Goal: Transaction & Acquisition: Purchase product/service

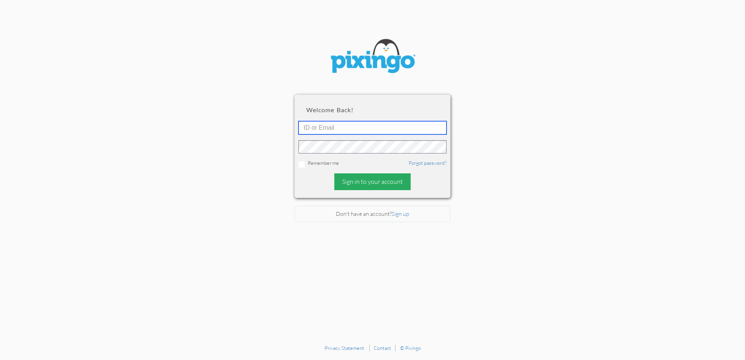
type input "4892"
click at [369, 183] on div "Sign in to your account" at bounding box center [372, 181] width 76 height 17
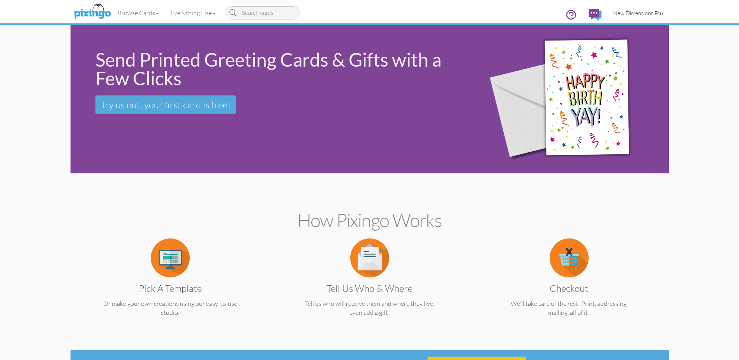
drag, startPoint x: 630, startPoint y: 14, endPoint x: 626, endPoint y: 45, distance: 30.7
click at [630, 14] on span "New Dimensions Fcu" at bounding box center [638, 13] width 50 height 7
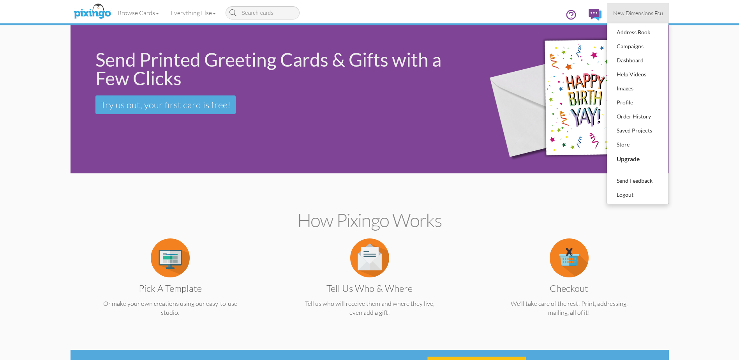
click at [628, 13] on span "New Dimensions Fcu" at bounding box center [638, 13] width 50 height 7
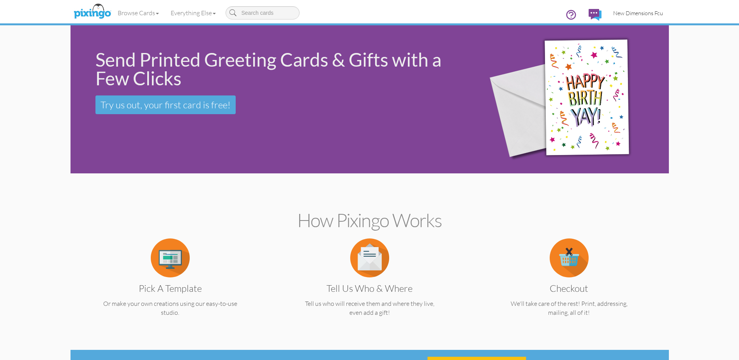
click at [630, 15] on span "New Dimensions Fcu" at bounding box center [638, 13] width 50 height 7
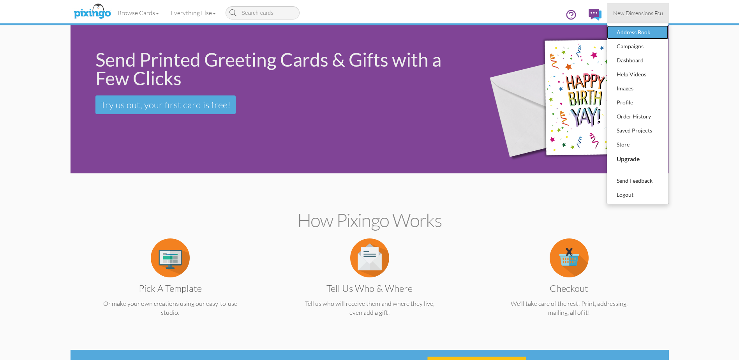
click at [632, 32] on div "Address Book" at bounding box center [638, 32] width 46 height 12
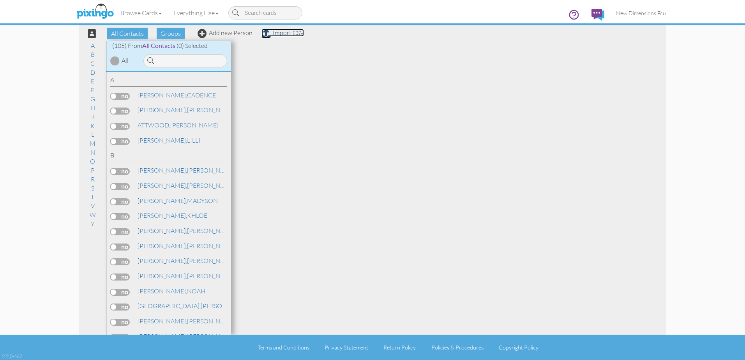
click at [277, 32] on link "Import CSV" at bounding box center [282, 33] width 42 height 8
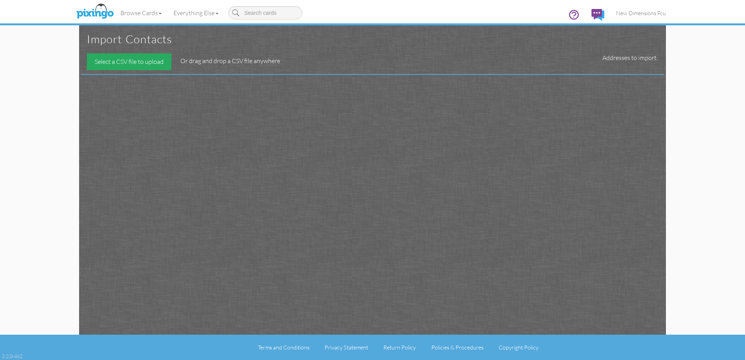
click at [139, 55] on div "Select a CSV file to upload" at bounding box center [129, 61] width 85 height 17
type input "C:\fakepath\Copy of qryTCBirthdayAcctsFinal_102025.csv"
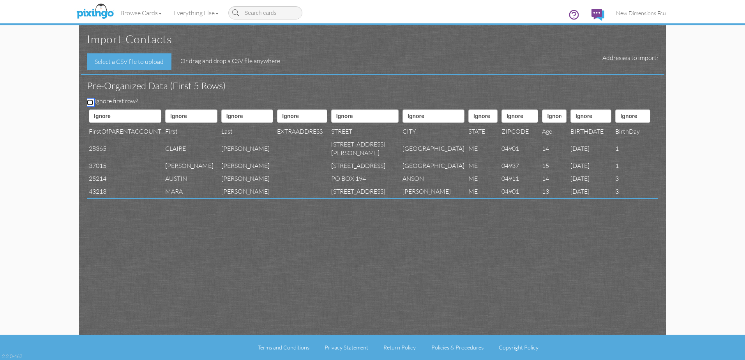
click at [88, 101] on input "Ignore first row?" at bounding box center [90, 102] width 6 height 6
checkbox input "true"
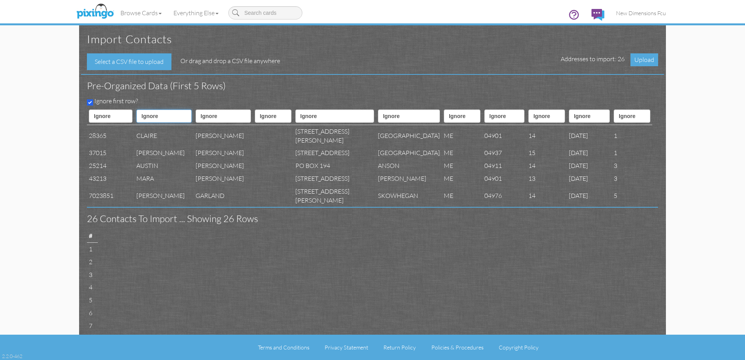
click at [167, 115] on select "Ignore ---------- First name Last name ---------- Address 1 Address 2 City Stat…" at bounding box center [163, 115] width 55 height 13
select select "object:2023"
click at [141, 109] on select "Ignore ---------- First name Last name ---------- Address 1 Address 2 City Stat…" at bounding box center [163, 115] width 55 height 13
click at [215, 119] on select "Ignore ---------- First name Last name ---------- Address 1 Address 2 City Stat…" at bounding box center [223, 115] width 55 height 13
select select "object:2024"
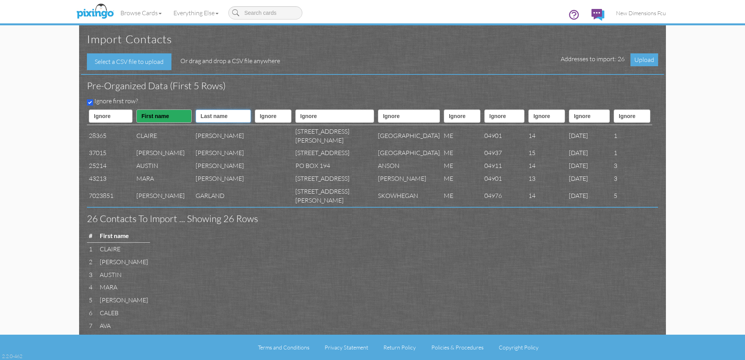
click at [196, 109] on select "Ignore ---------- First name Last name ---------- Address 1 Address 2 City Stat…" at bounding box center [223, 115] width 55 height 13
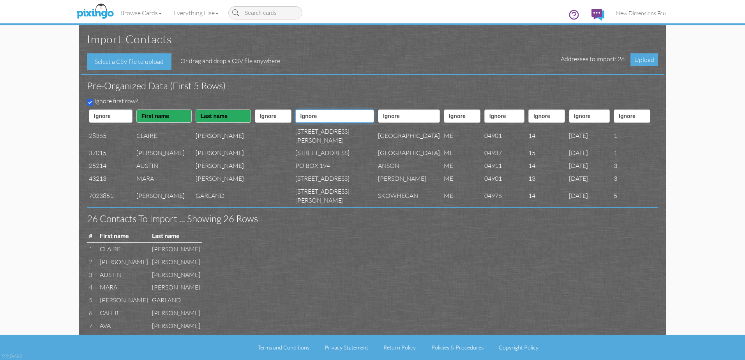
click at [309, 118] on select "Ignore ---------- First name Last name ---------- Address 1 Address 2 City Stat…" at bounding box center [334, 115] width 79 height 13
select select "object:2026"
click at [295, 109] on select "Ignore ---------- First name Last name ---------- Address 1 Address 2 City Stat…" at bounding box center [334, 115] width 79 height 13
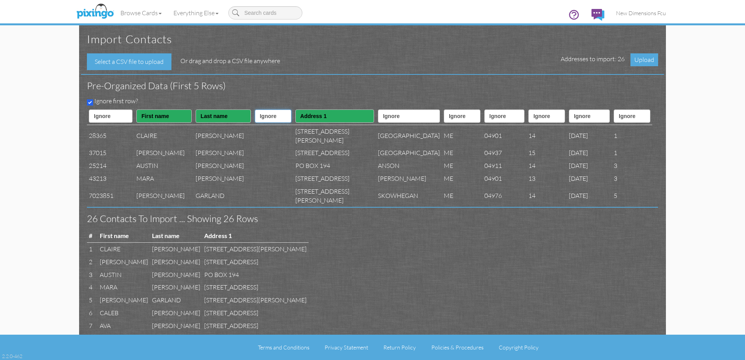
click at [265, 118] on select "Ignore ---------- First name Last name ---------- Address 1 Address 2 City Stat…" at bounding box center [273, 115] width 37 height 13
select select "object:2027"
click at [255, 109] on select "Ignore ---------- First name Last name ---------- Address 1 Address 2 City Stat…" at bounding box center [273, 115] width 37 height 13
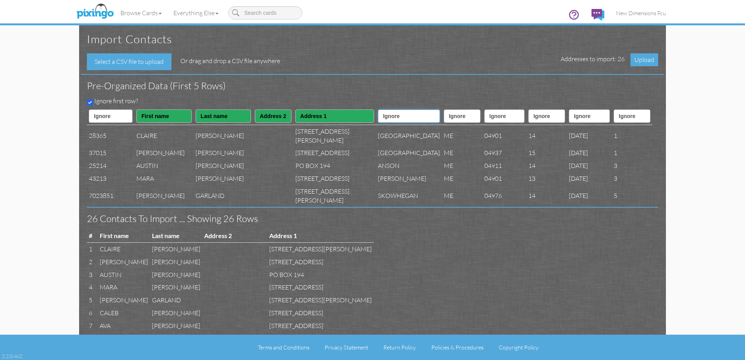
click at [378, 119] on select "Ignore ---------- First name Last name ---------- Address 1 Address 2 City Stat…" at bounding box center [409, 115] width 62 height 13
select select "object:2028"
click at [378, 109] on select "Ignore ---------- First name Last name ---------- Address 1 Address 2 City Stat…" at bounding box center [409, 115] width 62 height 13
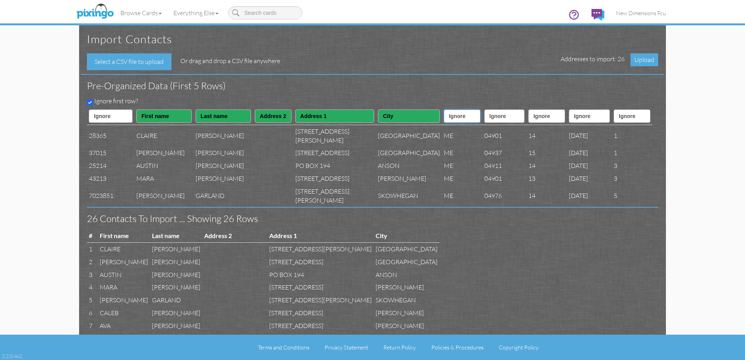
click at [444, 116] on select "Ignore ---------- First name Last name ---------- Address 1 Address 2 City Stat…" at bounding box center [462, 115] width 37 height 13
select select "object:2029"
click at [444, 109] on select "Ignore ---------- First name Last name ---------- Address 1 Address 2 City Stat…" at bounding box center [462, 115] width 37 height 13
click at [482, 122] on th "Ignore ---------- First name Last name ---------- Address 1 Address 2 City Stat…" at bounding box center [504, 117] width 44 height 18
click at [484, 120] on select "Ignore ---------- First name Last name ---------- Address 1 Address 2 City Stat…" at bounding box center [504, 115] width 40 height 13
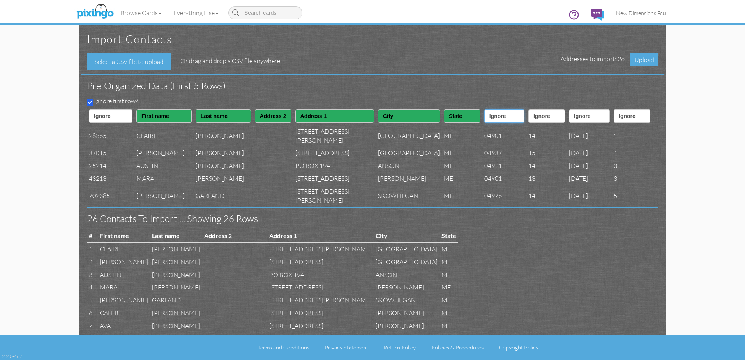
select select "object:2030"
click at [484, 109] on select "Ignore ---------- First name Last name ---------- Address 1 Address 2 City Stat…" at bounding box center [504, 115] width 40 height 13
click at [638, 56] on span "Upload" at bounding box center [644, 59] width 28 height 13
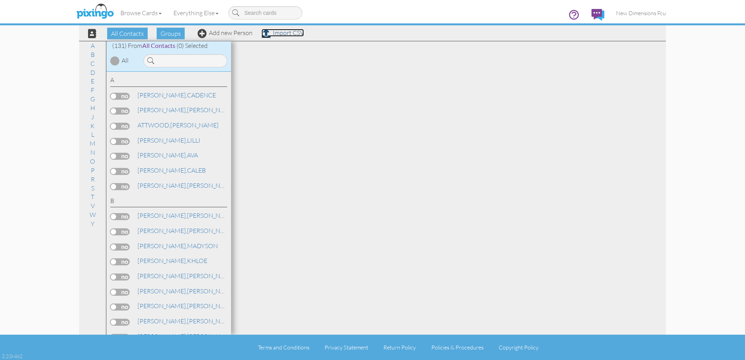
click at [282, 32] on link "Import CSV" at bounding box center [282, 33] width 42 height 8
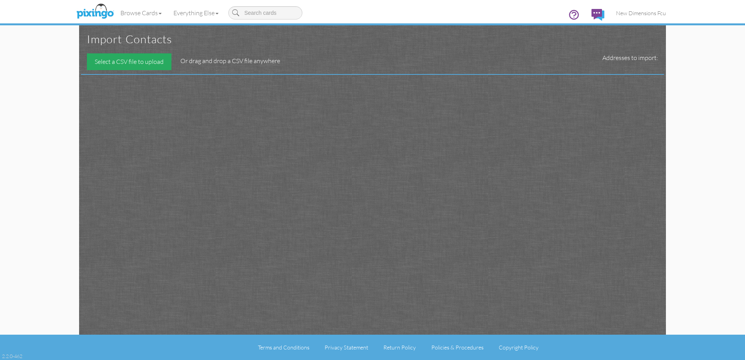
click at [121, 59] on div "Select a CSV file to upload" at bounding box center [129, 61] width 85 height 17
type input "C:\fakepath\qryMMBirthdayAcctsFinal_102025.csv"
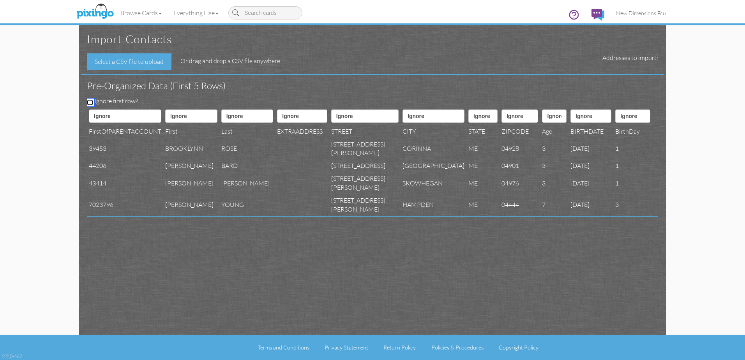
click at [87, 100] on input "Ignore first row?" at bounding box center [90, 102] width 6 height 6
checkbox input "true"
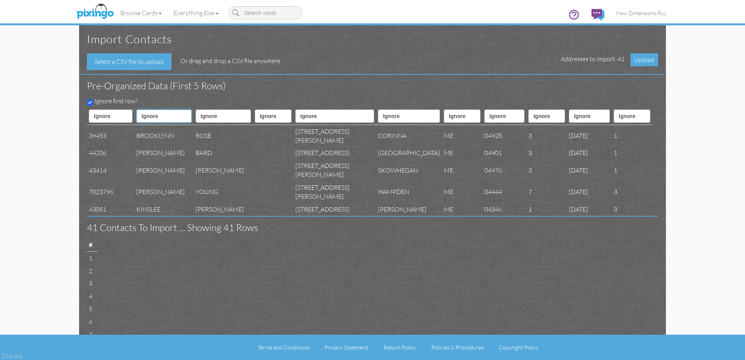
click at [175, 118] on select "Ignore ---------- First name Last name ---------- Address 1 Address 2 City Stat…" at bounding box center [163, 115] width 55 height 13
select select "object:4744"
click at [140, 109] on select "Ignore ---------- First name Last name ---------- Address 1 Address 2 City Stat…" at bounding box center [163, 115] width 55 height 13
click at [217, 118] on select "Ignore ---------- First name Last name ---------- Address 1 Address 2 City Stat…" at bounding box center [223, 115] width 55 height 13
select select "object:4745"
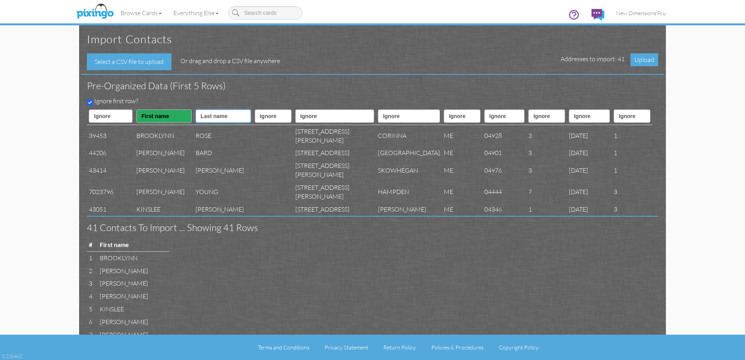
click at [198, 109] on select "Ignore ---------- First name Last name ---------- Address 1 Address 2 City Stat…" at bounding box center [223, 115] width 55 height 13
click at [283, 113] on select "Ignore ---------- First name Last name ---------- Address 1 Address 2 City Stat…" at bounding box center [273, 115] width 37 height 13
select select "object:4748"
click at [255, 109] on select "Ignore ---------- First name Last name ---------- Address 1 Address 2 City Stat…" at bounding box center [273, 115] width 37 height 13
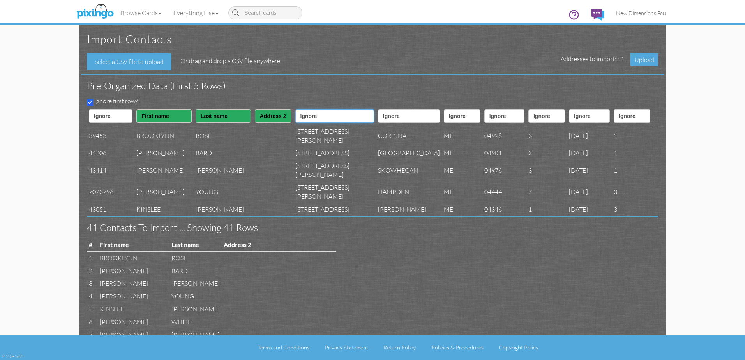
click at [325, 120] on select "Ignore ---------- First name Last name ---------- Address 1 Address 2 City Stat…" at bounding box center [334, 115] width 79 height 13
select select "object:4747"
click at [296, 109] on select "Ignore ---------- First name Last name ---------- Address 1 Address 2 City Stat…" at bounding box center [334, 115] width 79 height 13
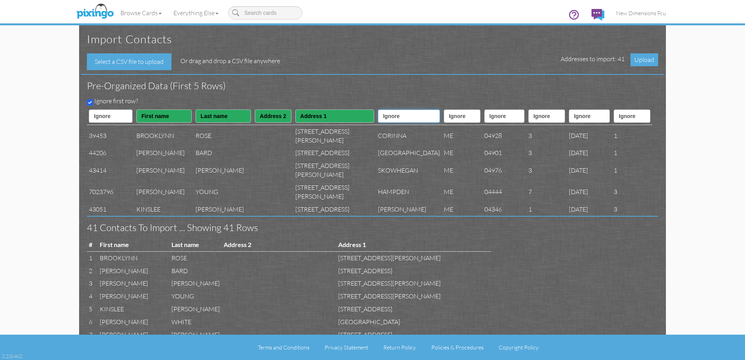
click at [378, 121] on select "Ignore ---------- First name Last name ---------- Address 1 Address 2 City Stat…" at bounding box center [409, 115] width 62 height 13
select select "object:4749"
click at [378, 109] on select "Ignore ---------- First name Last name ---------- Address 1 Address 2 City Stat…" at bounding box center [409, 115] width 62 height 13
click at [444, 120] on select "Ignore ---------- First name Last name ---------- Address 1 Address 2 City Stat…" at bounding box center [462, 115] width 37 height 13
select select "object:4750"
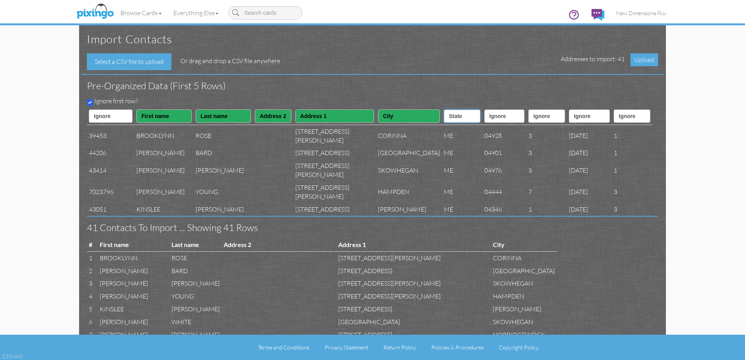
click at [444, 109] on select "Ignore ---------- First name Last name ---------- Address 1 Address 2 City Stat…" at bounding box center [462, 115] width 37 height 13
drag, startPoint x: 470, startPoint y: 115, endPoint x: 471, endPoint y: 124, distance: 8.7
click at [484, 115] on select "Ignore ---------- First name Last name ---------- Address 1 Address 2 City Stat…" at bounding box center [504, 115] width 40 height 13
select select "object:4751"
click at [484, 109] on select "Ignore ---------- First name Last name ---------- Address 1 Address 2 City Stat…" at bounding box center [504, 115] width 40 height 13
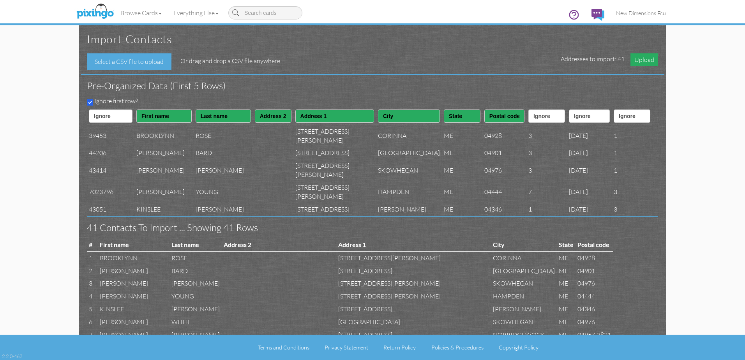
click at [646, 61] on span "Upload" at bounding box center [644, 59] width 28 height 13
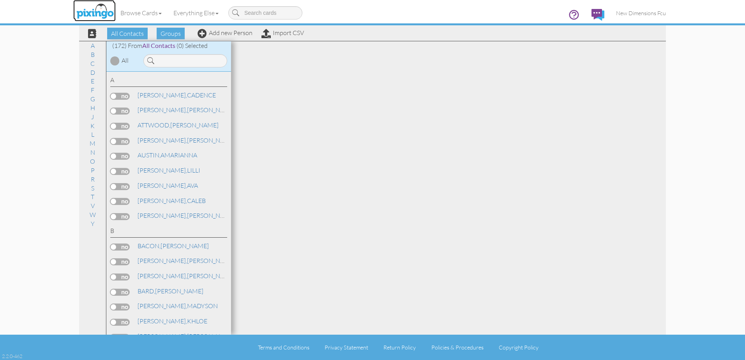
click at [108, 9] on img at bounding box center [94, 11] width 41 height 19
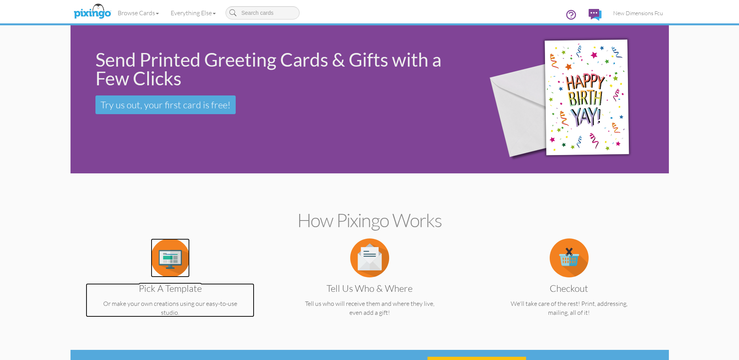
click at [165, 259] on img at bounding box center [170, 257] width 39 height 39
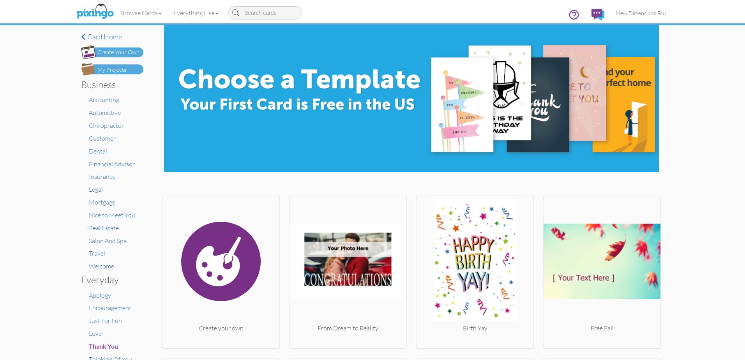
click at [114, 65] on img at bounding box center [112, 69] width 62 height 12
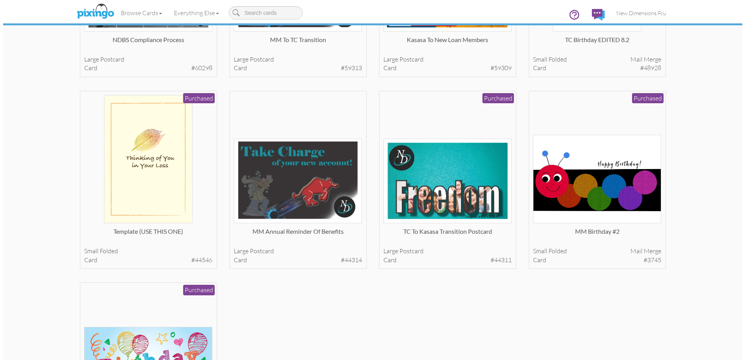
scroll to position [390, 0]
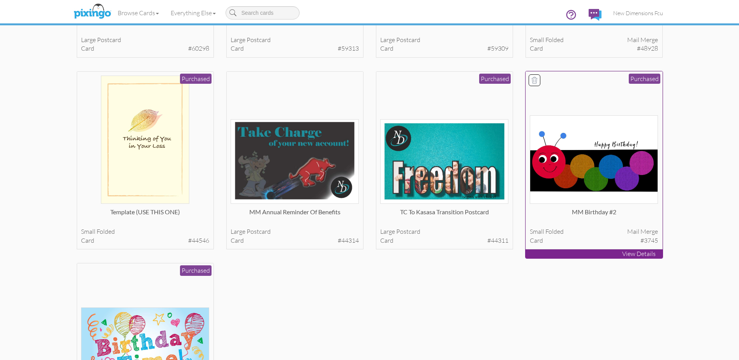
click at [630, 149] on img at bounding box center [594, 159] width 128 height 88
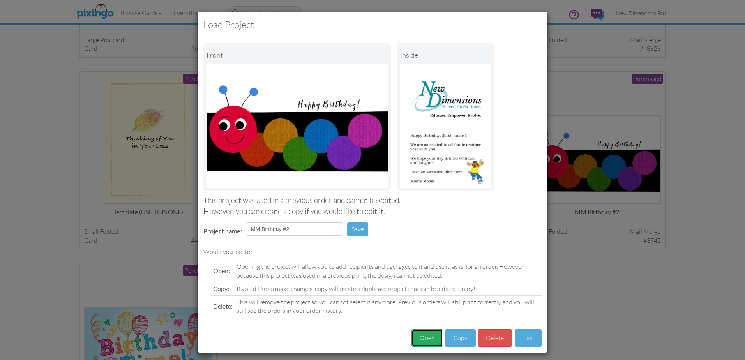
click at [423, 338] on button "Open" at bounding box center [427, 338] width 32 height 18
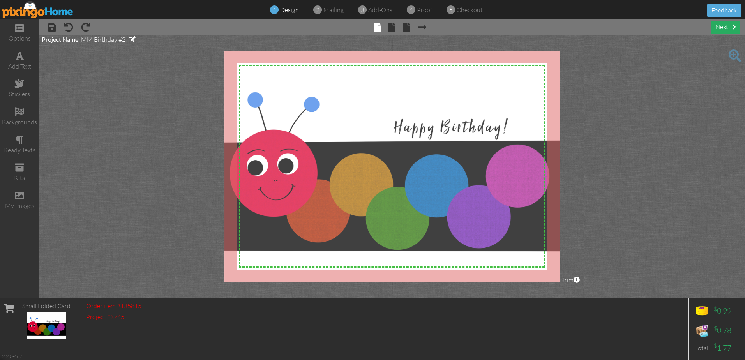
click at [718, 28] on div "next" at bounding box center [725, 27] width 28 height 13
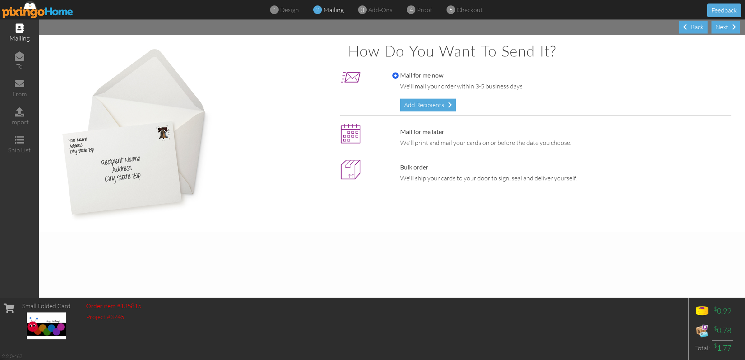
click at [421, 131] on label "Mail for me later" at bounding box center [418, 131] width 52 height 9
click at [399, 131] on input "Mail for me later" at bounding box center [395, 132] width 6 height 6
radio input "true"
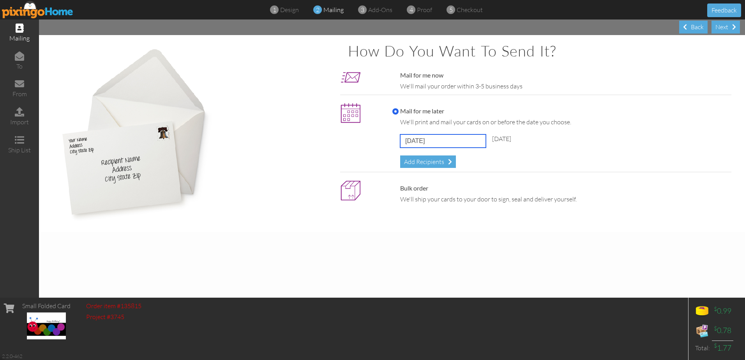
click at [418, 140] on input "[DATE]" at bounding box center [443, 140] width 86 height 13
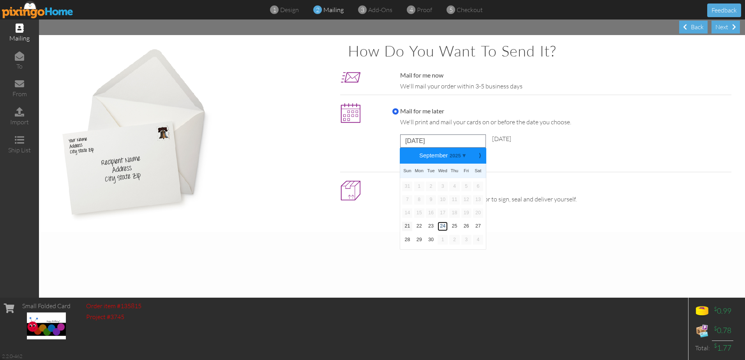
click at [440, 227] on link "24" at bounding box center [442, 226] width 10 height 9
type input "[DATE]"
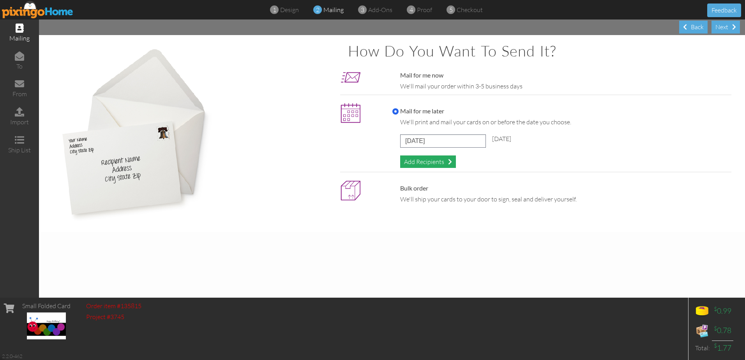
click at [427, 159] on div "Add Recipients" at bounding box center [428, 161] width 56 height 13
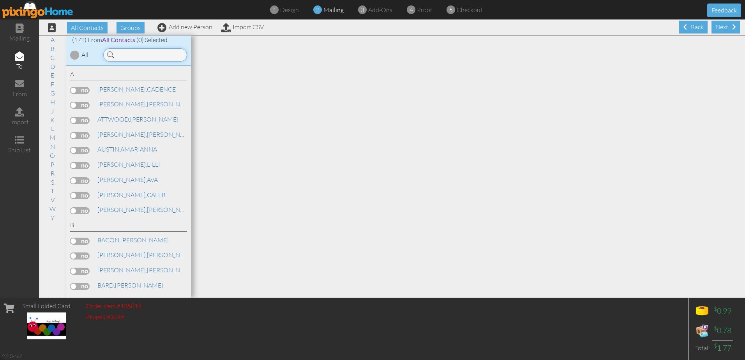
click at [137, 56] on input at bounding box center [145, 54] width 84 height 13
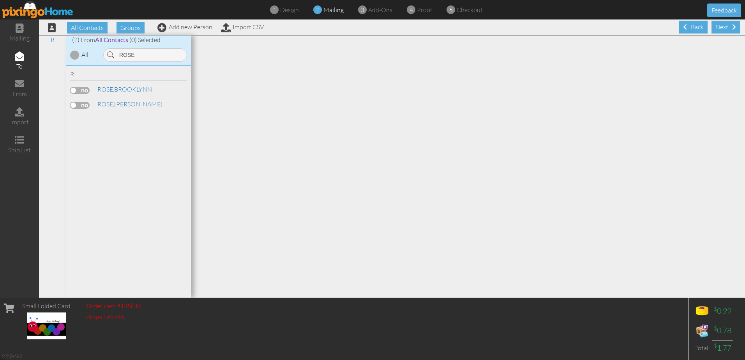
click at [78, 89] on label at bounding box center [79, 90] width 19 height 7
click at [0, 0] on input "checkbox" at bounding box center [0, 0] width 0 height 0
click at [137, 59] on input "ROSE" at bounding box center [145, 54] width 84 height 13
click at [82, 90] on label at bounding box center [79, 90] width 19 height 7
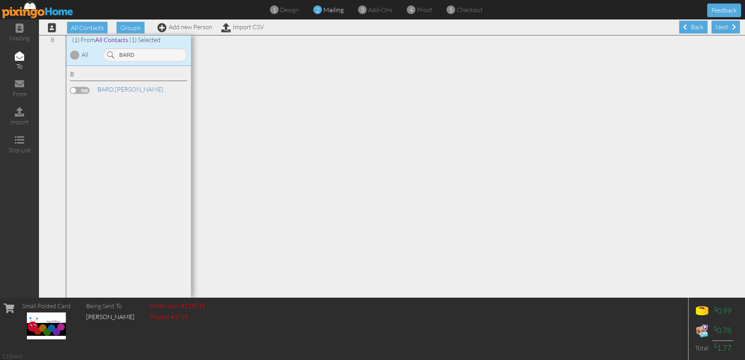
click at [0, 0] on input "checkbox" at bounding box center [0, 0] width 0 height 0
click at [161, 53] on input "BARD" at bounding box center [145, 54] width 84 height 13
click at [79, 87] on label at bounding box center [79, 90] width 19 height 7
click at [0, 0] on input "checkbox" at bounding box center [0, 0] width 0 height 0
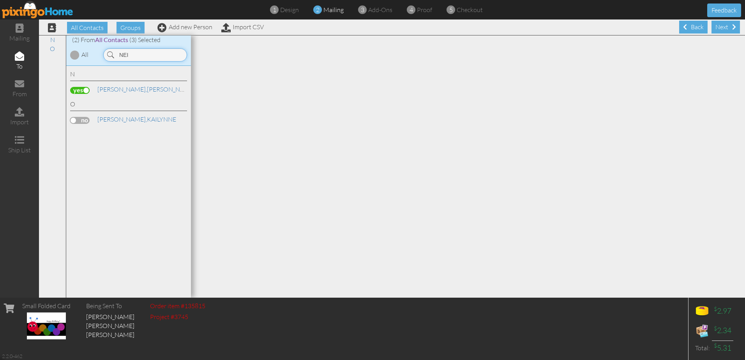
click at [148, 58] on input "NEI" at bounding box center [145, 54] width 84 height 13
type input "O"
click at [76, 104] on label at bounding box center [79, 105] width 19 height 7
click at [0, 0] on input "checkbox" at bounding box center [0, 0] width 0 height 0
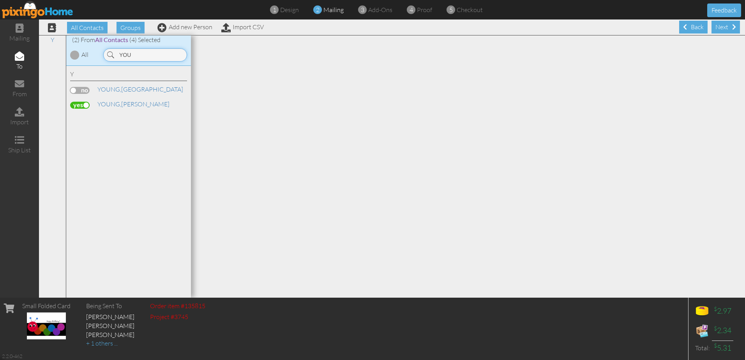
click at [147, 59] on input "YOU" at bounding box center [145, 54] width 84 height 13
click at [81, 88] on label at bounding box center [79, 90] width 19 height 7
click at [0, 0] on input "checkbox" at bounding box center [0, 0] width 0 height 0
click at [143, 55] on input "PELLET" at bounding box center [145, 54] width 84 height 13
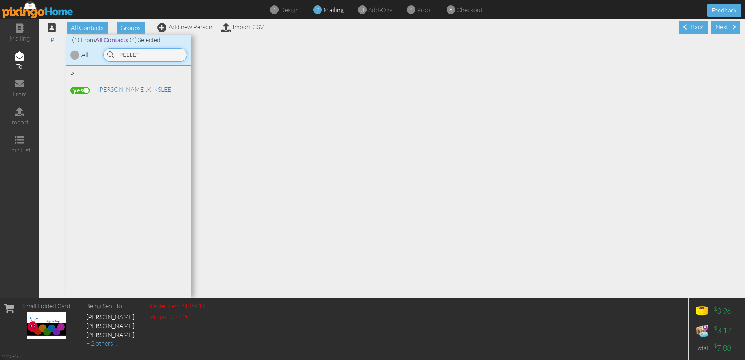
click at [143, 55] on input "PELLET" at bounding box center [145, 54] width 84 height 13
click at [79, 88] on label at bounding box center [79, 90] width 19 height 7
click at [0, 0] on input "checkbox" at bounding box center [0, 0] width 0 height 0
click at [151, 60] on input "WHITE" at bounding box center [145, 54] width 84 height 13
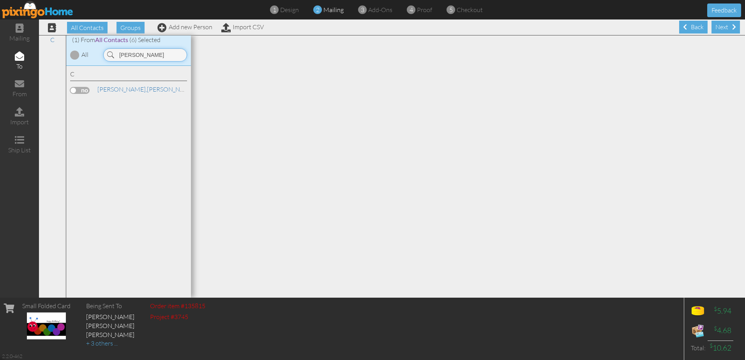
type input "[PERSON_NAME]"
click at [83, 91] on label at bounding box center [79, 90] width 19 height 7
click at [0, 0] on input "checkbox" at bounding box center [0, 0] width 0 height 0
click at [714, 26] on div "Next" at bounding box center [725, 27] width 28 height 13
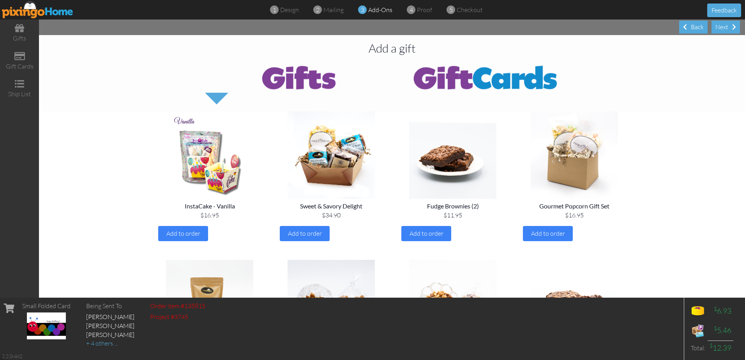
click at [714, 26] on div "Next" at bounding box center [725, 27] width 28 height 13
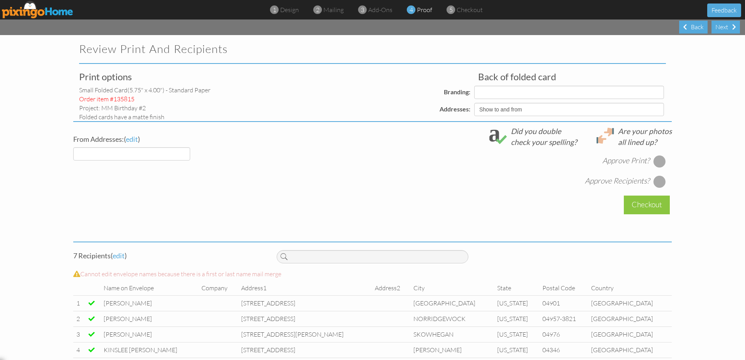
select select "object:11178"
select select "object:11176"
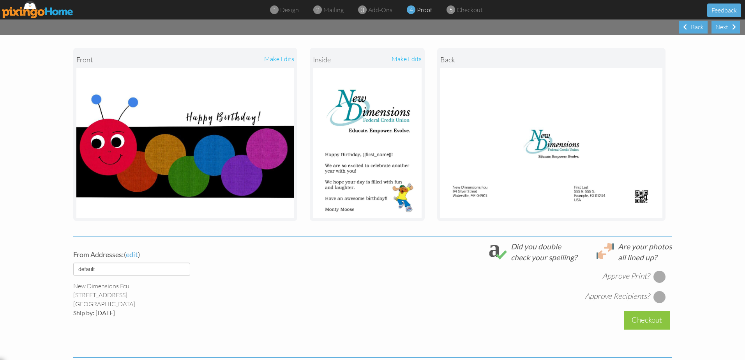
scroll to position [195, 0]
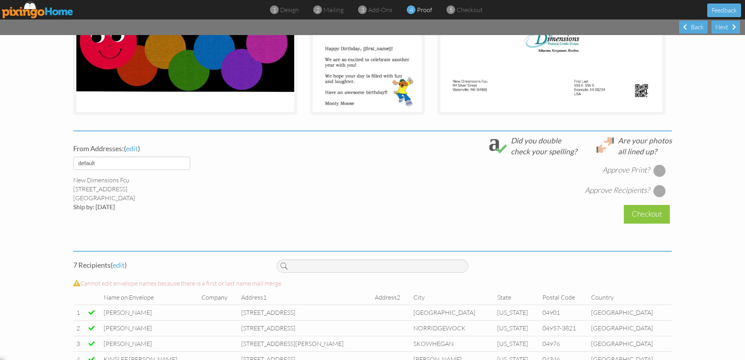
click at [653, 170] on div at bounding box center [659, 170] width 12 height 12
click at [657, 187] on div at bounding box center [659, 191] width 12 height 12
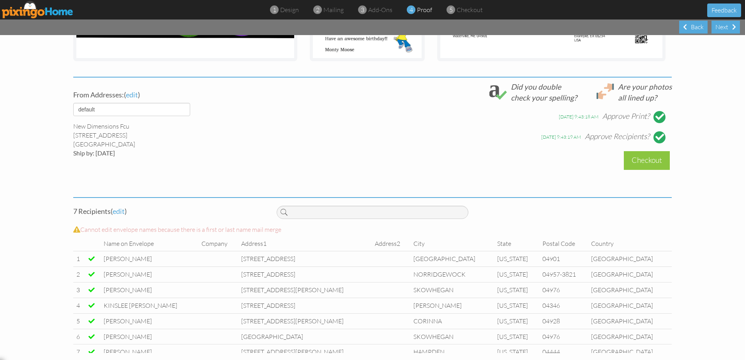
scroll to position [249, 0]
click at [635, 157] on div "Checkout" at bounding box center [647, 159] width 46 height 18
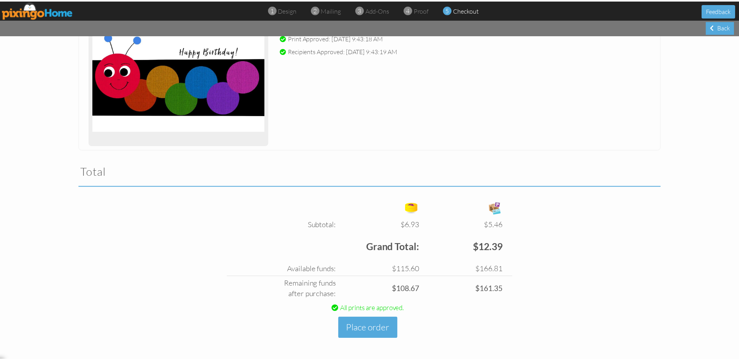
scroll to position [135, 0]
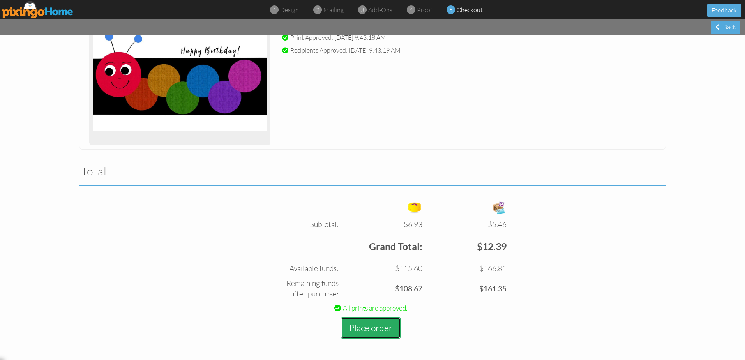
click at [368, 328] on button "Place order" at bounding box center [371, 327] width 60 height 21
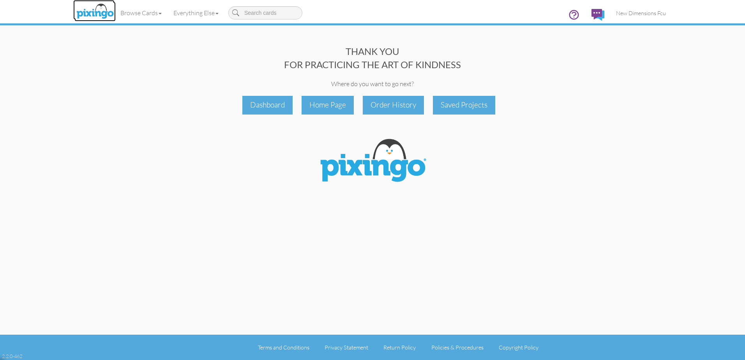
click at [103, 16] on img at bounding box center [94, 11] width 41 height 19
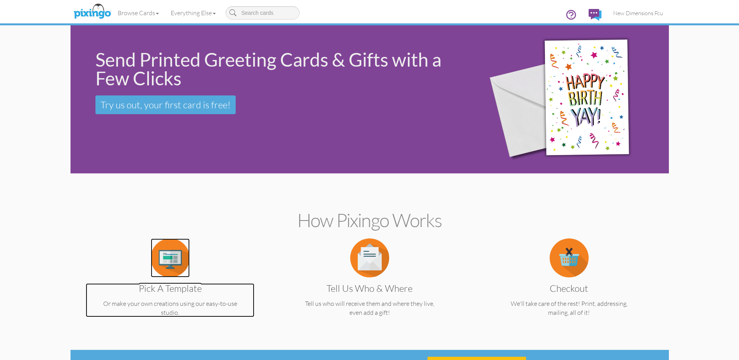
click at [170, 264] on img at bounding box center [170, 257] width 39 height 39
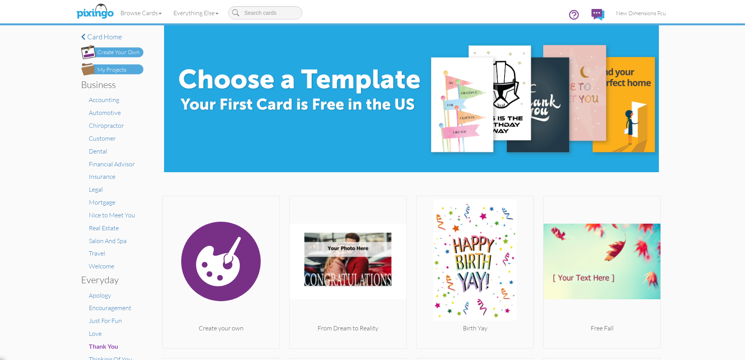
click at [119, 70] on div "My Projects" at bounding box center [111, 70] width 29 height 8
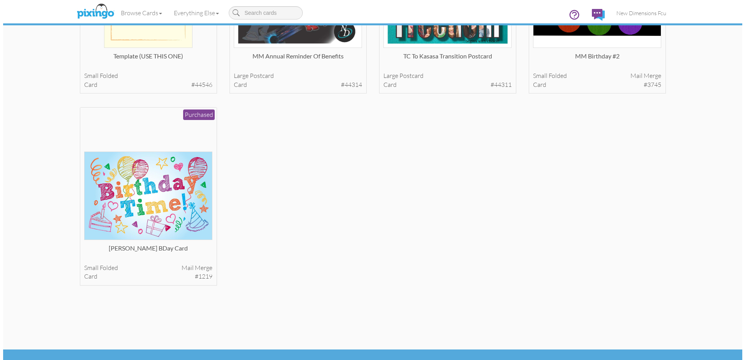
scroll to position [529, 0]
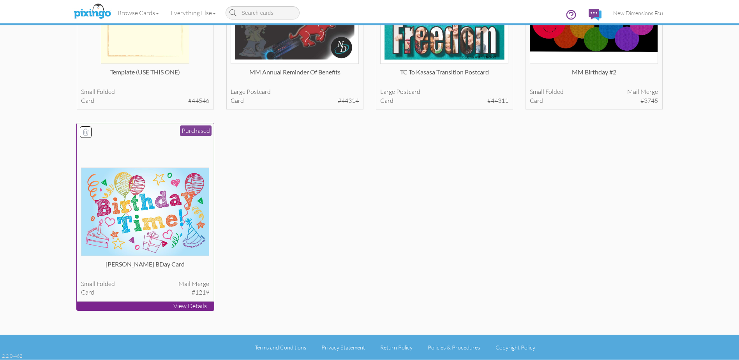
click at [161, 192] on img at bounding box center [145, 212] width 128 height 88
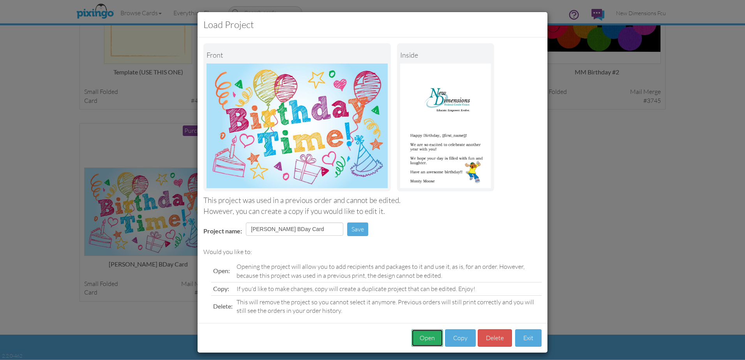
click at [432, 338] on button "Open" at bounding box center [427, 338] width 32 height 18
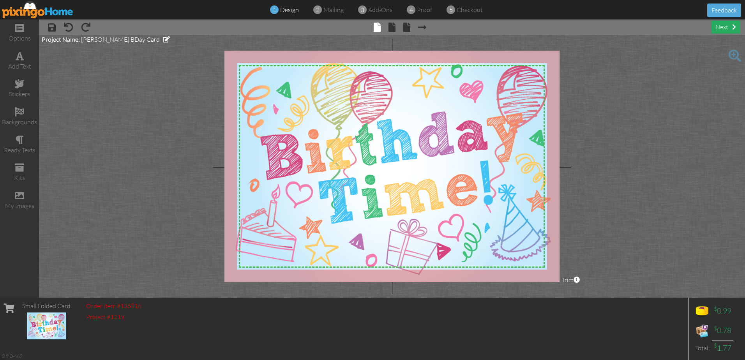
click at [724, 23] on div "next" at bounding box center [725, 27] width 28 height 13
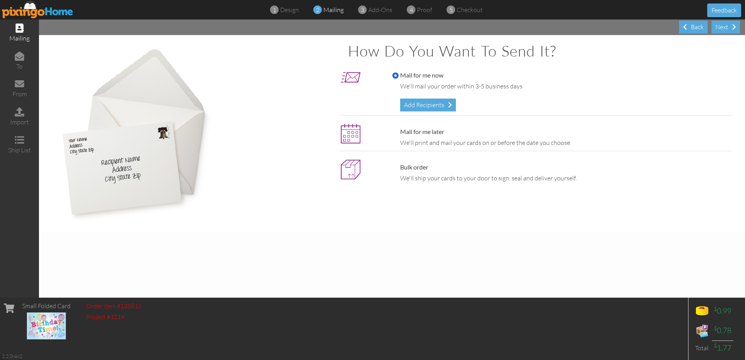
click at [434, 127] on div "Mail for me later We'll print and mail your cards on or before the date you cho…" at bounding box center [552, 137] width 358 height 28
click at [426, 132] on label "Mail for me later" at bounding box center [418, 131] width 52 height 9
click at [399, 132] on input "Mail for me later" at bounding box center [395, 132] width 6 height 6
radio input "true"
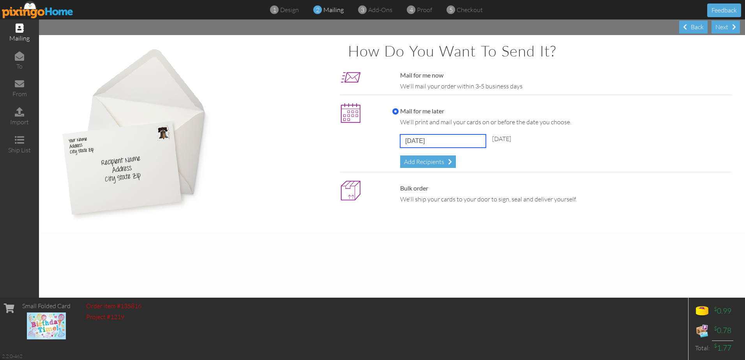
click at [422, 141] on input "[DATE]" at bounding box center [443, 140] width 86 height 13
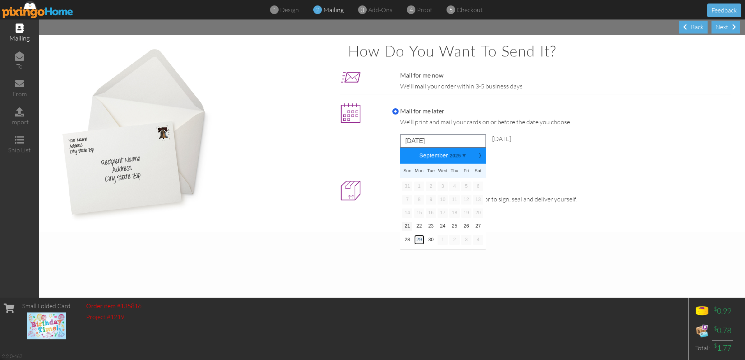
click at [419, 238] on link "29" at bounding box center [419, 239] width 10 height 9
type input "[DATE]"
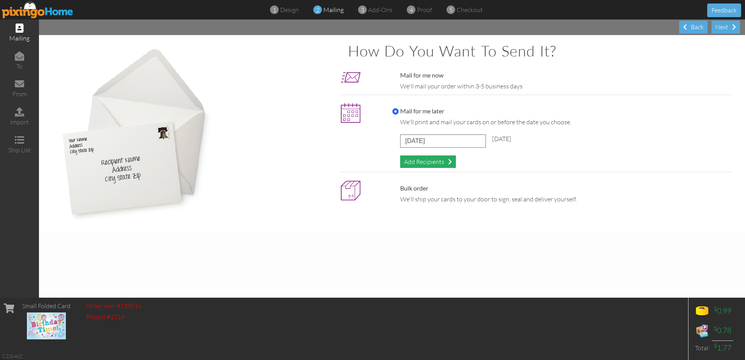
click at [420, 159] on div "Add Recipients" at bounding box center [428, 161] width 56 height 13
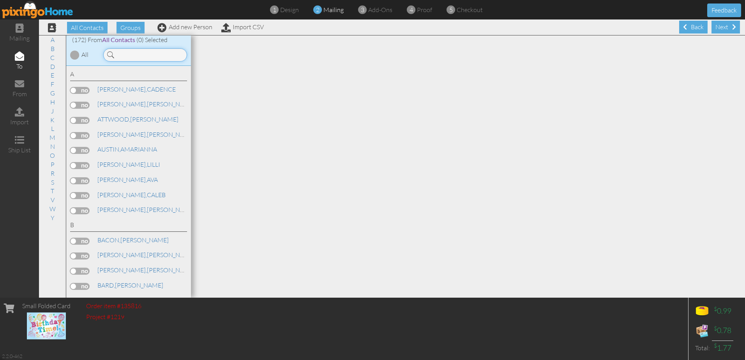
click at [150, 59] on input at bounding box center [145, 54] width 84 height 13
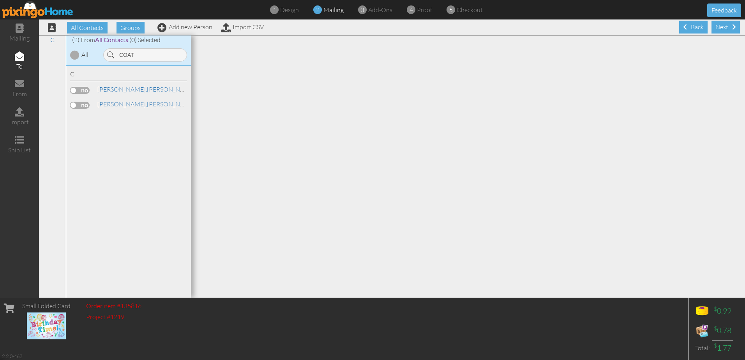
click at [78, 89] on label at bounding box center [79, 90] width 19 height 7
click at [0, 0] on input "checkbox" at bounding box center [0, 0] width 0 height 0
click at [149, 56] on input "COAT" at bounding box center [145, 54] width 84 height 13
click at [74, 109] on div "[PERSON_NAME]" at bounding box center [128, 105] width 117 height 11
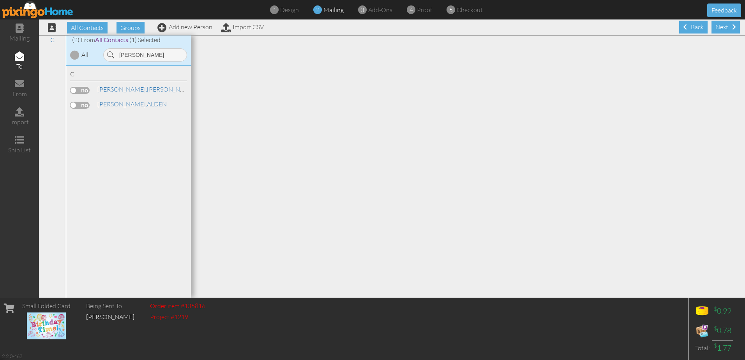
click at [74, 104] on label at bounding box center [79, 105] width 19 height 7
click at [0, 0] on input "checkbox" at bounding box center [0, 0] width 0 height 0
click at [169, 51] on input "[PERSON_NAME]" at bounding box center [145, 54] width 84 height 13
click at [85, 91] on label at bounding box center [79, 90] width 19 height 7
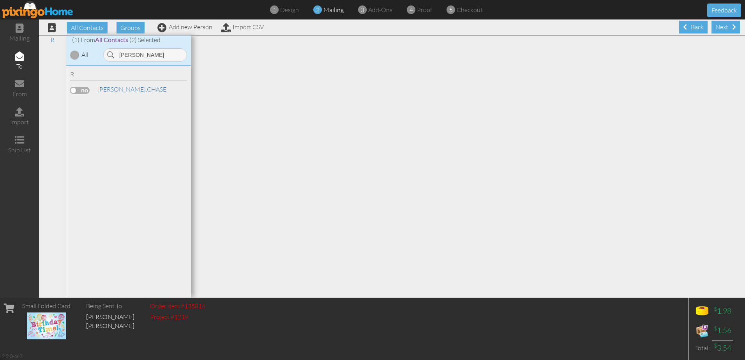
click at [0, 0] on input "checkbox" at bounding box center [0, 0] width 0 height 0
click at [146, 52] on input "[PERSON_NAME]" at bounding box center [145, 54] width 84 height 13
click at [83, 89] on label at bounding box center [79, 90] width 19 height 7
click at [0, 0] on input "checkbox" at bounding box center [0, 0] width 0 height 0
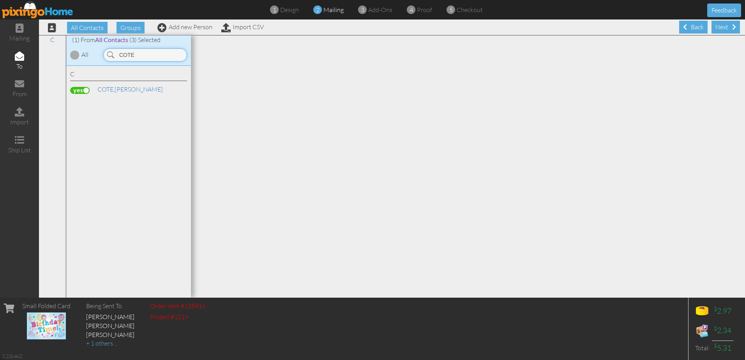
click at [145, 54] on input "COTE" at bounding box center [145, 54] width 84 height 13
click at [83, 90] on label at bounding box center [79, 90] width 19 height 7
click at [0, 0] on input "checkbox" at bounding box center [0, 0] width 0 height 0
click at [125, 62] on div "(1) From All Contacts (4) Selected All POTTL" at bounding box center [128, 50] width 125 height 30
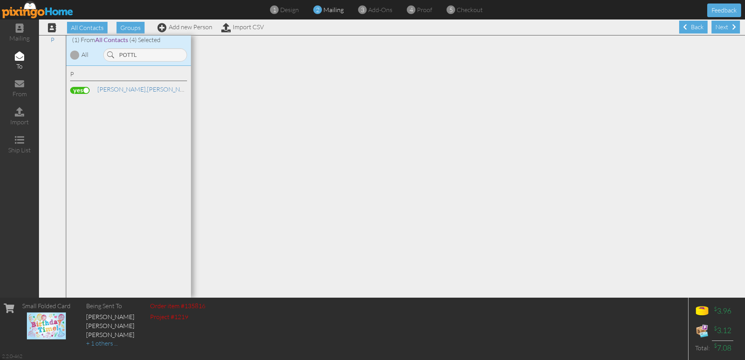
click at [125, 62] on div "(1) From All Contacts (4) Selected All POTTL" at bounding box center [128, 50] width 125 height 30
click at [128, 56] on input "POTTL" at bounding box center [145, 54] width 84 height 13
type input "WHITE"
click at [82, 122] on label at bounding box center [79, 120] width 19 height 7
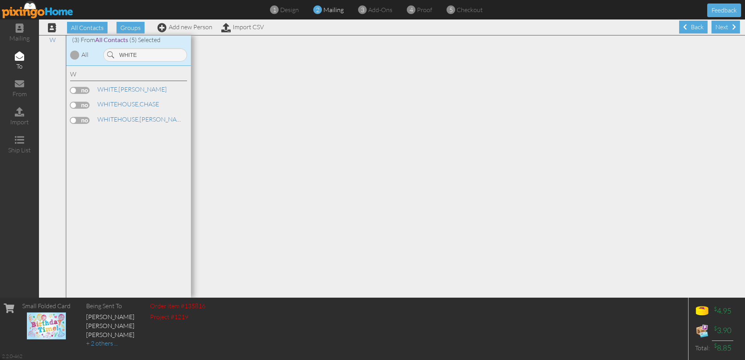
click at [0, 0] on input "checkbox" at bounding box center [0, 0] width 0 height 0
click at [725, 24] on div "Next" at bounding box center [725, 27] width 28 height 13
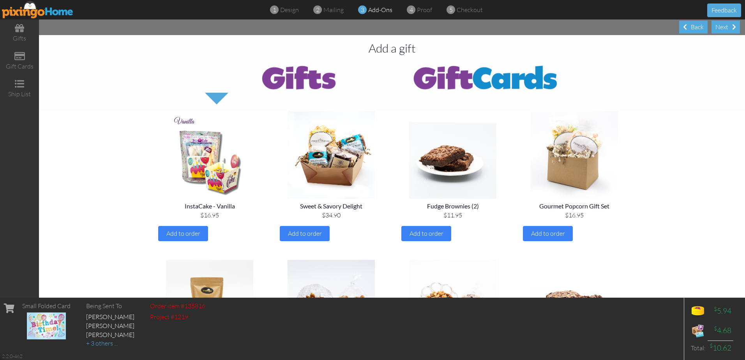
click at [725, 24] on div "Next" at bounding box center [725, 27] width 28 height 13
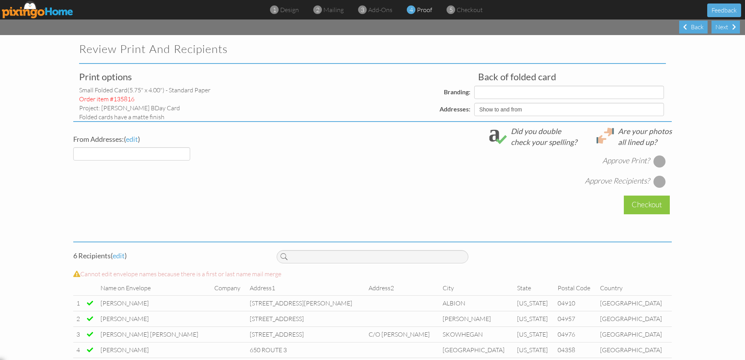
select select "object:14276"
select select "object:14277"
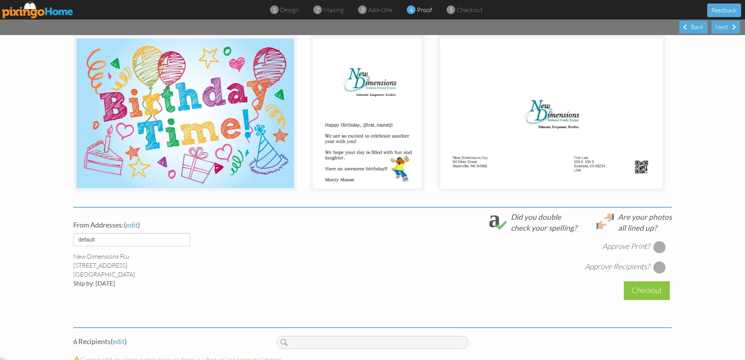
scroll to position [195, 0]
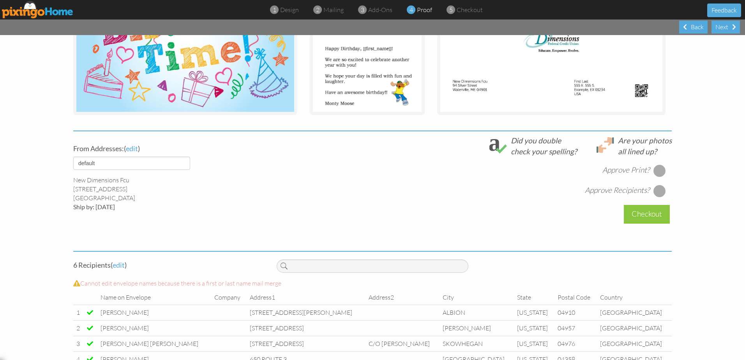
click at [654, 170] on div at bounding box center [659, 170] width 12 height 12
click at [658, 189] on div at bounding box center [659, 191] width 12 height 12
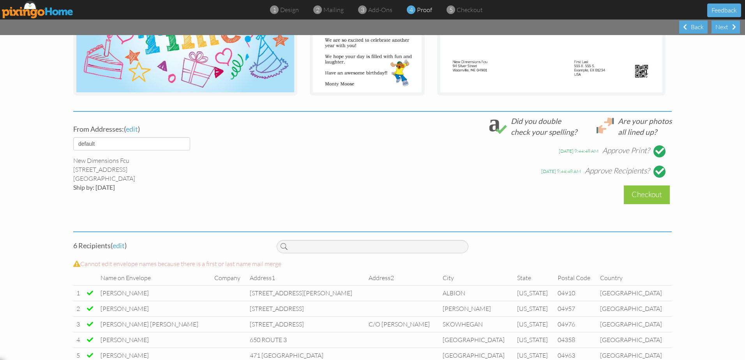
scroll to position [249, 0]
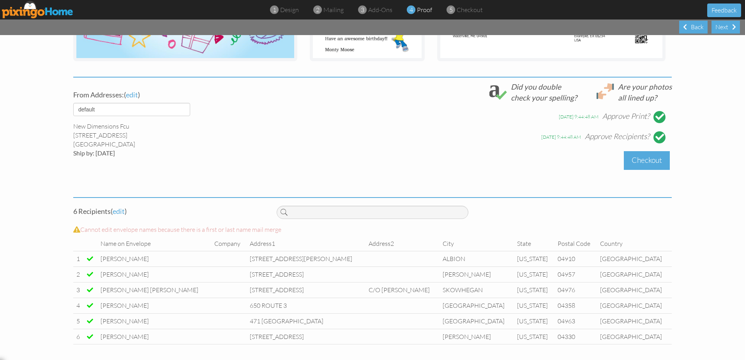
click at [643, 153] on div "Checkout" at bounding box center [647, 160] width 46 height 18
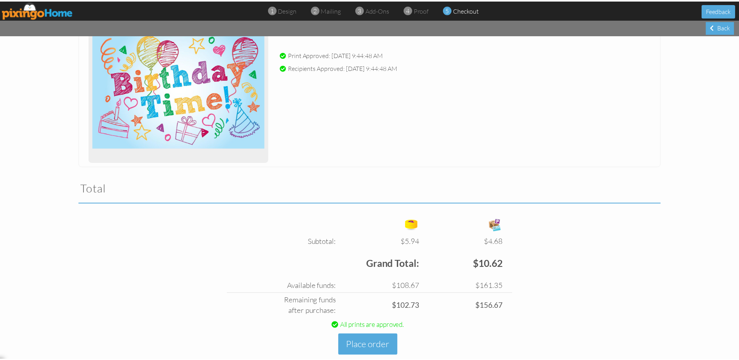
scroll to position [135, 0]
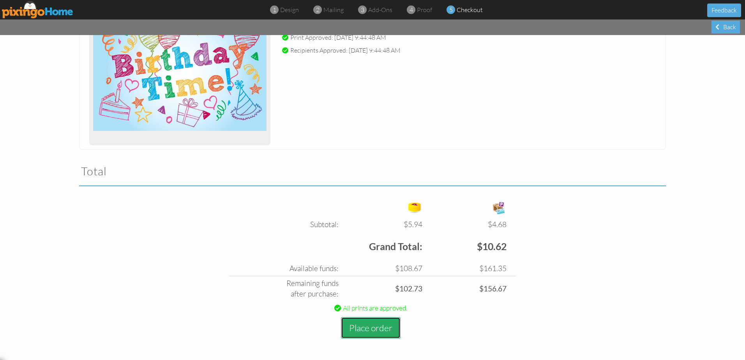
click at [364, 321] on button "Place order" at bounding box center [371, 327] width 60 height 21
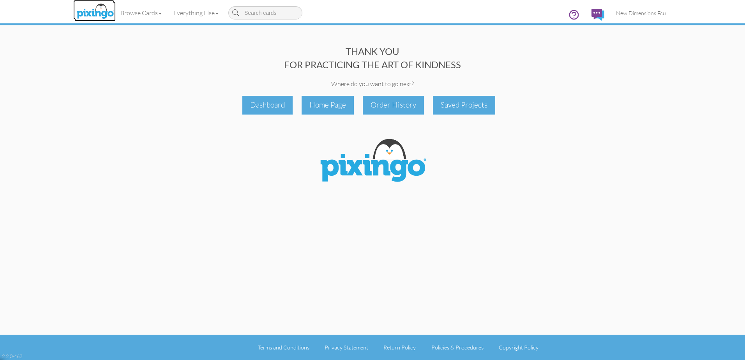
click at [92, 14] on img at bounding box center [94, 11] width 41 height 19
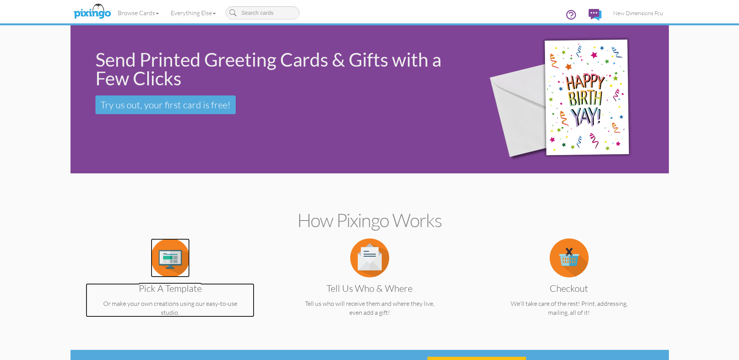
click at [175, 259] on img at bounding box center [170, 257] width 39 height 39
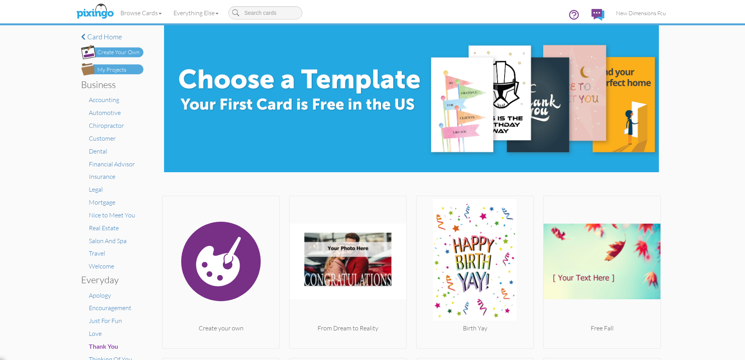
click at [105, 69] on div "My Projects" at bounding box center [111, 70] width 29 height 8
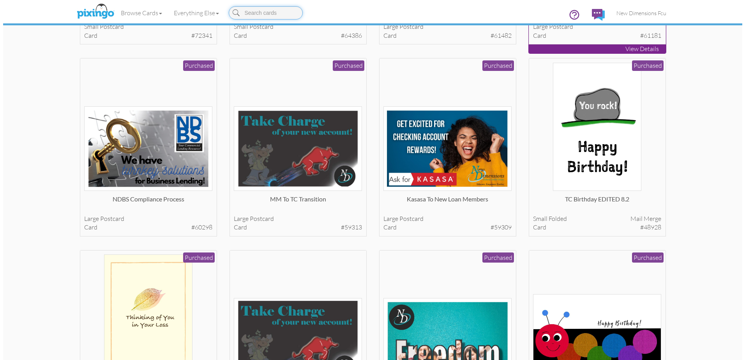
scroll to position [234, 0]
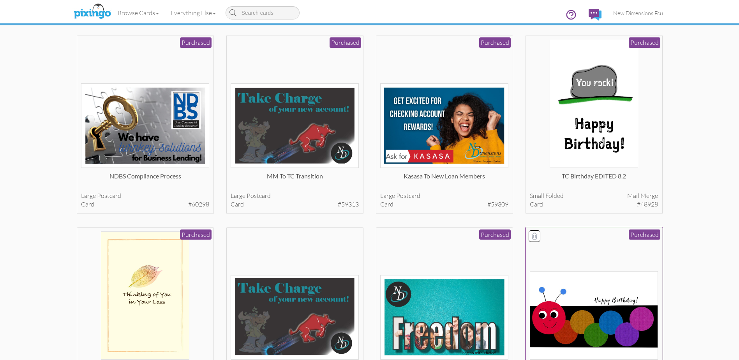
click at [614, 277] on img at bounding box center [594, 315] width 128 height 88
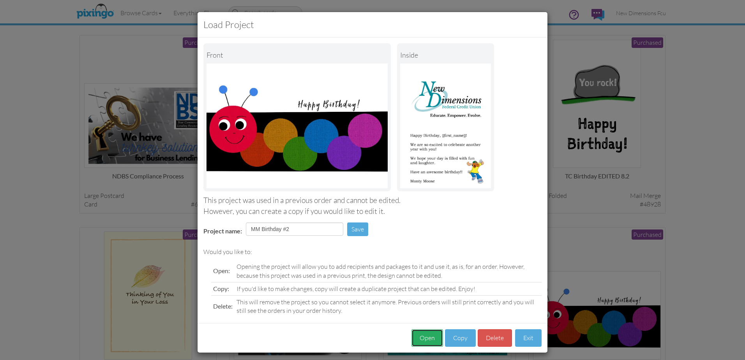
click at [418, 335] on button "Open" at bounding box center [427, 338] width 32 height 18
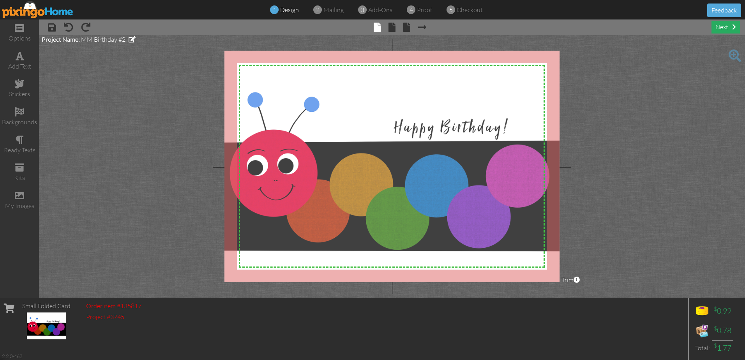
click at [724, 25] on div "next" at bounding box center [725, 27] width 28 height 13
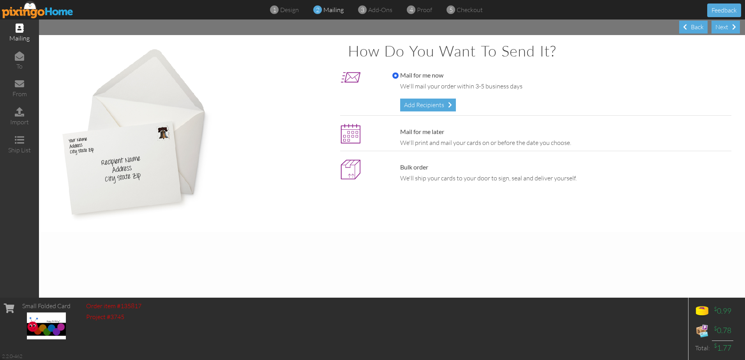
click at [415, 124] on div "Mail for me later We'll print and mail your cards on or before the date you cho…" at bounding box center [552, 137] width 358 height 28
click at [412, 132] on label "Mail for me later" at bounding box center [418, 131] width 52 height 9
click at [399, 132] on input "Mail for me later" at bounding box center [395, 132] width 6 height 6
radio input "true"
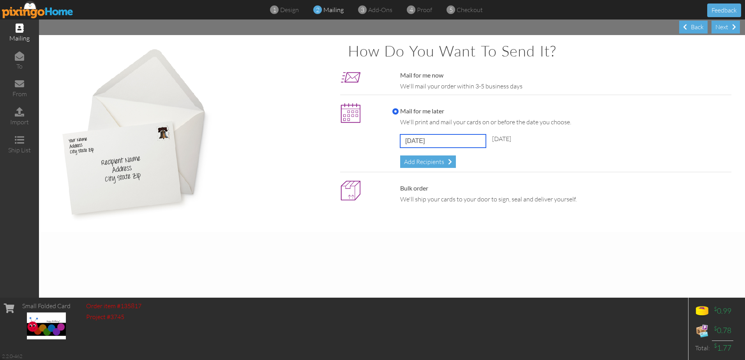
click at [415, 142] on input "[DATE]" at bounding box center [443, 140] width 86 height 13
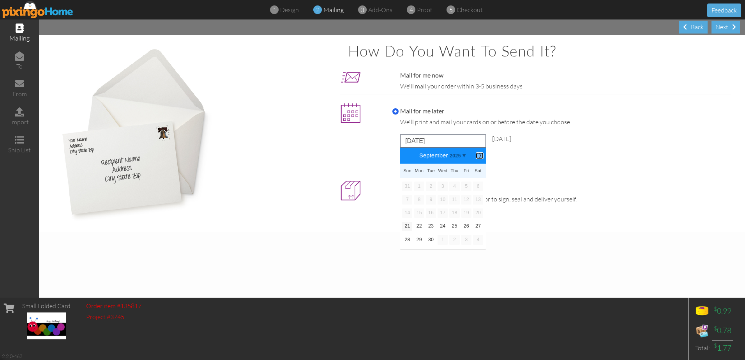
click at [478, 154] on b "⟩" at bounding box center [479, 156] width 5 height 6
click at [420, 200] on link "6" at bounding box center [419, 199] width 10 height 9
type input "[DATE]"
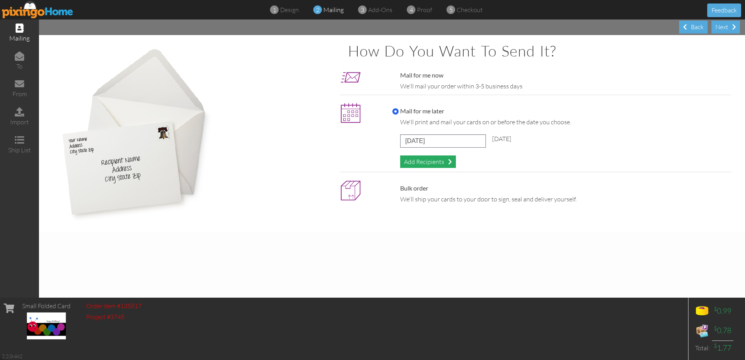
click at [420, 162] on div "Add Recipients" at bounding box center [428, 161] width 56 height 13
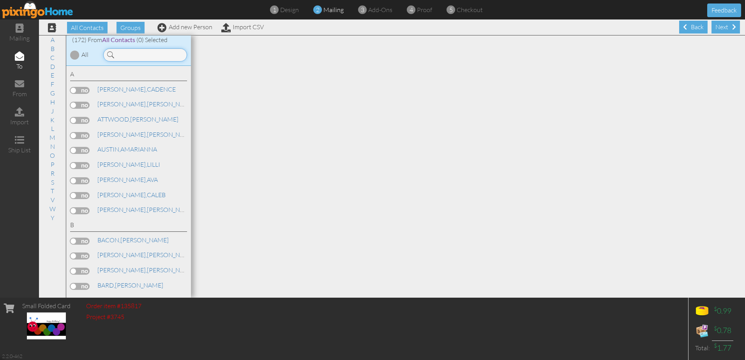
click at [140, 54] on input at bounding box center [145, 54] width 84 height 13
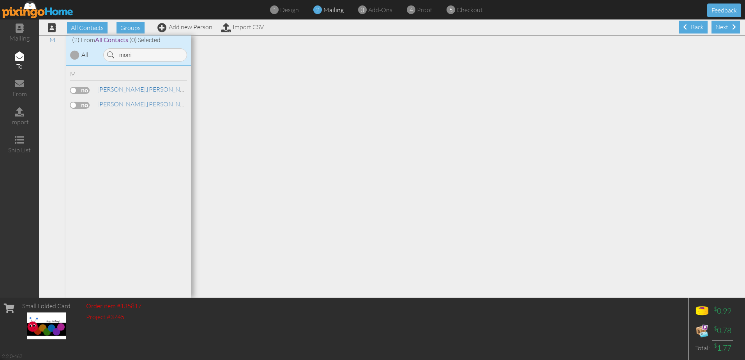
click at [69, 109] on div "M [PERSON_NAME] [PERSON_NAME]" at bounding box center [128, 182] width 125 height 232
click at [74, 105] on label at bounding box center [79, 105] width 19 height 7
click at [0, 0] on input "checkbox" at bounding box center [0, 0] width 0 height 0
click at [146, 56] on input "morri" at bounding box center [145, 54] width 84 height 13
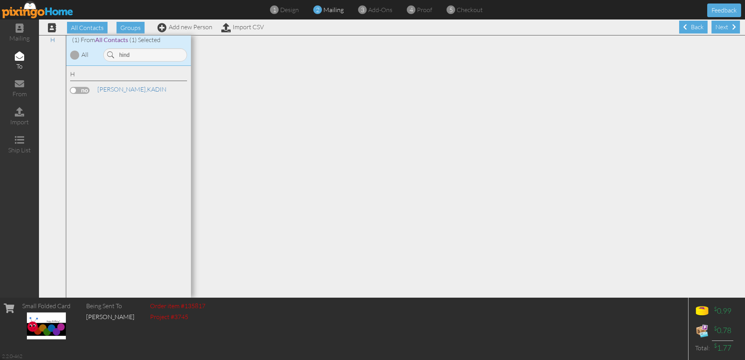
click at [79, 90] on label at bounding box center [79, 90] width 19 height 7
click at [0, 0] on input "checkbox" at bounding box center [0, 0] width 0 height 0
click at [139, 53] on input "hind" at bounding box center [145, 54] width 84 height 13
click at [83, 89] on label at bounding box center [79, 90] width 19 height 7
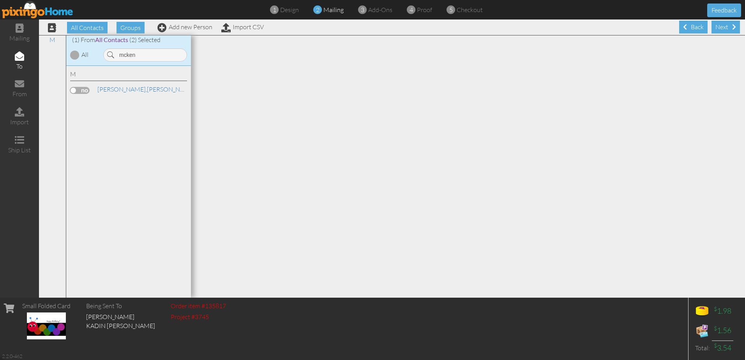
click at [0, 0] on input "checkbox" at bounding box center [0, 0] width 0 height 0
click at [148, 56] on input "mcken" at bounding box center [145, 54] width 84 height 13
click at [85, 91] on label at bounding box center [79, 90] width 19 height 7
click at [0, 0] on input "checkbox" at bounding box center [0, 0] width 0 height 0
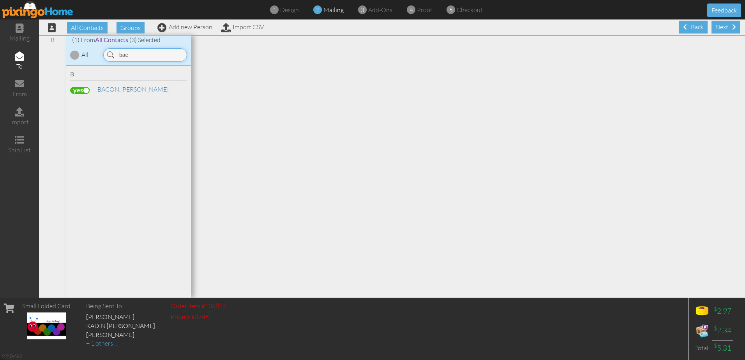
click at [142, 52] on input "bac" at bounding box center [145, 54] width 84 height 13
click at [85, 90] on label at bounding box center [79, 90] width 19 height 7
click at [0, 0] on input "checkbox" at bounding box center [0, 0] width 0 height 0
click at [142, 54] on input "week" at bounding box center [145, 54] width 84 height 13
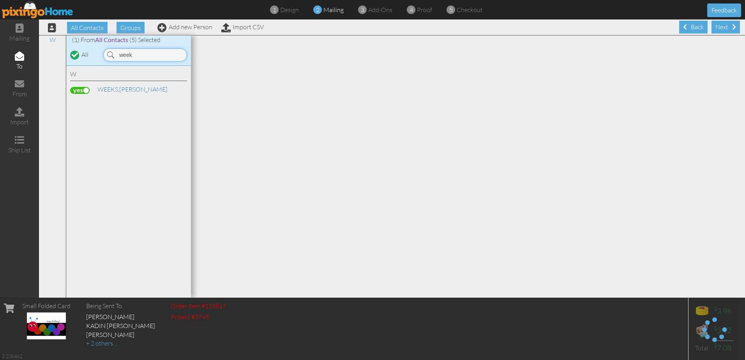
click at [142, 54] on input "week" at bounding box center [145, 54] width 84 height 13
click at [77, 108] on label at bounding box center [79, 105] width 19 height 7
click at [0, 0] on input "checkbox" at bounding box center [0, 0] width 0 height 0
click at [138, 59] on input "rose" at bounding box center [145, 54] width 84 height 13
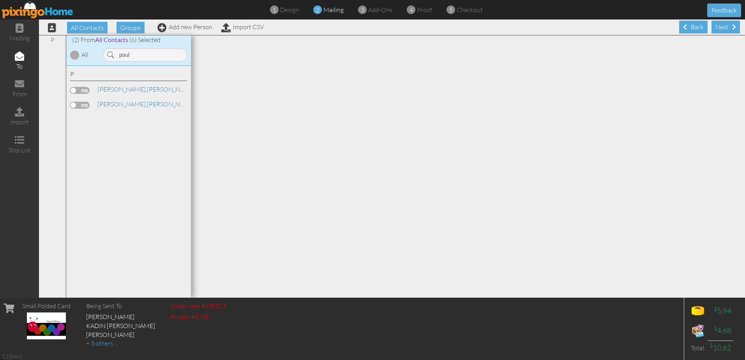
click at [80, 91] on label at bounding box center [79, 90] width 19 height 7
click at [0, 0] on input "checkbox" at bounding box center [0, 0] width 0 height 0
click at [81, 105] on label at bounding box center [79, 105] width 19 height 7
click at [0, 0] on input "checkbox" at bounding box center [0, 0] width 0 height 0
click at [143, 55] on input "poul" at bounding box center [145, 54] width 84 height 13
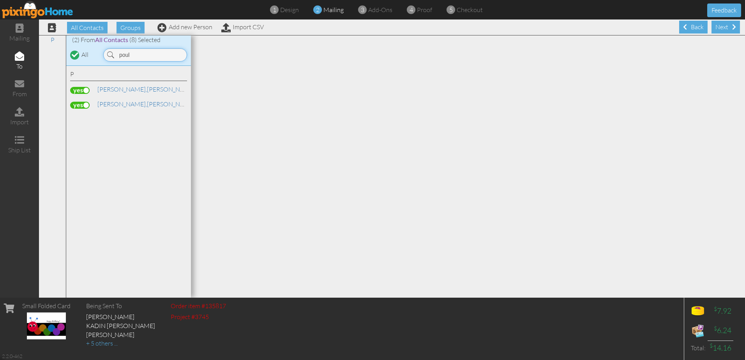
click at [143, 55] on input "poul" at bounding box center [145, 54] width 84 height 13
click at [85, 102] on label at bounding box center [79, 105] width 19 height 7
click at [0, 0] on input "checkbox" at bounding box center [0, 0] width 0 height 0
click at [82, 103] on label at bounding box center [79, 105] width 19 height 7
click at [0, 0] on input "checkbox" at bounding box center [0, 0] width 0 height 0
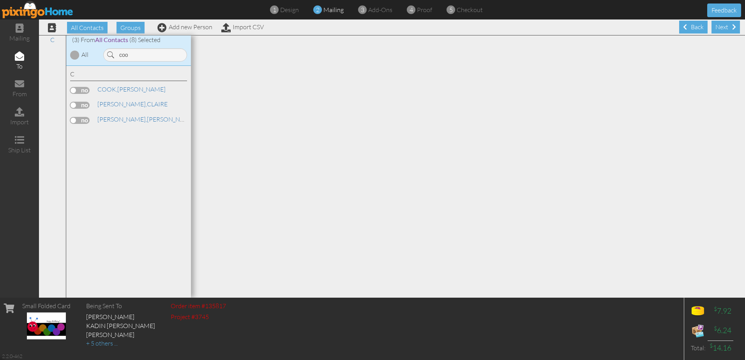
click at [81, 119] on label at bounding box center [79, 120] width 19 height 7
click at [0, 0] on input "checkbox" at bounding box center [0, 0] width 0 height 0
click at [140, 62] on div "(3) From All Contacts (9) Selected All coo" at bounding box center [128, 50] width 125 height 30
click at [141, 59] on input "coo" at bounding box center [145, 54] width 84 height 13
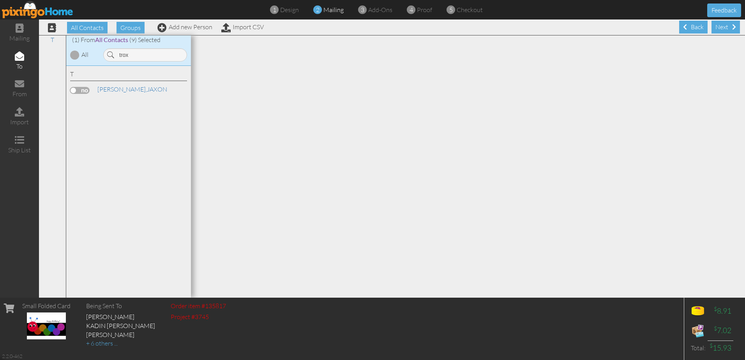
click at [74, 93] on label at bounding box center [79, 90] width 19 height 7
click at [0, 0] on input "checkbox" at bounding box center [0, 0] width 0 height 0
click at [138, 58] on input "trox" at bounding box center [145, 54] width 84 height 13
click at [81, 89] on label at bounding box center [79, 90] width 19 height 7
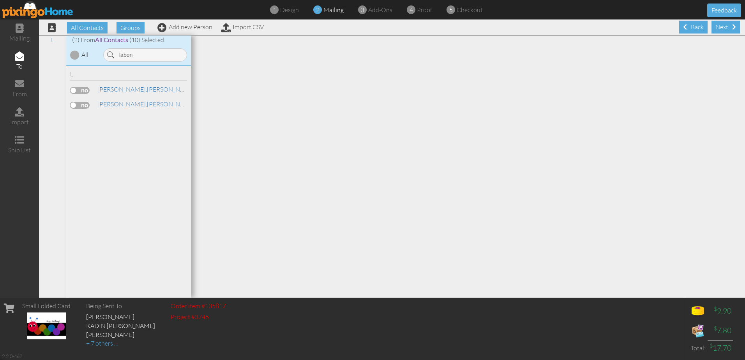
click at [0, 0] on input "checkbox" at bounding box center [0, 0] width 0 height 0
click at [144, 55] on input "labon" at bounding box center [145, 54] width 84 height 13
type input "kimb"
click at [80, 88] on label at bounding box center [79, 90] width 19 height 7
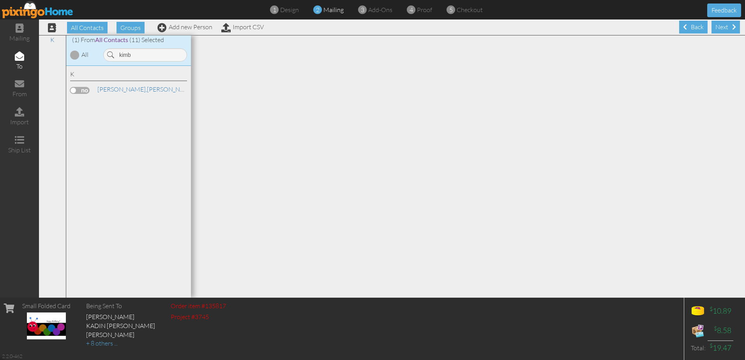
click at [0, 0] on input "checkbox" at bounding box center [0, 0] width 0 height 0
click at [714, 28] on div "Next" at bounding box center [725, 27] width 28 height 13
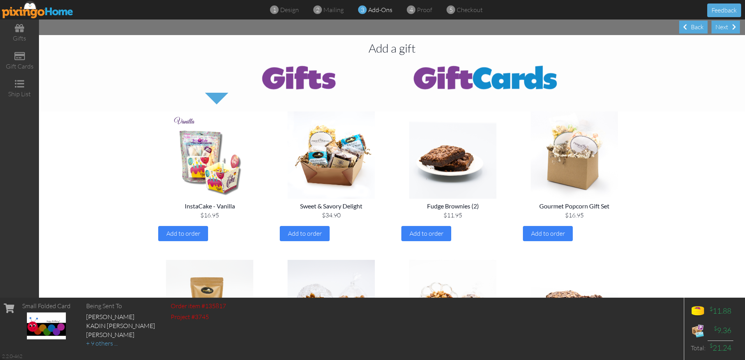
click at [714, 28] on div "Next" at bounding box center [725, 27] width 28 height 13
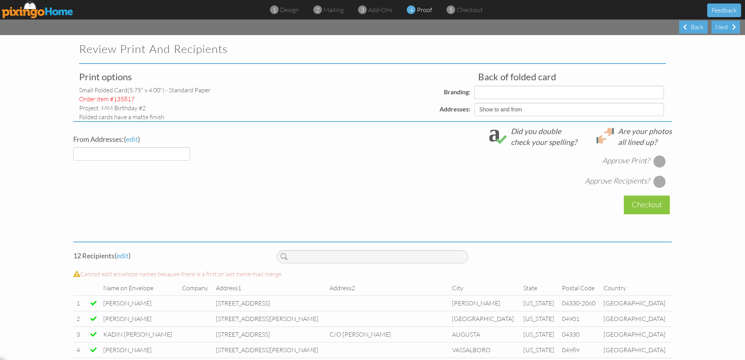
select select "object:17685"
select select "object:17683"
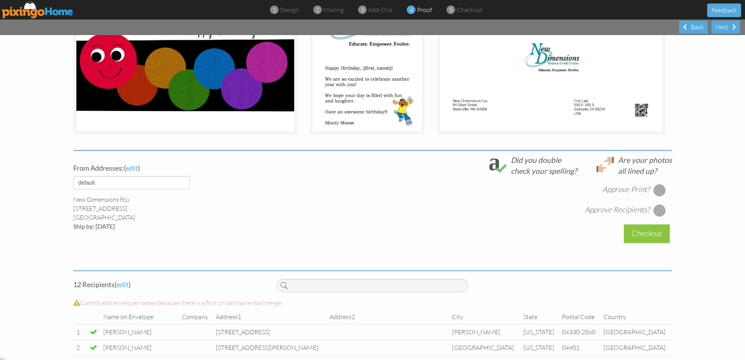
scroll to position [195, 0]
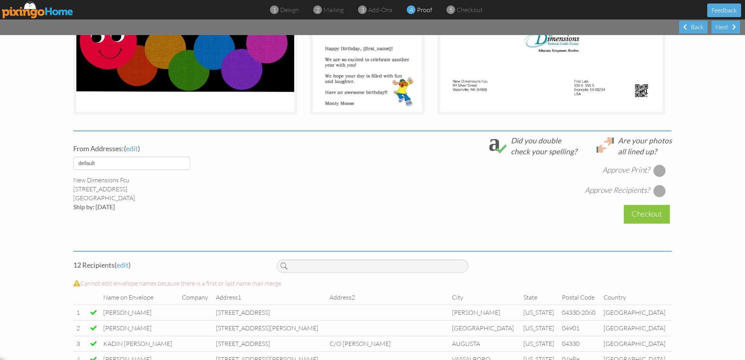
click at [661, 171] on div at bounding box center [659, 170] width 12 height 12
click at [660, 188] on div at bounding box center [659, 191] width 12 height 12
click at [642, 215] on div "Checkout" at bounding box center [647, 214] width 46 height 18
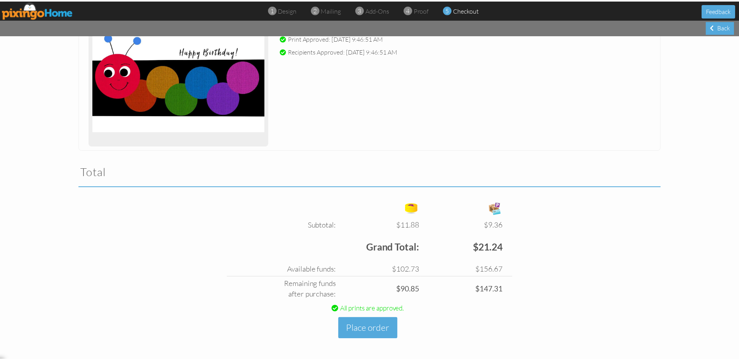
scroll to position [135, 0]
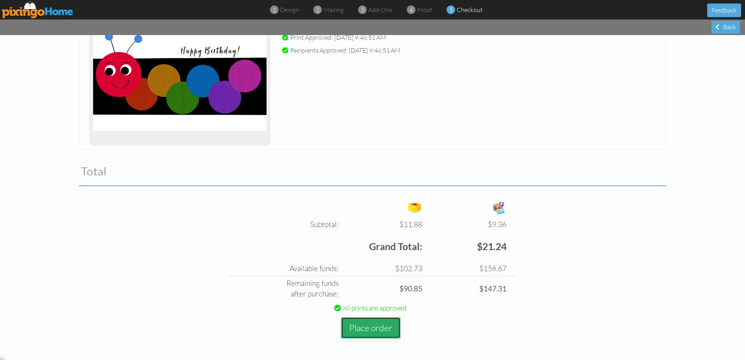
click at [366, 330] on button "Place order" at bounding box center [371, 327] width 60 height 21
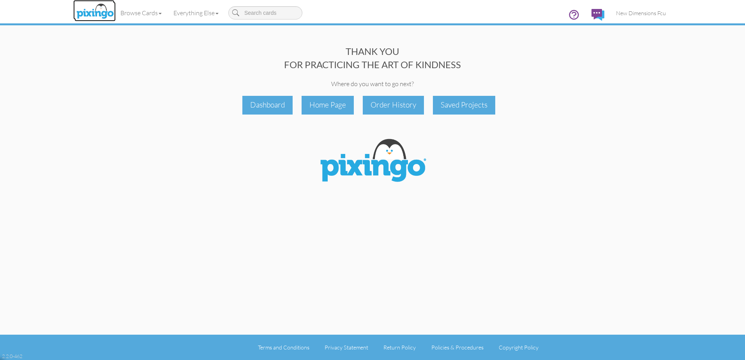
click at [82, 16] on img at bounding box center [94, 11] width 41 height 19
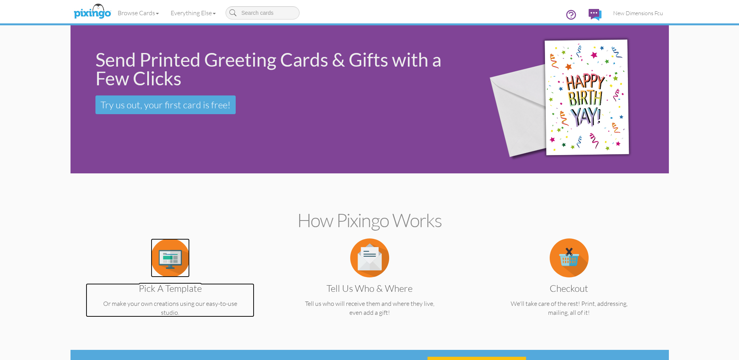
click at [158, 254] on img at bounding box center [170, 257] width 39 height 39
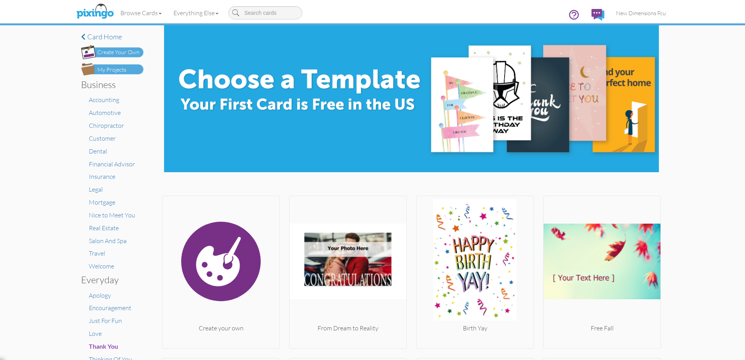
click at [111, 66] on div "My Projects" at bounding box center [111, 70] width 29 height 8
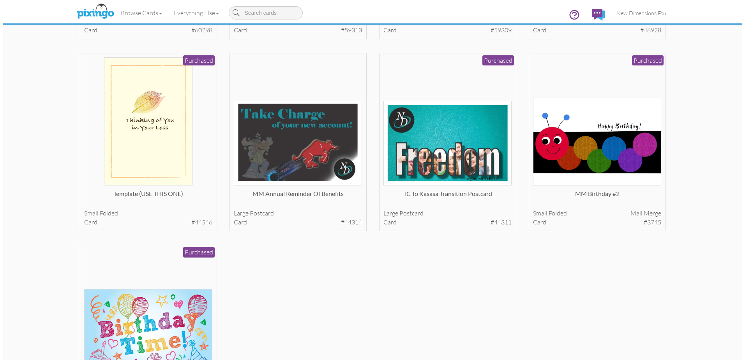
scroll to position [429, 0]
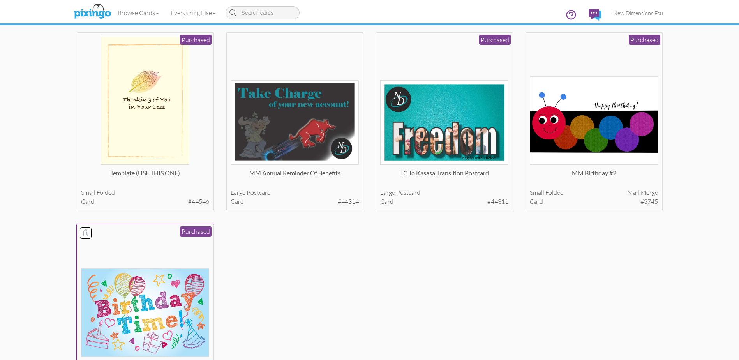
click at [146, 306] on img at bounding box center [145, 312] width 128 height 88
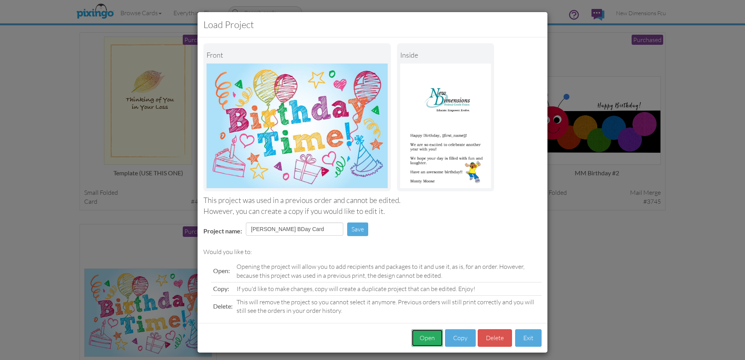
click at [430, 337] on button "Open" at bounding box center [427, 338] width 32 height 18
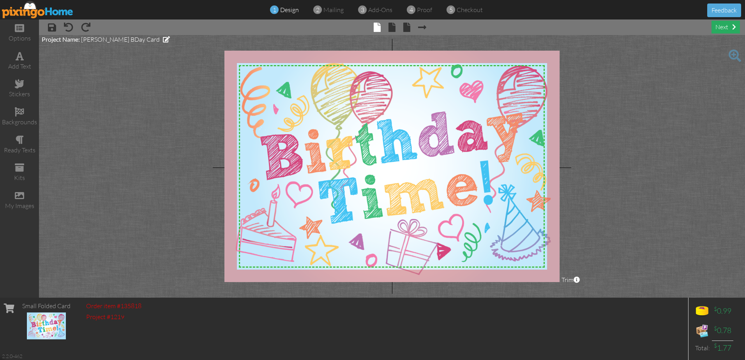
click at [725, 23] on div "next" at bounding box center [725, 27] width 28 height 13
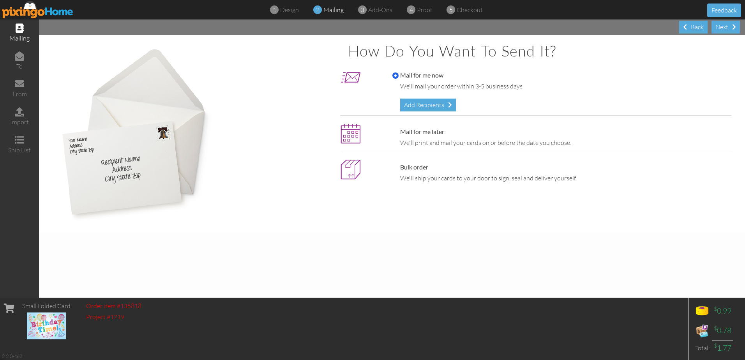
click at [418, 131] on label "Mail for me later" at bounding box center [418, 131] width 52 height 9
click at [399, 131] on input "Mail for me later" at bounding box center [395, 132] width 6 height 6
radio input "true"
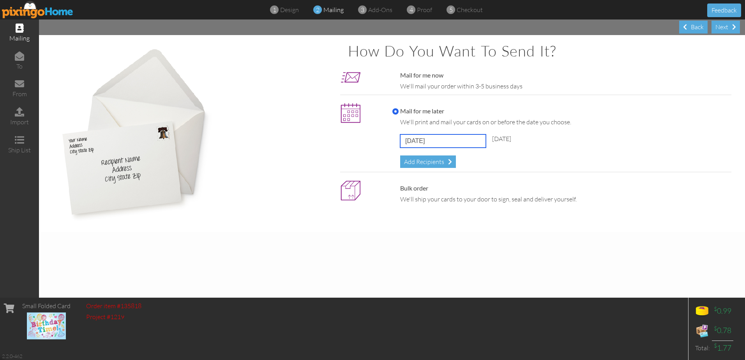
click at [465, 138] on input "[DATE]" at bounding box center [443, 140] width 86 height 13
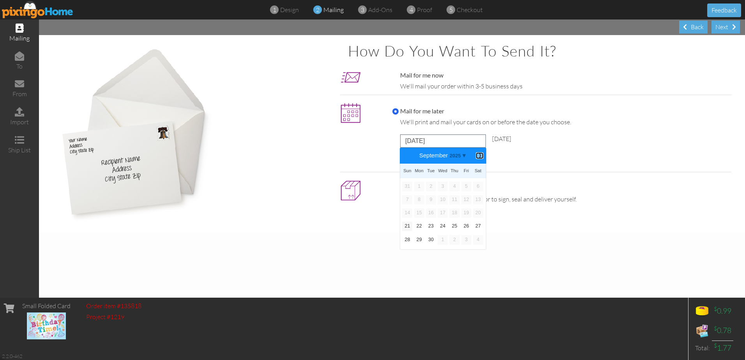
click at [480, 154] on b "⟩" at bounding box center [479, 156] width 5 height 6
click at [418, 212] on link "13" at bounding box center [419, 212] width 10 height 9
type input "[DATE]"
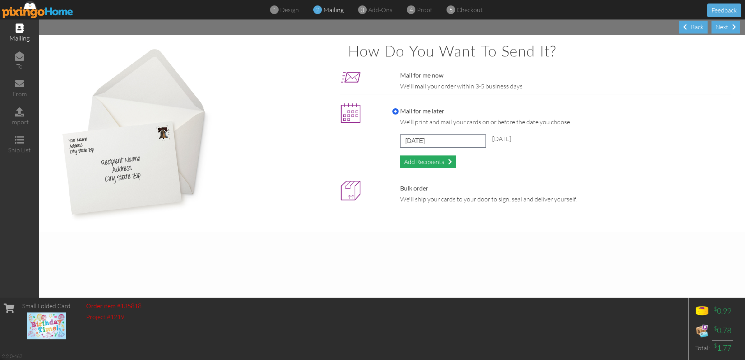
click at [417, 161] on div "Add Recipients" at bounding box center [428, 161] width 56 height 13
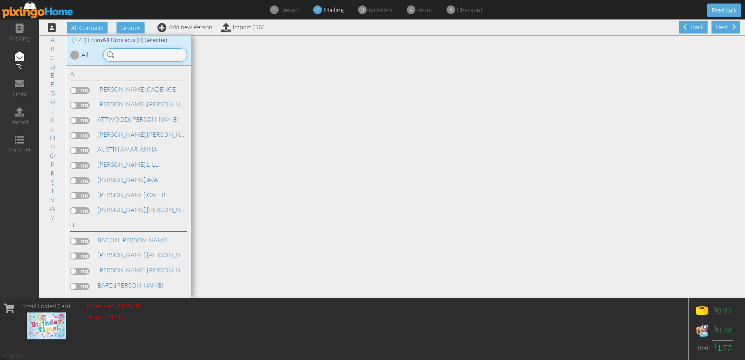
click at [124, 57] on input at bounding box center [145, 54] width 84 height 13
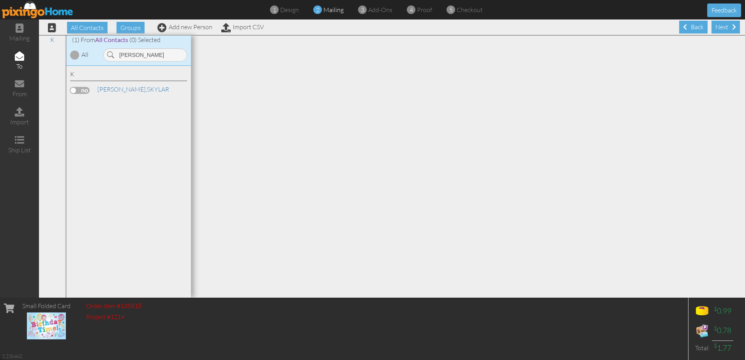
click at [72, 85] on div "[PERSON_NAME]" at bounding box center [128, 90] width 117 height 11
click at [78, 88] on label at bounding box center [79, 90] width 19 height 7
click at [0, 0] on input "checkbox" at bounding box center [0, 0] width 0 height 0
click at [143, 59] on input "[PERSON_NAME]" at bounding box center [145, 54] width 84 height 13
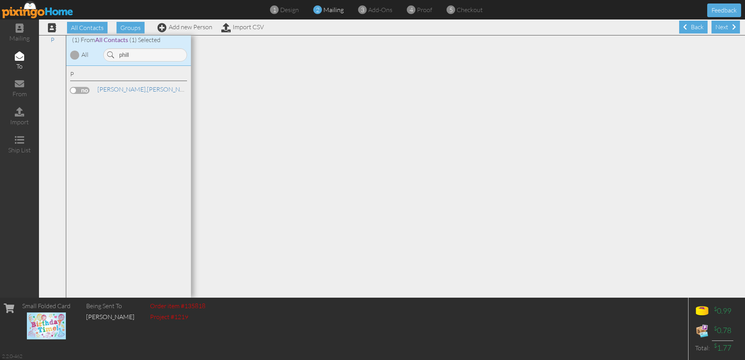
click at [82, 90] on label at bounding box center [79, 90] width 19 height 7
click at [0, 0] on input "checkbox" at bounding box center [0, 0] width 0 height 0
click at [148, 57] on input "phill" at bounding box center [145, 54] width 84 height 13
click at [83, 89] on label at bounding box center [79, 90] width 19 height 7
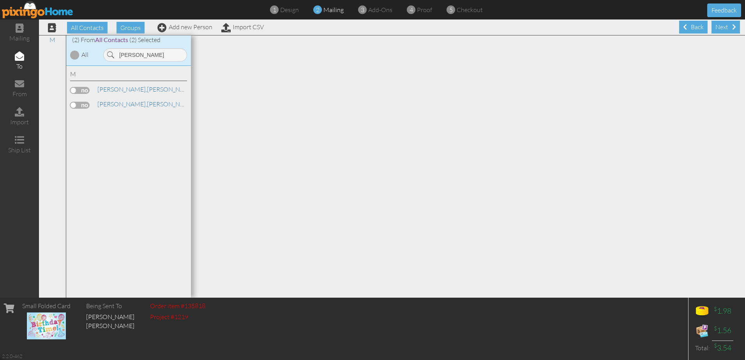
click at [0, 0] on input "checkbox" at bounding box center [0, 0] width 0 height 0
click at [145, 58] on input "[PERSON_NAME]" at bounding box center [145, 54] width 84 height 13
click at [82, 90] on label at bounding box center [79, 90] width 19 height 7
click at [0, 0] on input "checkbox" at bounding box center [0, 0] width 0 height 0
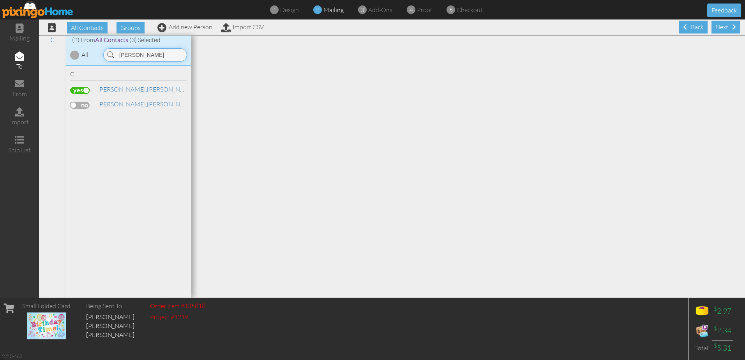
click at [155, 56] on input "[PERSON_NAME]" at bounding box center [145, 54] width 84 height 13
click at [76, 90] on label at bounding box center [79, 90] width 19 height 7
click at [0, 0] on input "checkbox" at bounding box center [0, 0] width 0 height 0
click at [141, 60] on input "green" at bounding box center [145, 54] width 84 height 13
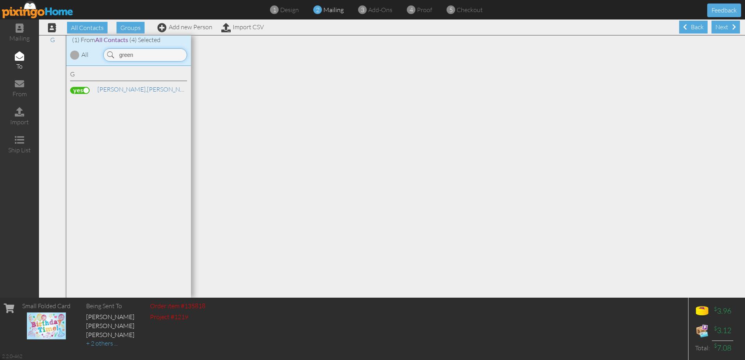
click at [141, 60] on input "green" at bounding box center [145, 54] width 84 height 13
drag, startPoint x: 81, startPoint y: 103, endPoint x: 87, endPoint y: 99, distance: 6.8
click at [81, 104] on label at bounding box center [79, 105] width 19 height 7
click at [0, 0] on input "checkbox" at bounding box center [0, 0] width 0 height 0
click at [148, 55] on input "[PERSON_NAME]" at bounding box center [145, 54] width 84 height 13
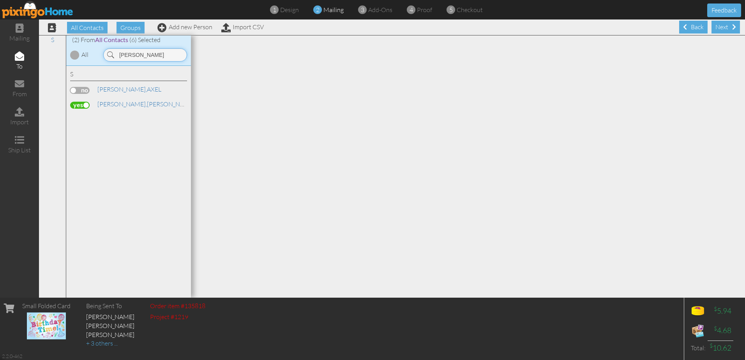
click at [148, 54] on input "[PERSON_NAME]" at bounding box center [145, 54] width 84 height 13
click at [81, 90] on label at bounding box center [79, 90] width 19 height 7
click at [0, 0] on input "checkbox" at bounding box center [0, 0] width 0 height 0
click at [150, 53] on input "[PERSON_NAME]" at bounding box center [145, 54] width 84 height 13
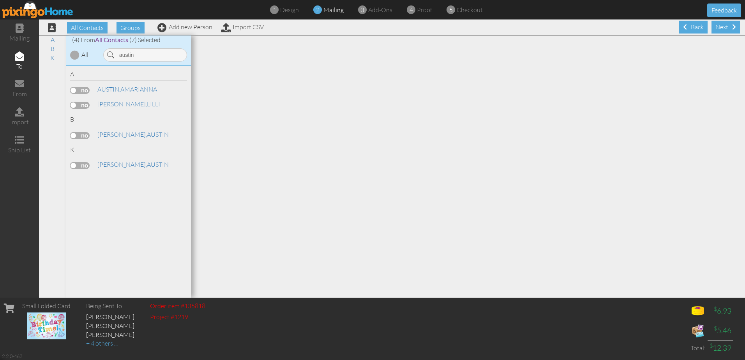
click at [78, 90] on label at bounding box center [79, 90] width 19 height 7
click at [0, 0] on input "checkbox" at bounding box center [0, 0] width 0 height 0
click at [142, 58] on input "austin" at bounding box center [145, 54] width 84 height 13
click at [72, 93] on label at bounding box center [79, 90] width 19 height 7
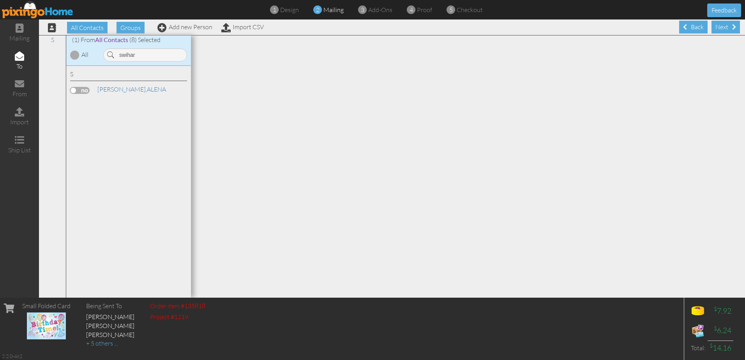
click at [0, 0] on input "checkbox" at bounding box center [0, 0] width 0 height 0
click at [134, 59] on input "swihar" at bounding box center [145, 54] width 84 height 13
type input "garc"
click at [79, 91] on label at bounding box center [79, 90] width 19 height 7
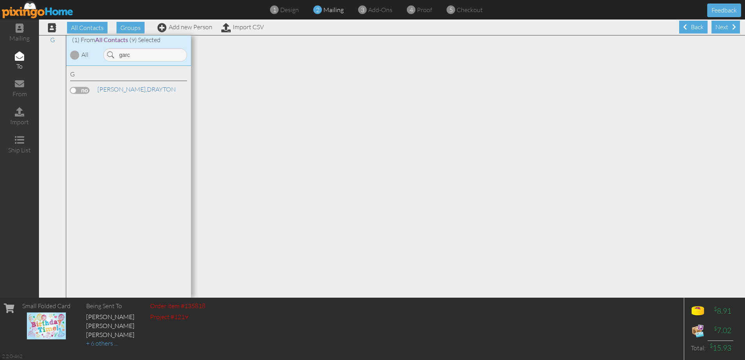
click at [0, 0] on input "checkbox" at bounding box center [0, 0] width 0 height 0
click at [716, 29] on div "Next" at bounding box center [725, 27] width 28 height 13
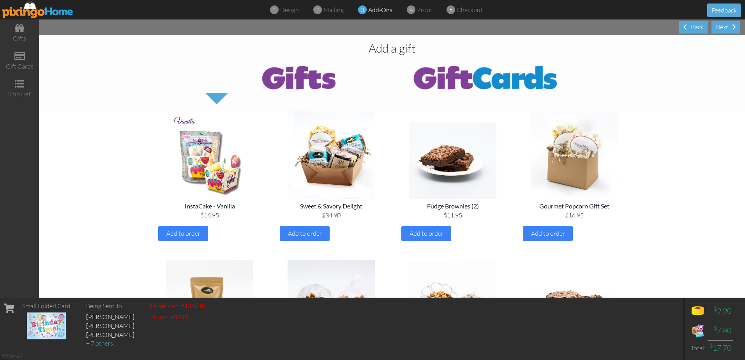
click at [716, 29] on div "Next" at bounding box center [725, 27] width 28 height 13
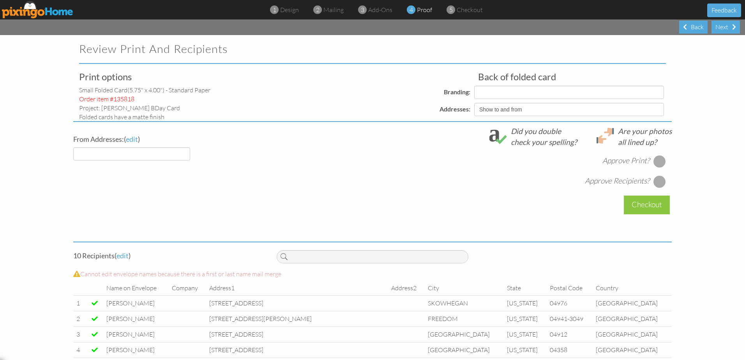
select select "object:21554"
select select "object:21556"
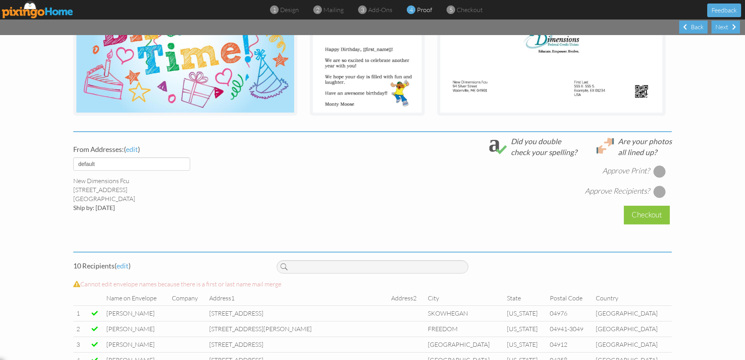
scroll to position [195, 0]
click at [661, 172] on div at bounding box center [659, 170] width 12 height 12
click at [660, 185] on div at bounding box center [659, 191] width 12 height 12
click at [657, 208] on div "Checkout" at bounding box center [647, 214] width 46 height 18
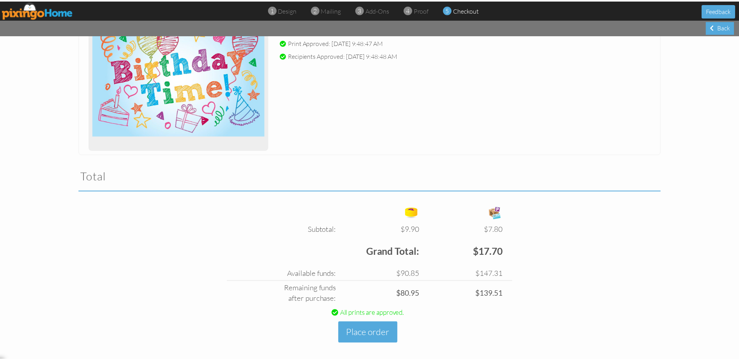
scroll to position [135, 0]
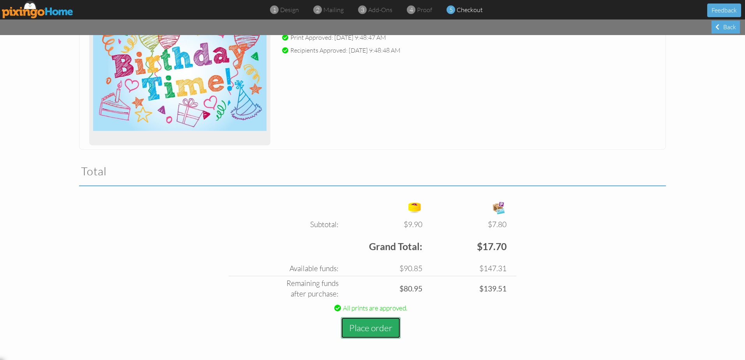
click at [378, 328] on button "Place order" at bounding box center [371, 327] width 60 height 21
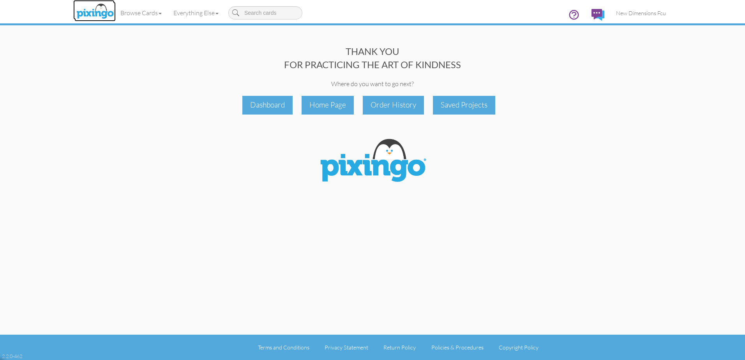
click at [89, 9] on img at bounding box center [94, 11] width 41 height 19
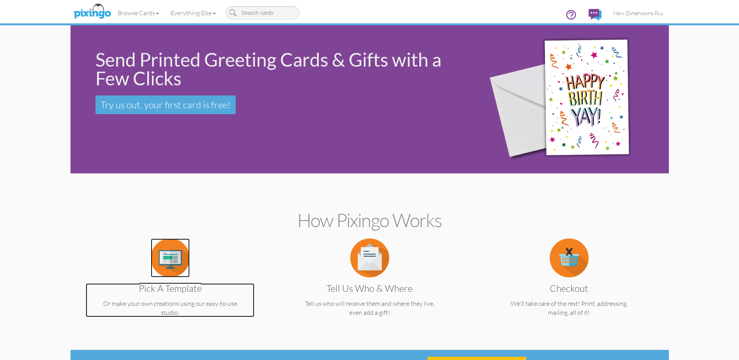
click at [172, 261] on img at bounding box center [170, 257] width 39 height 39
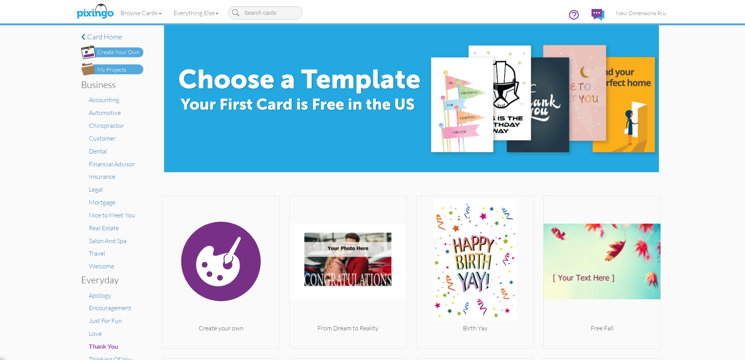
click at [122, 67] on div "My Projects" at bounding box center [111, 70] width 29 height 8
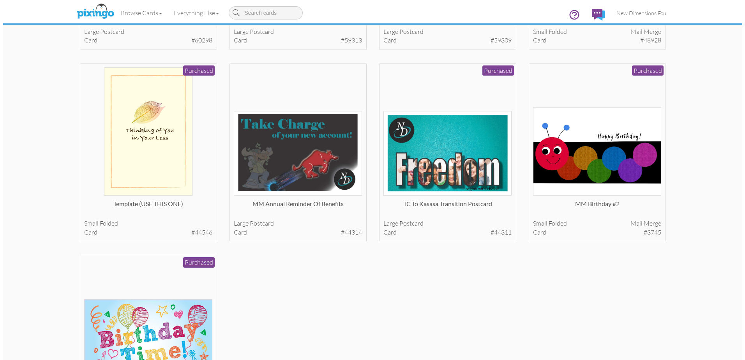
scroll to position [429, 0]
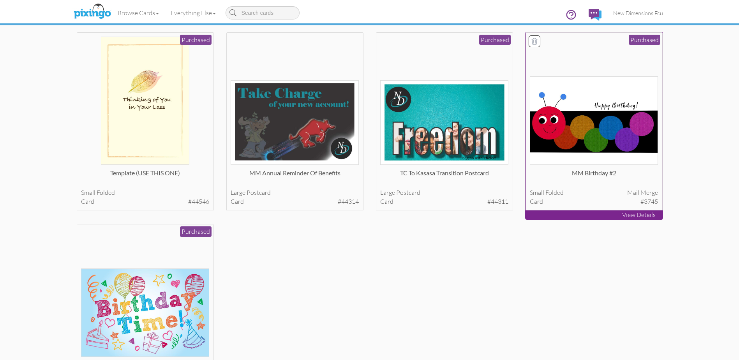
click at [614, 113] on img at bounding box center [594, 120] width 128 height 88
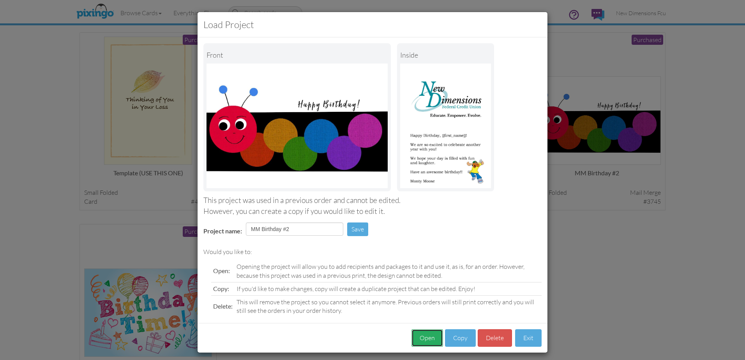
click at [414, 340] on button "Open" at bounding box center [427, 338] width 32 height 18
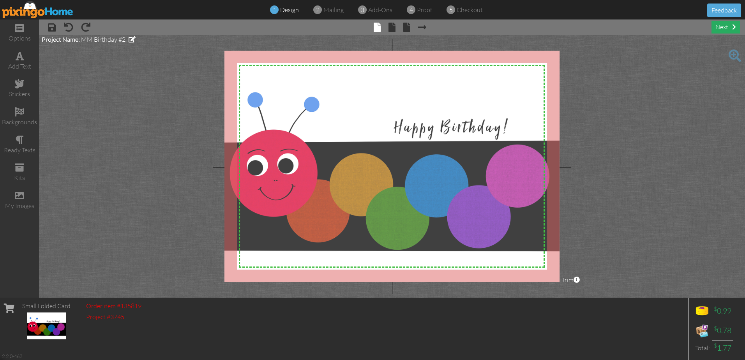
click at [720, 28] on div "next" at bounding box center [725, 27] width 28 height 13
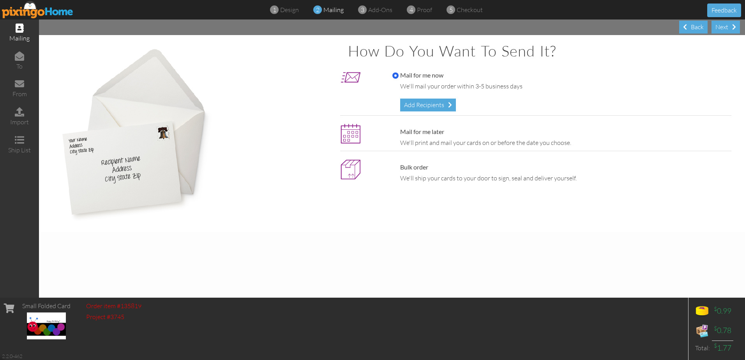
click at [410, 137] on div "Mail for me later We'll print and mail your cards on or before the date you cho…" at bounding box center [559, 137] width 347 height 20
click at [410, 132] on label "Mail for me later" at bounding box center [418, 131] width 52 height 9
click at [399, 132] on input "Mail for me later" at bounding box center [395, 132] width 6 height 6
radio input "true"
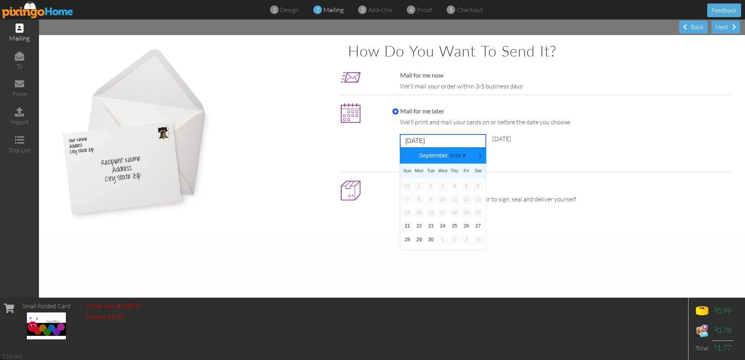
click at [461, 139] on input "[DATE]" at bounding box center [443, 140] width 86 height 13
click at [478, 155] on b "⟩" at bounding box center [479, 156] width 5 height 6
click at [420, 226] on link "20" at bounding box center [419, 226] width 10 height 9
type input "[DATE]"
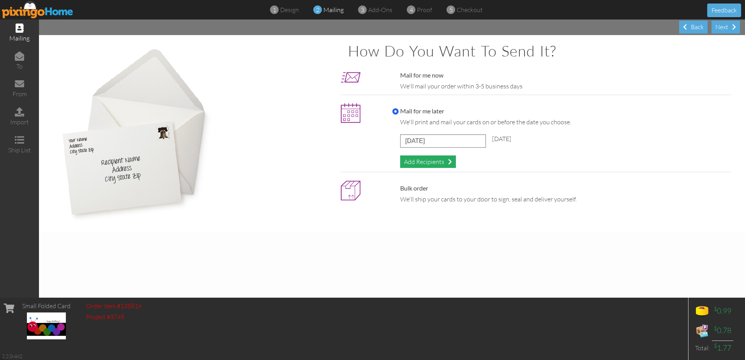
click at [418, 163] on div "Add Recipients" at bounding box center [428, 161] width 56 height 13
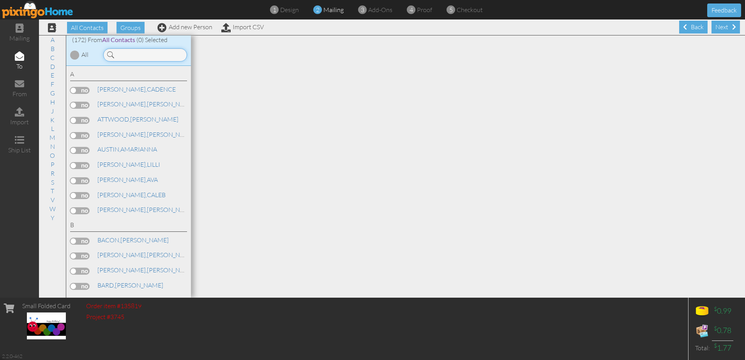
click at [124, 56] on input at bounding box center [145, 54] width 84 height 13
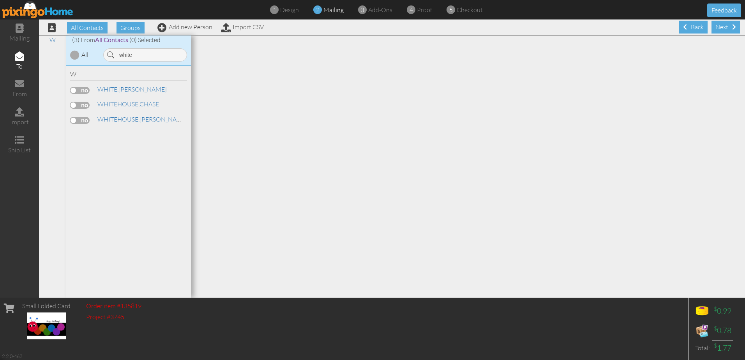
click at [75, 105] on label at bounding box center [79, 105] width 19 height 7
click at [0, 0] on input "checkbox" at bounding box center [0, 0] width 0 height 0
click at [150, 56] on input "white" at bounding box center [145, 54] width 84 height 13
click at [77, 90] on label at bounding box center [79, 90] width 19 height 7
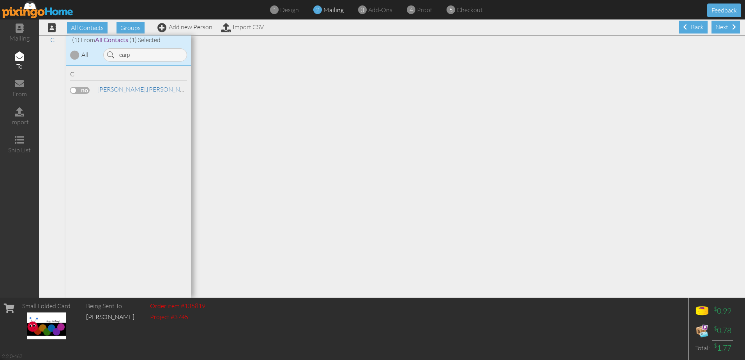
click at [0, 0] on input "checkbox" at bounding box center [0, 0] width 0 height 0
click at [139, 55] on input "carp" at bounding box center [145, 54] width 84 height 13
type input "b"
click at [81, 89] on label at bounding box center [79, 90] width 19 height 7
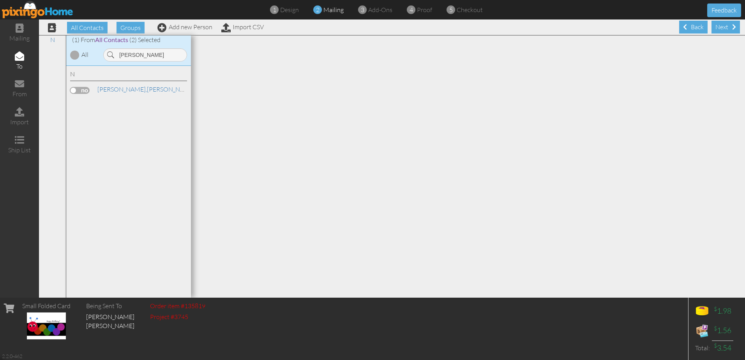
click at [0, 0] on input "checkbox" at bounding box center [0, 0] width 0 height 0
click at [147, 54] on input "[PERSON_NAME]" at bounding box center [145, 54] width 84 height 13
click at [80, 91] on label at bounding box center [79, 90] width 19 height 7
click at [0, 0] on input "checkbox" at bounding box center [0, 0] width 0 height 0
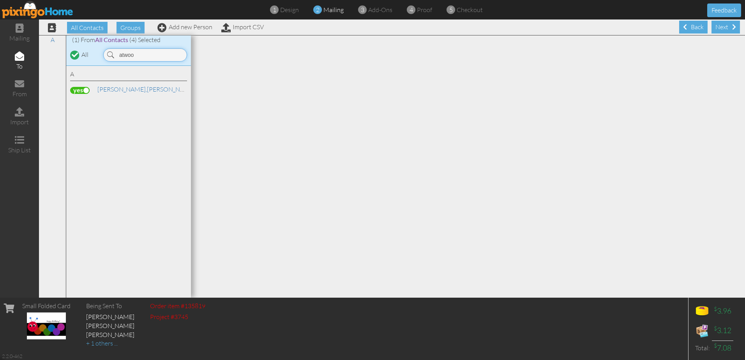
click at [149, 56] on input "atwoo" at bounding box center [145, 54] width 84 height 13
click at [87, 92] on label at bounding box center [79, 90] width 19 height 7
click at [0, 0] on input "checkbox" at bounding box center [0, 0] width 0 height 0
click at [169, 49] on input "swee" at bounding box center [145, 54] width 84 height 13
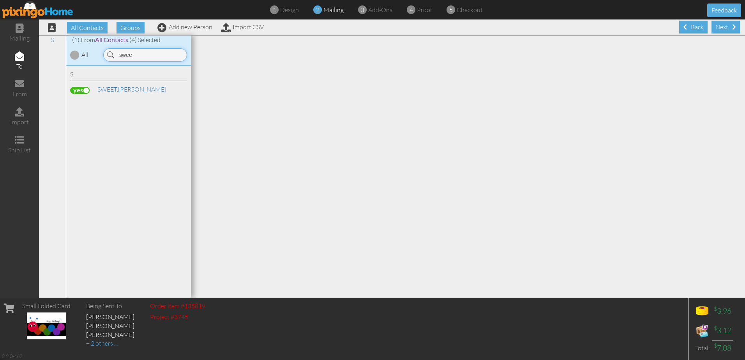
click at [169, 49] on input "swee" at bounding box center [145, 54] width 84 height 13
type input "duma"
click at [77, 87] on label at bounding box center [79, 90] width 19 height 7
click at [0, 0] on input "checkbox" at bounding box center [0, 0] width 0 height 0
click at [714, 31] on div "Next" at bounding box center [725, 27] width 28 height 13
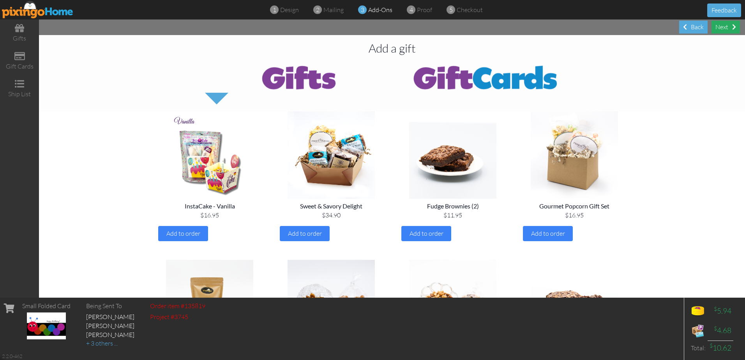
click at [720, 28] on div "Next" at bounding box center [725, 27] width 28 height 13
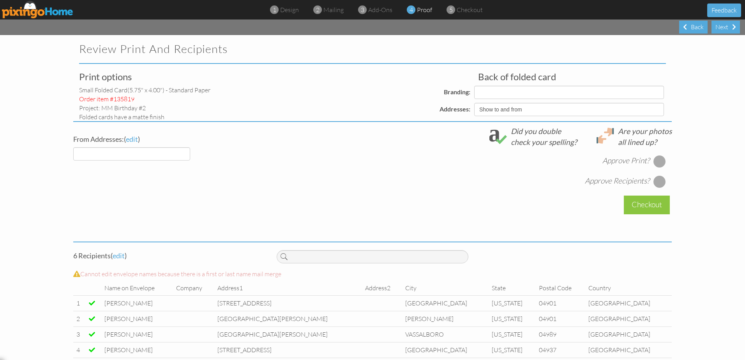
select select "object:25479"
click at [658, 159] on div at bounding box center [659, 161] width 12 height 12
select select "object:25489"
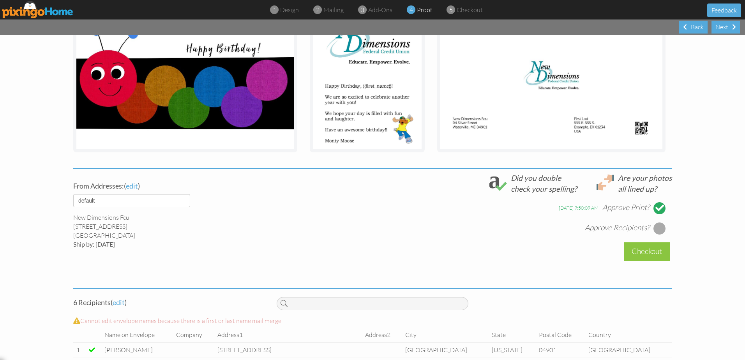
scroll to position [195, 0]
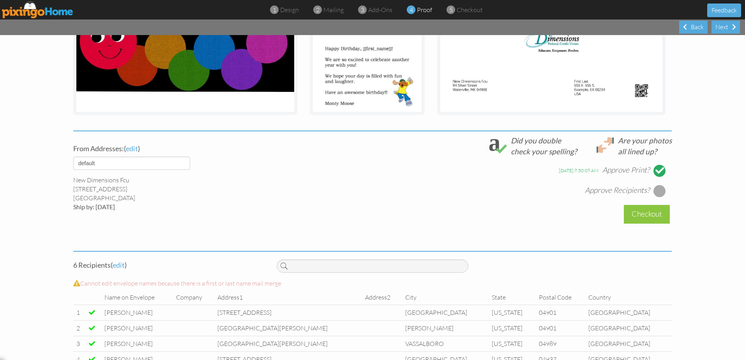
click at [663, 194] on div at bounding box center [659, 191] width 12 height 12
click at [656, 191] on div at bounding box center [659, 191] width 9 height 9
click at [656, 191] on div at bounding box center [659, 191] width 12 height 12
click at [643, 212] on div "Checkout" at bounding box center [647, 214] width 46 height 18
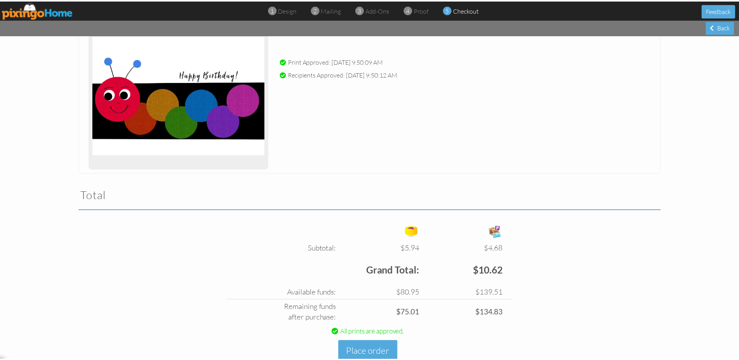
scroll to position [135, 0]
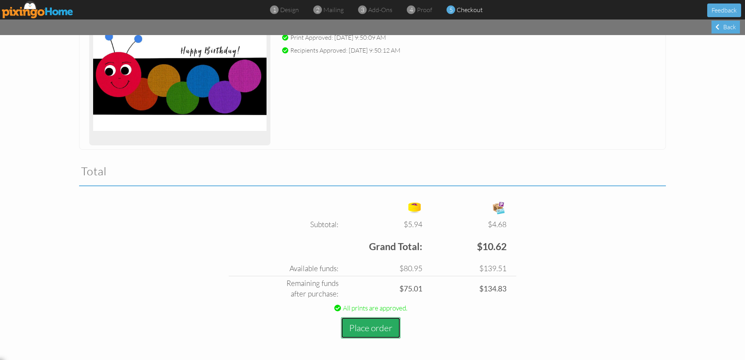
click at [367, 331] on button "Place order" at bounding box center [371, 327] width 60 height 21
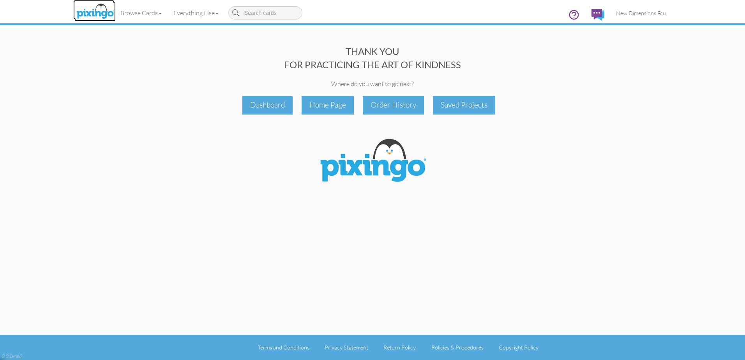
click at [90, 15] on img at bounding box center [94, 11] width 41 height 19
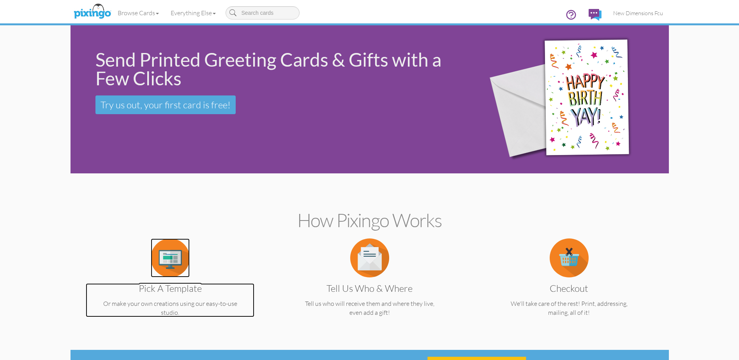
click at [161, 256] on img at bounding box center [170, 257] width 39 height 39
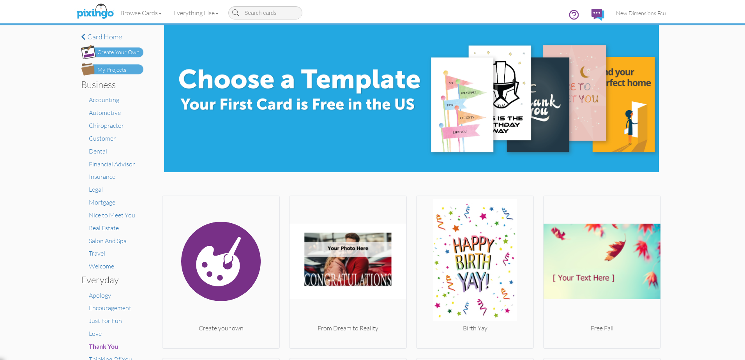
click at [108, 72] on div "My Projects" at bounding box center [111, 70] width 29 height 8
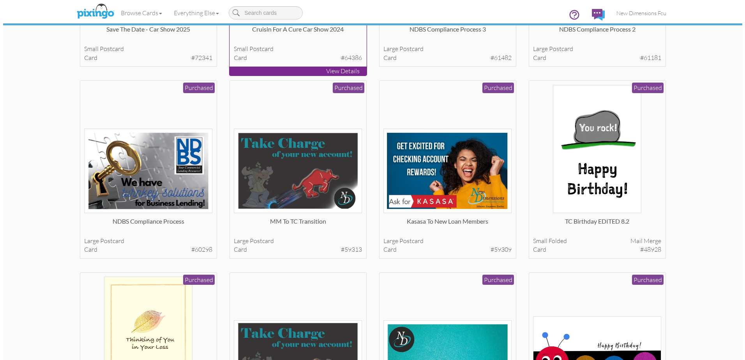
scroll to position [195, 0]
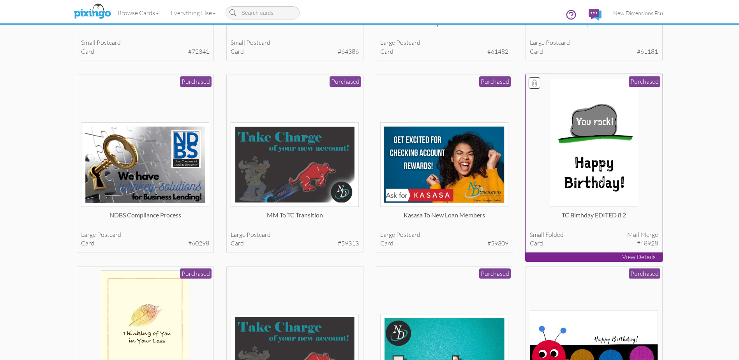
click at [568, 153] on img at bounding box center [594, 143] width 88 height 128
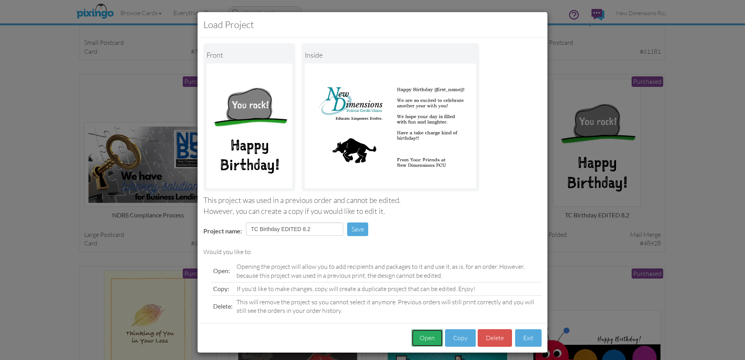
click at [421, 342] on button "Open" at bounding box center [427, 338] width 32 height 18
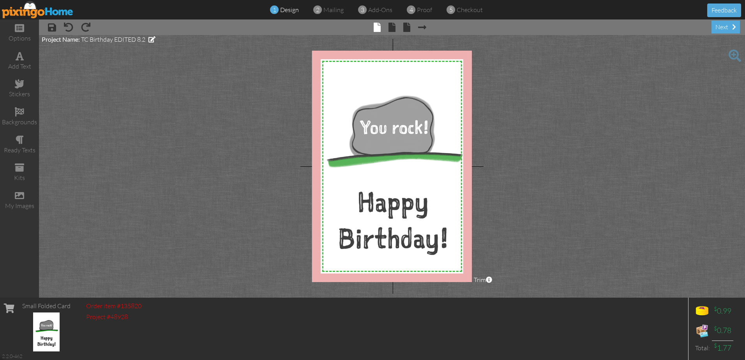
click at [714, 19] on div "1 design 2 mailing 3 add-ons 4 proof 5 checkout Feedback" at bounding box center [372, 9] width 745 height 19
click at [722, 26] on div "next" at bounding box center [725, 27] width 28 height 13
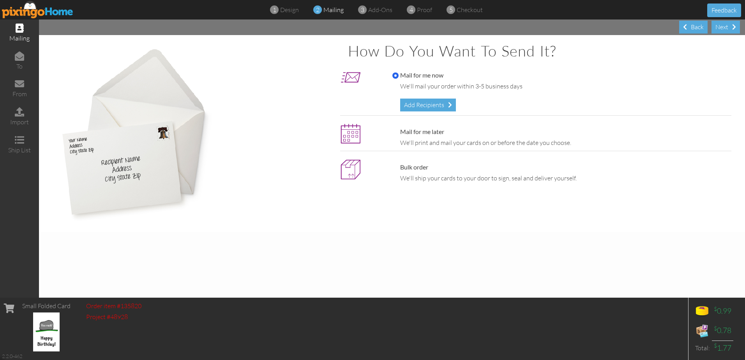
click at [418, 126] on div "Mail for me later We'll print and mail your cards on or before the date you cho…" at bounding box center [552, 137] width 358 height 28
click at [416, 130] on label "Mail for me later" at bounding box center [418, 131] width 52 height 9
click at [399, 130] on input "Mail for me later" at bounding box center [395, 132] width 6 height 6
radio input "true"
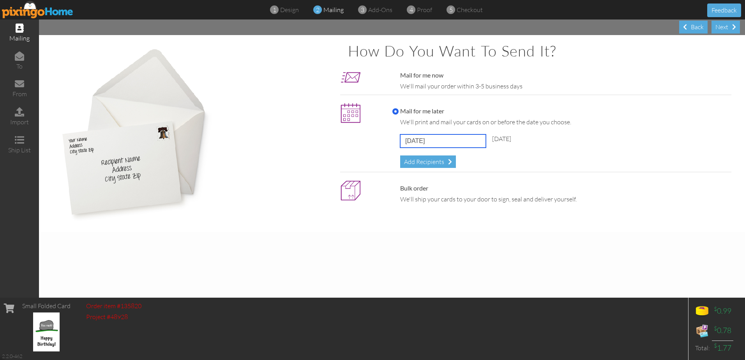
click at [412, 145] on input "[DATE]" at bounding box center [443, 140] width 86 height 13
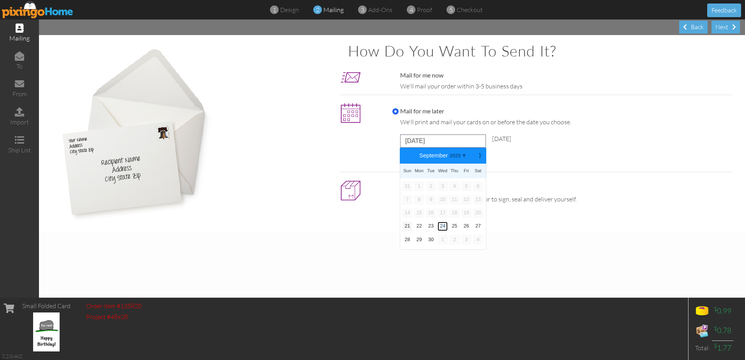
click at [441, 226] on link "24" at bounding box center [442, 226] width 10 height 9
type input "[DATE]"
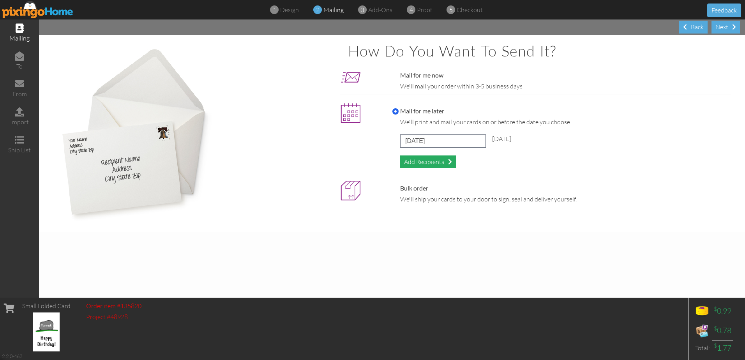
click at [418, 160] on div "Add Recipients" at bounding box center [428, 161] width 56 height 13
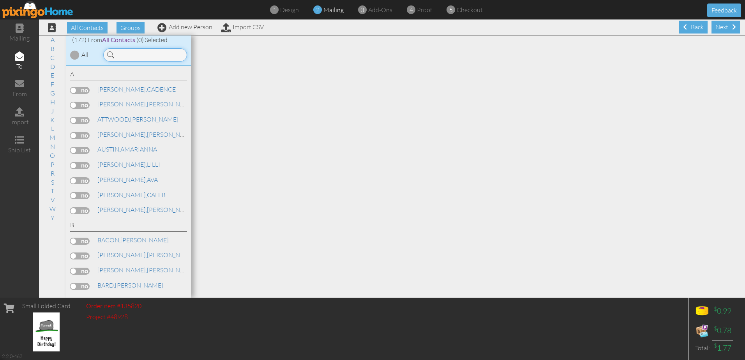
click at [162, 53] on input at bounding box center [145, 54] width 84 height 13
click at [130, 44] on div at bounding box center [143, 52] width 93 height 17
click at [131, 53] on input at bounding box center [145, 54] width 84 height 13
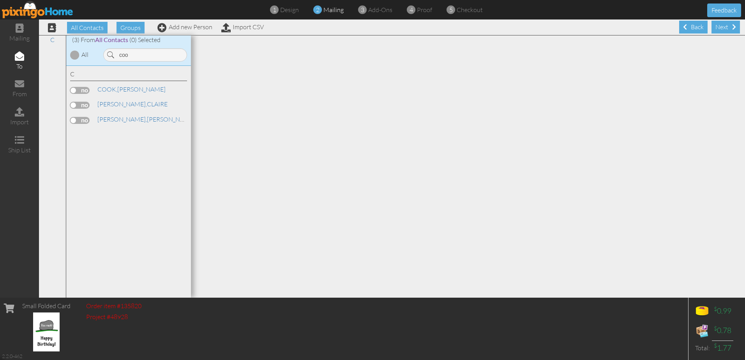
click at [82, 119] on label at bounding box center [79, 120] width 19 height 7
click at [0, 0] on input "checkbox" at bounding box center [0, 0] width 0 height 0
click at [138, 60] on input "coo" at bounding box center [145, 54] width 84 height 13
click at [78, 119] on label at bounding box center [79, 120] width 19 height 7
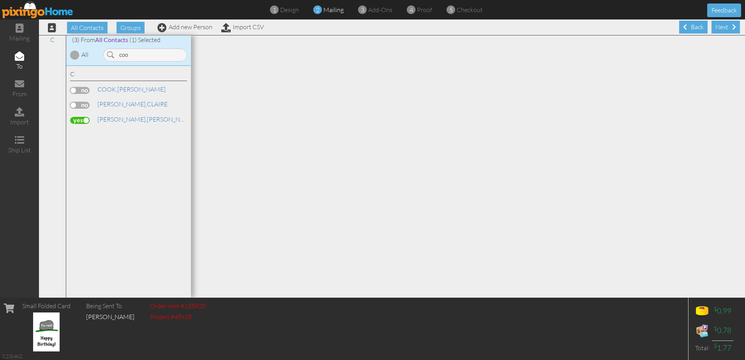
click at [0, 0] on input "checkbox" at bounding box center [0, 0] width 0 height 0
click at [81, 102] on label at bounding box center [79, 105] width 19 height 7
click at [0, 0] on input "checkbox" at bounding box center [0, 0] width 0 height 0
click at [131, 55] on input "coo" at bounding box center [145, 54] width 84 height 13
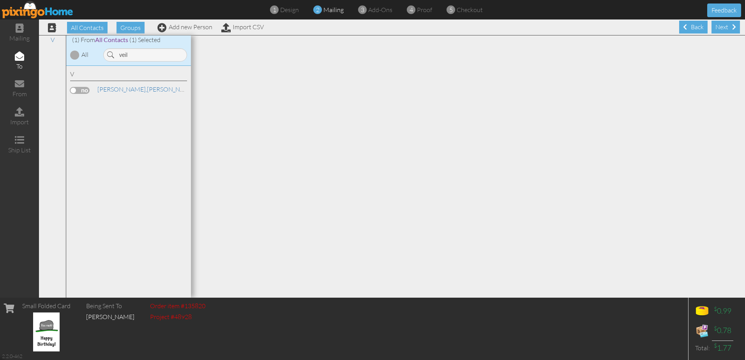
click at [86, 89] on label at bounding box center [79, 90] width 19 height 7
click at [0, 0] on input "checkbox" at bounding box center [0, 0] width 0 height 0
click at [143, 54] on input "veil" at bounding box center [145, 54] width 84 height 13
click at [79, 88] on label at bounding box center [79, 90] width 19 height 7
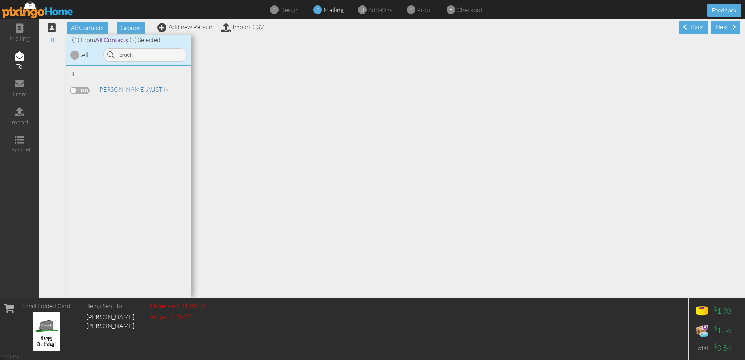
click at [0, 0] on input "checkbox" at bounding box center [0, 0] width 0 height 0
click at [150, 51] on input "broch" at bounding box center [145, 54] width 84 height 13
type input "[PERSON_NAME]"
click at [75, 91] on label at bounding box center [79, 90] width 19 height 7
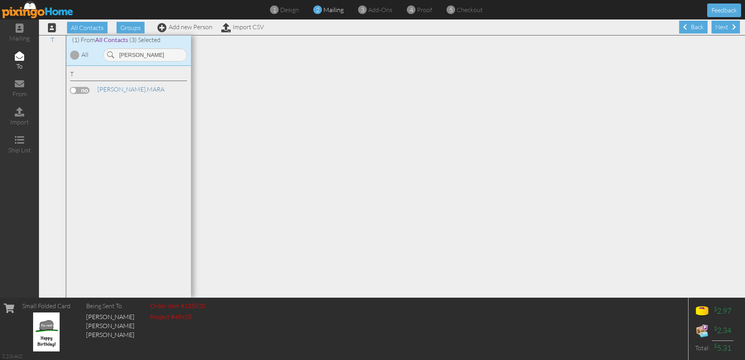
click at [0, 0] on input "checkbox" at bounding box center [0, 0] width 0 height 0
click at [721, 26] on div "Next" at bounding box center [725, 27] width 28 height 13
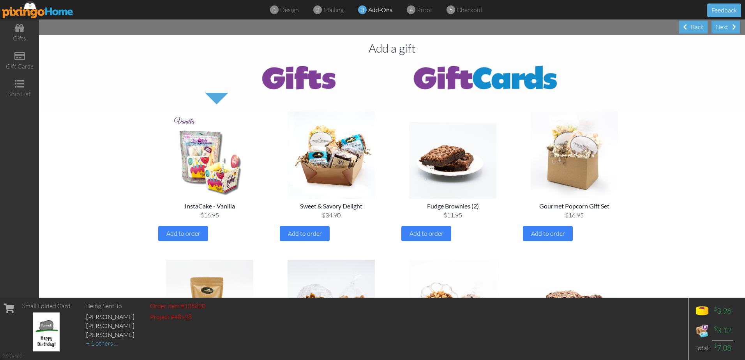
click at [721, 26] on div "Next" at bounding box center [725, 27] width 28 height 13
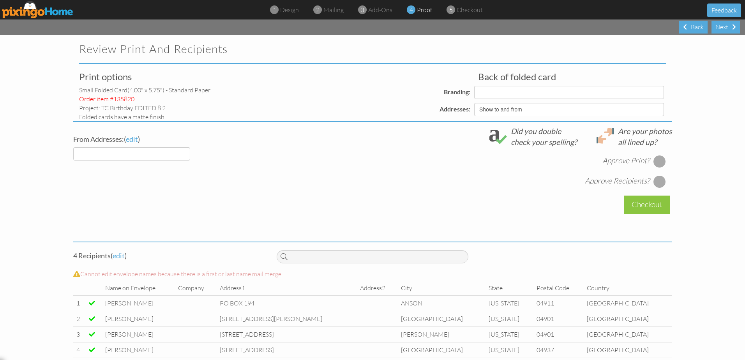
select select "object:28457"
select select "object:28458"
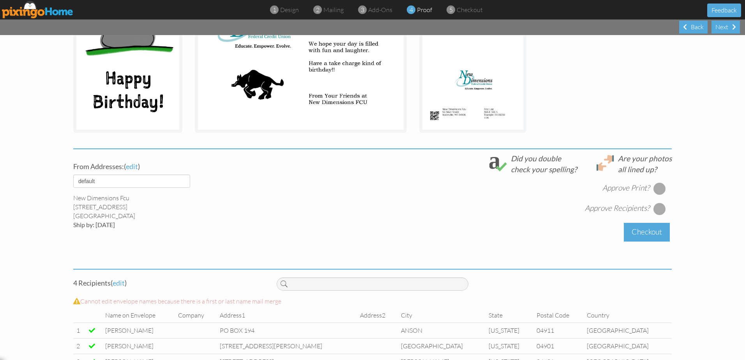
scroll to position [195, 0]
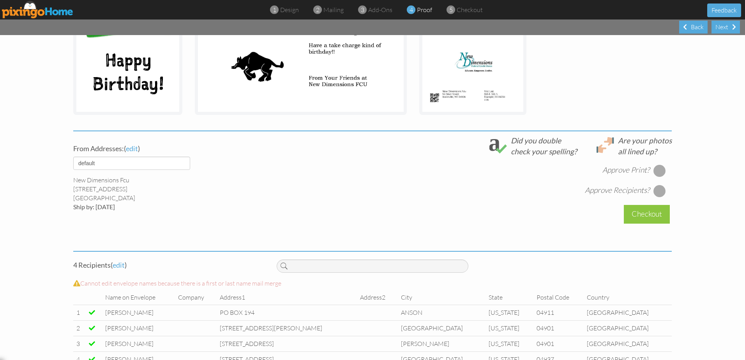
click at [657, 169] on div at bounding box center [659, 170] width 12 height 12
click at [659, 188] on div at bounding box center [659, 191] width 12 height 12
click at [652, 210] on div "Checkout" at bounding box center [647, 214] width 46 height 18
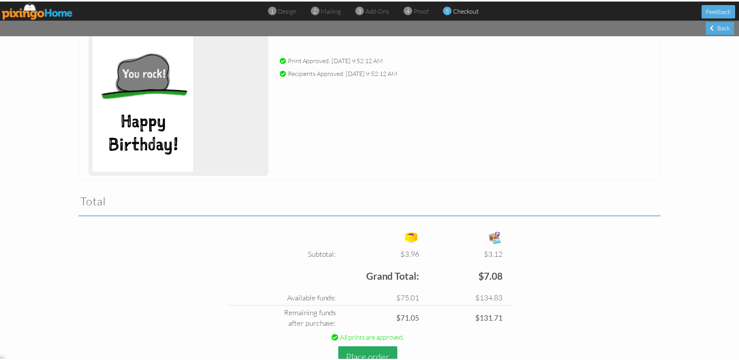
scroll to position [143, 0]
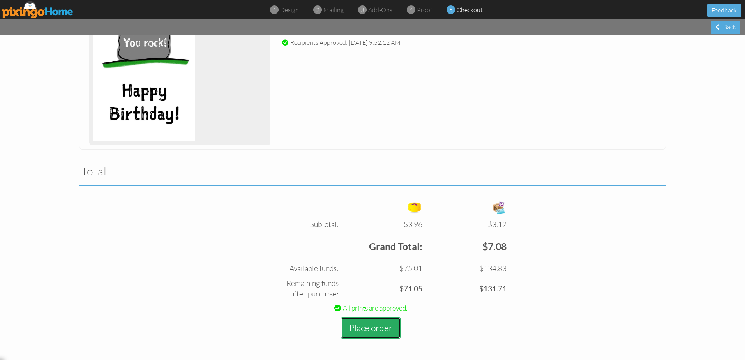
click at [368, 327] on button "Place order" at bounding box center [371, 327] width 60 height 21
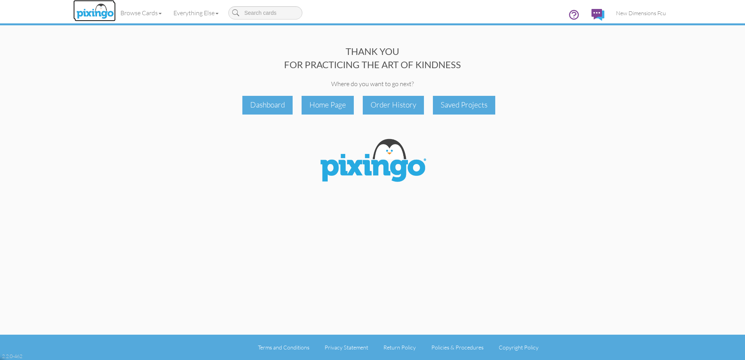
click at [103, 19] on img at bounding box center [94, 11] width 41 height 19
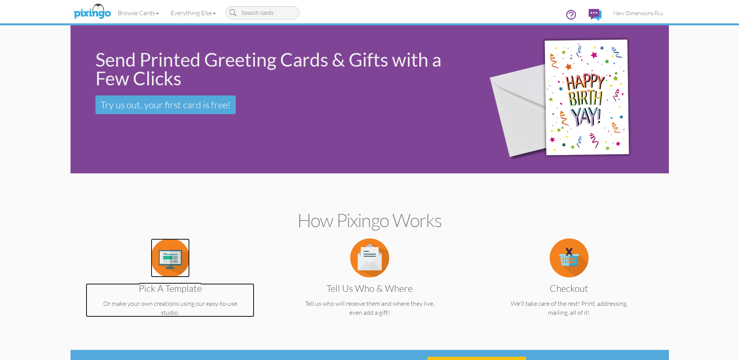
click at [180, 258] on img at bounding box center [170, 257] width 39 height 39
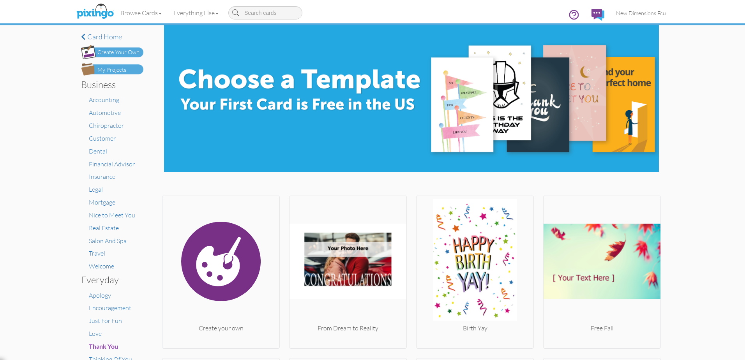
click at [120, 72] on div "My Projects" at bounding box center [111, 70] width 29 height 8
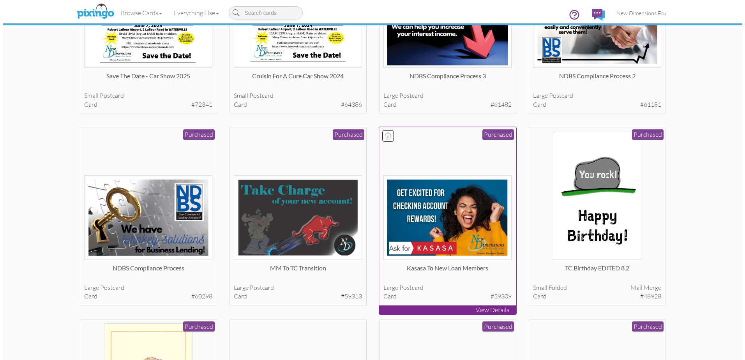
scroll to position [156, 0]
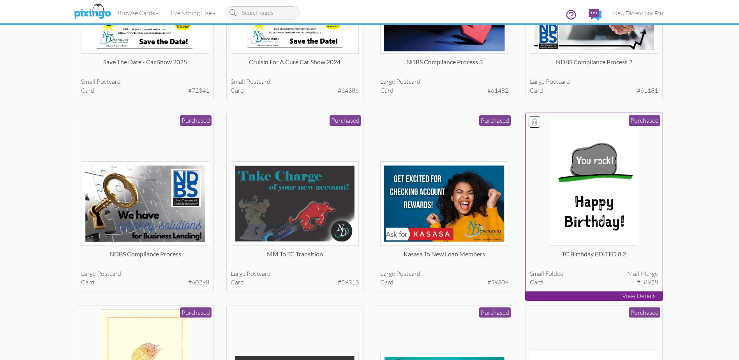
click at [555, 191] on img at bounding box center [594, 182] width 88 height 128
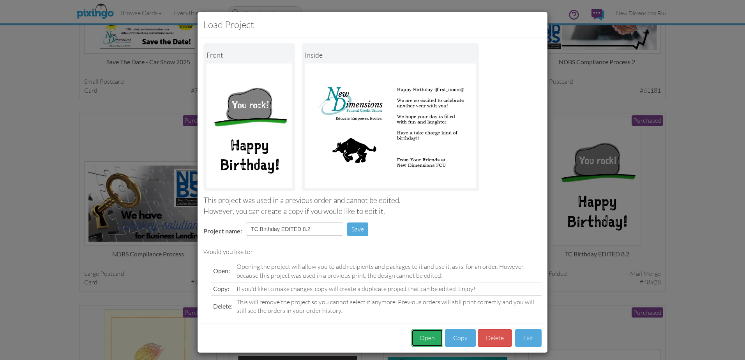
click at [427, 339] on button "Open" at bounding box center [427, 338] width 32 height 18
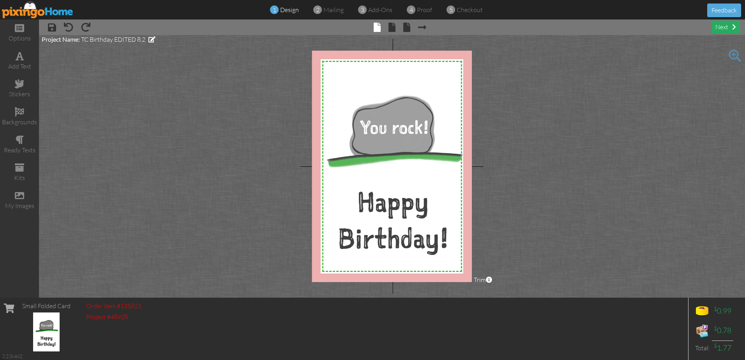
click at [727, 27] on div "next" at bounding box center [725, 27] width 28 height 13
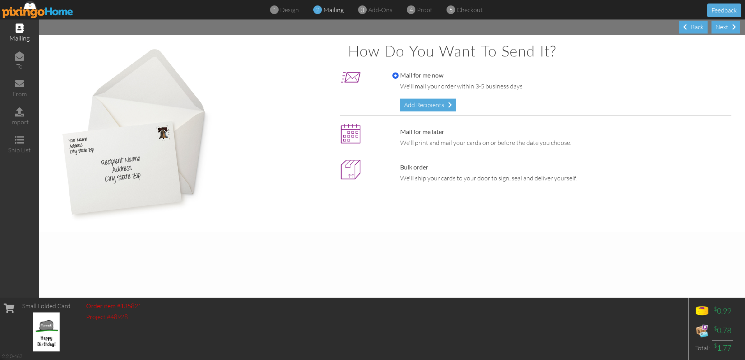
click at [425, 134] on label "Mail for me later" at bounding box center [418, 131] width 52 height 9
click at [399, 134] on input "Mail for me later" at bounding box center [395, 132] width 6 height 6
radio input "true"
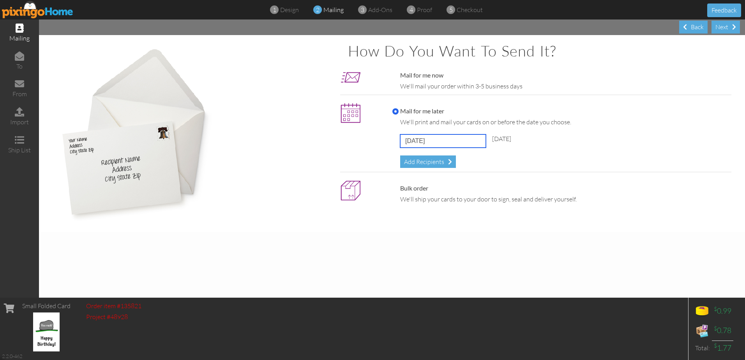
click at [425, 138] on input "[DATE]" at bounding box center [443, 140] width 86 height 13
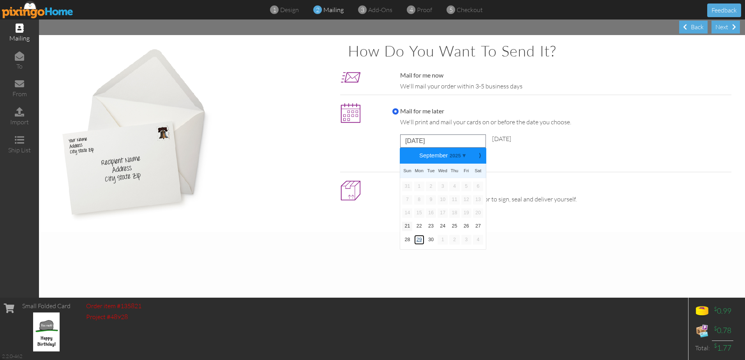
click at [421, 240] on link "29" at bounding box center [419, 239] width 10 height 9
type input "[DATE]"
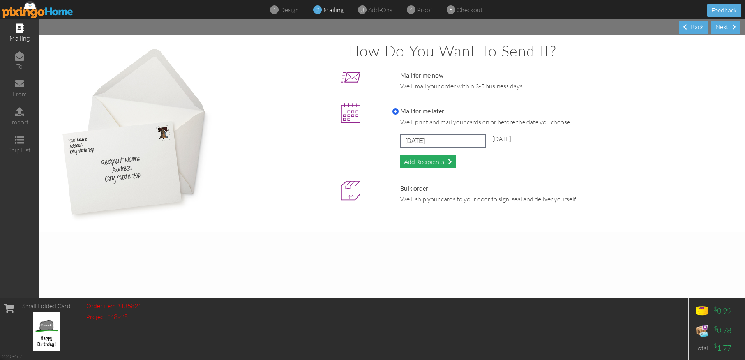
click at [425, 165] on div "Add Recipients" at bounding box center [428, 161] width 56 height 13
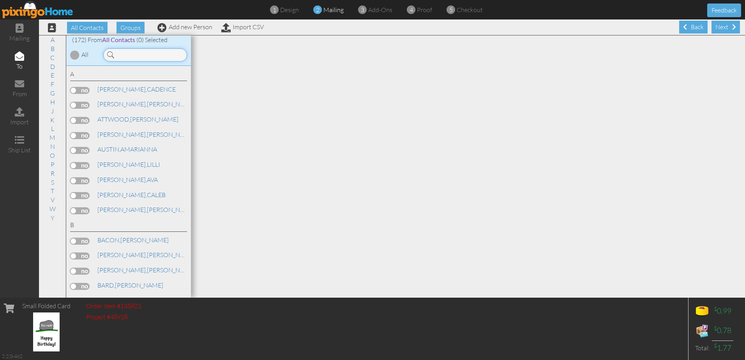
click at [147, 52] on input at bounding box center [145, 54] width 84 height 13
click at [123, 52] on input at bounding box center [145, 54] width 84 height 13
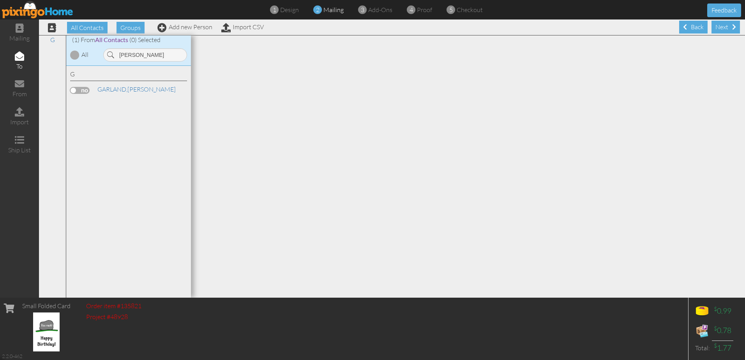
click at [83, 90] on label at bounding box center [79, 90] width 19 height 7
click at [0, 0] on input "checkbox" at bounding box center [0, 0] width 0 height 0
click at [145, 53] on input "[PERSON_NAME]" at bounding box center [145, 54] width 84 height 13
click at [82, 104] on label at bounding box center [79, 105] width 19 height 7
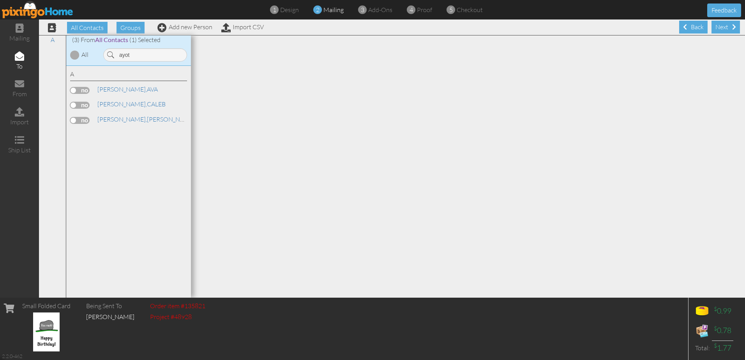
click at [0, 0] on input "checkbox" at bounding box center [0, 0] width 0 height 0
click at [83, 89] on label at bounding box center [79, 90] width 19 height 7
click at [0, 0] on input "checkbox" at bounding box center [0, 0] width 0 height 0
click at [85, 119] on label at bounding box center [79, 120] width 19 height 7
click at [0, 0] on input "checkbox" at bounding box center [0, 0] width 0 height 0
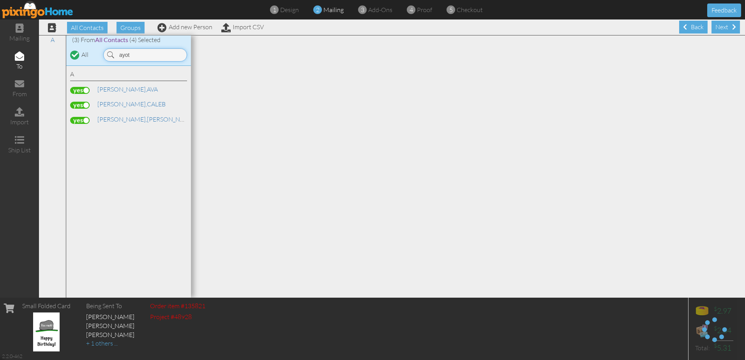
click at [134, 56] on input "ayot" at bounding box center [145, 54] width 84 height 13
type input "lane"
click at [79, 122] on label at bounding box center [79, 120] width 19 height 7
click at [0, 0] on input "checkbox" at bounding box center [0, 0] width 0 height 0
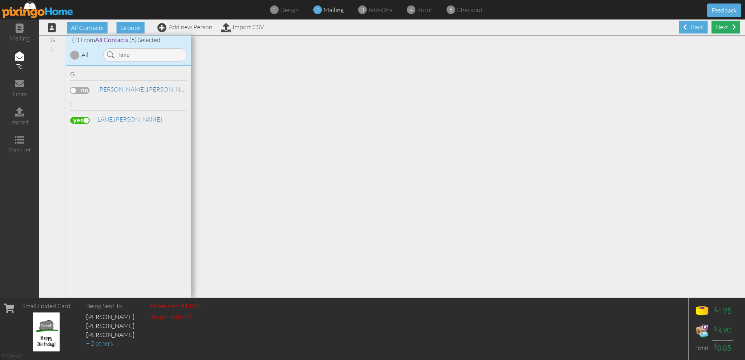
click at [717, 25] on div "Next" at bounding box center [725, 27] width 28 height 13
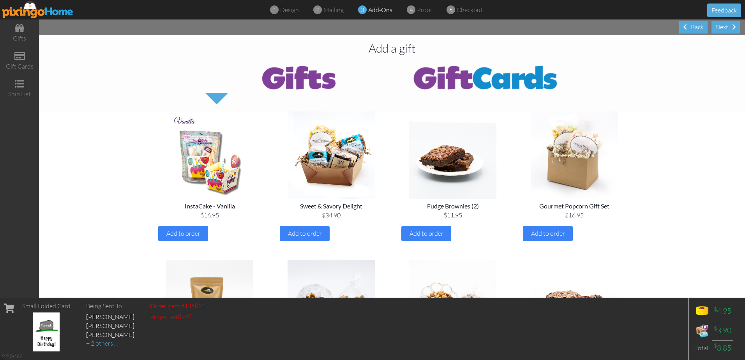
click at [717, 25] on div "Next" at bounding box center [725, 27] width 28 height 13
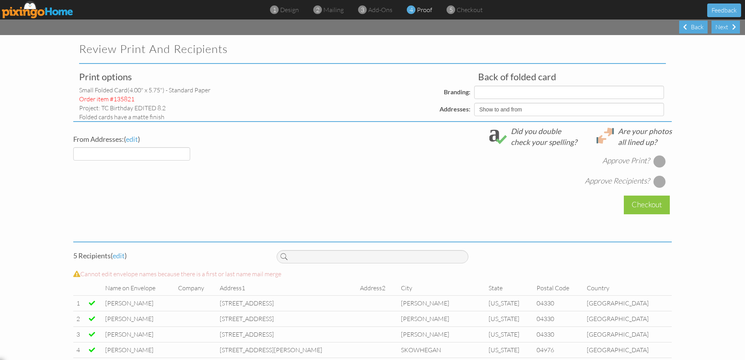
select select "object:31764"
select select "object:31762"
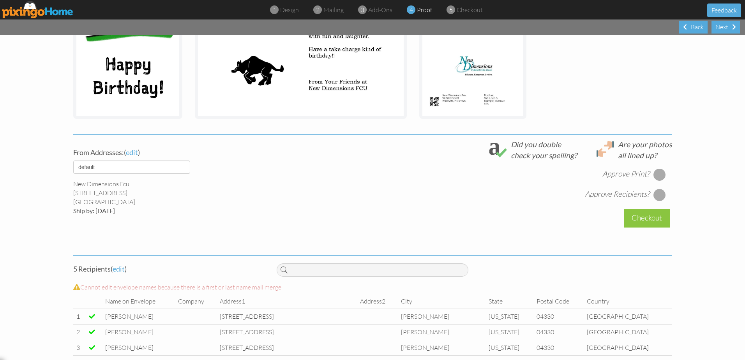
scroll to position [195, 0]
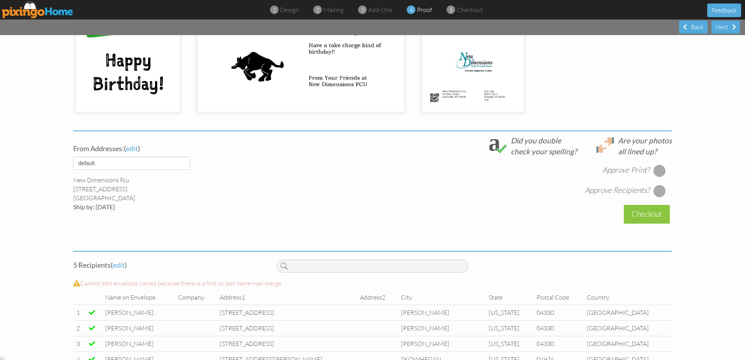
click at [658, 176] on div at bounding box center [659, 170] width 12 height 12
click at [658, 186] on div at bounding box center [659, 191] width 12 height 12
click at [649, 214] on div "Checkout" at bounding box center [647, 214] width 46 height 18
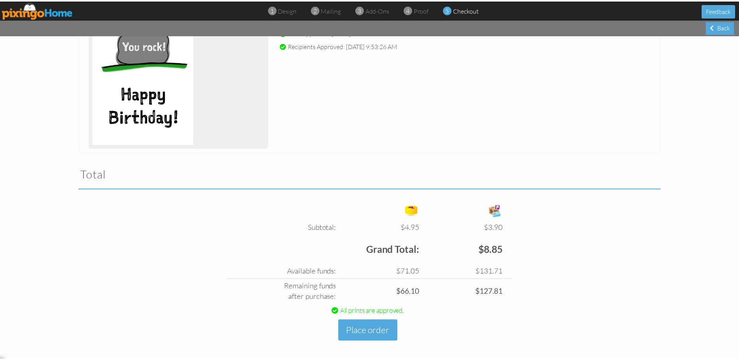
scroll to position [143, 0]
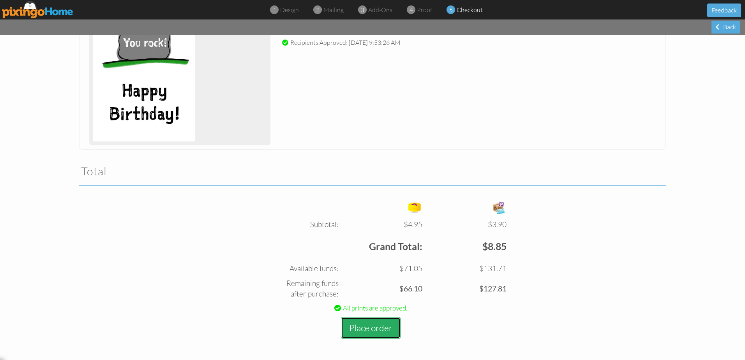
click at [374, 318] on button "Place order" at bounding box center [371, 327] width 60 height 21
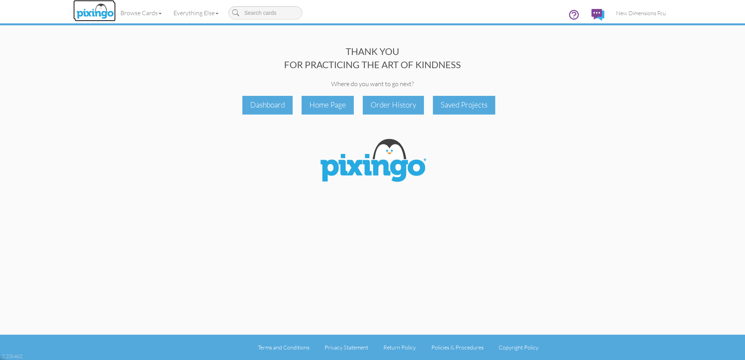
click at [87, 15] on img at bounding box center [94, 11] width 41 height 19
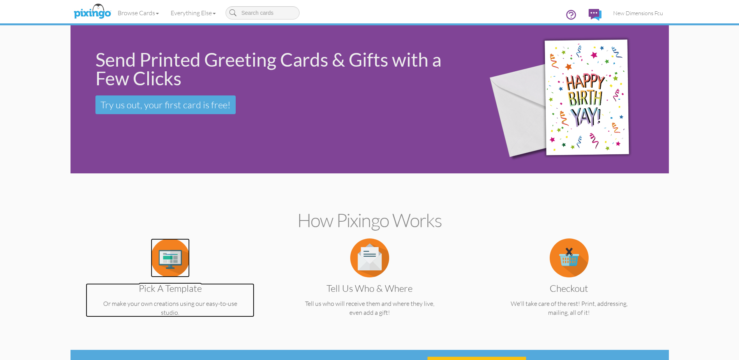
click at [187, 261] on img at bounding box center [170, 257] width 39 height 39
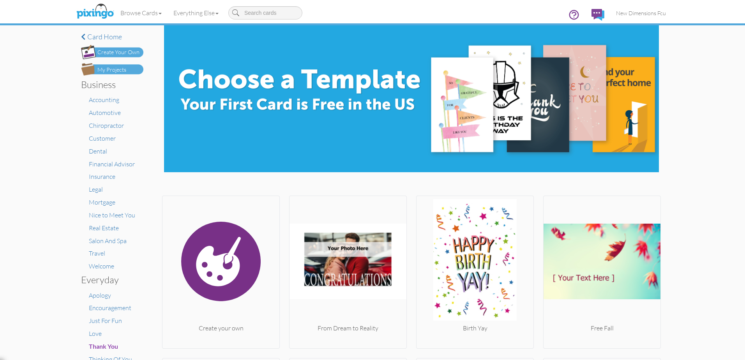
click at [109, 73] on div "My Projects" at bounding box center [111, 70] width 29 height 8
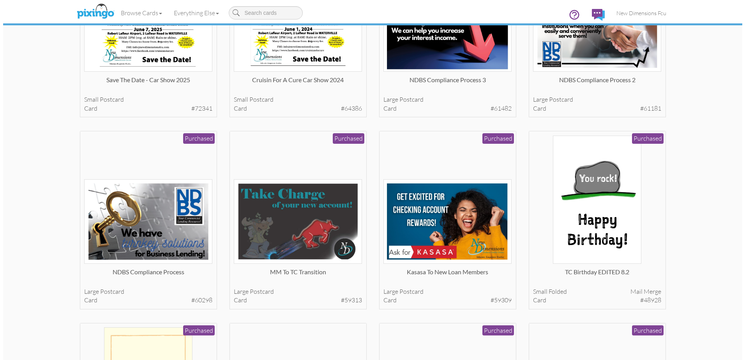
scroll to position [156, 0]
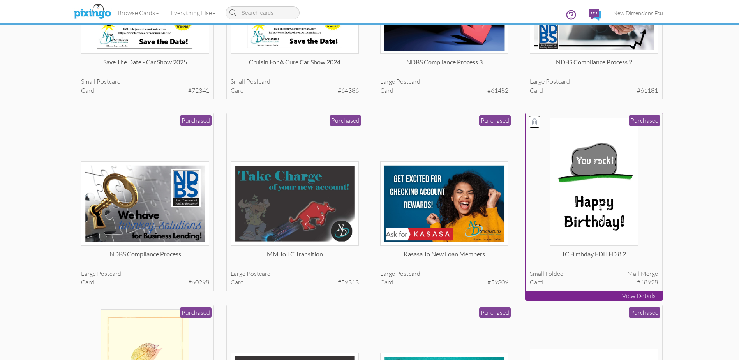
click at [592, 182] on img at bounding box center [594, 182] width 88 height 128
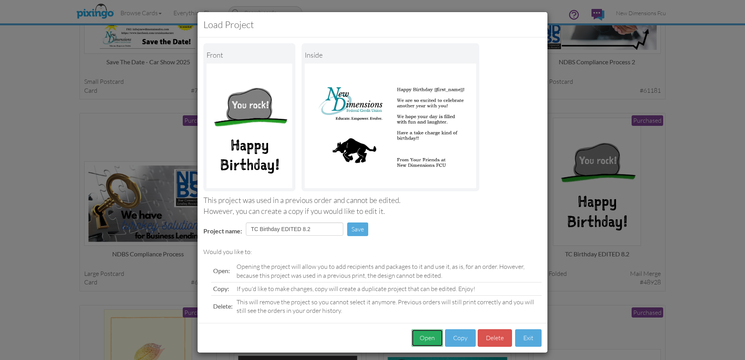
click at [430, 340] on button "Open" at bounding box center [427, 338] width 32 height 18
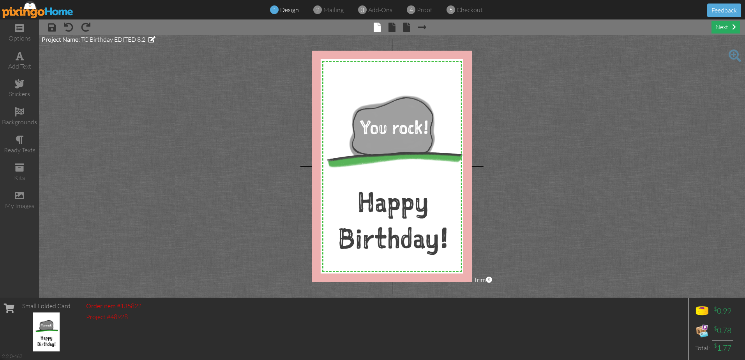
click at [716, 26] on div "next" at bounding box center [725, 27] width 28 height 13
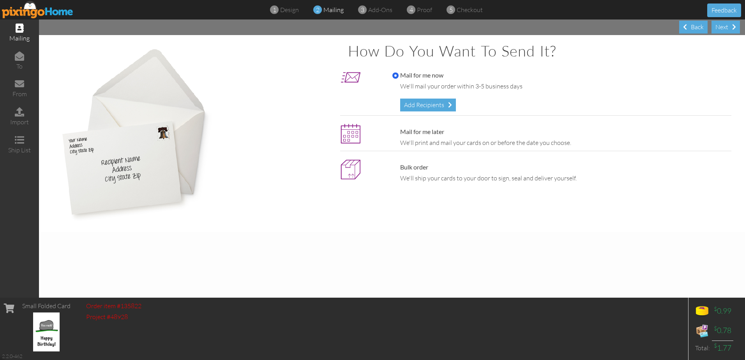
click at [424, 129] on label "Mail for me later" at bounding box center [418, 131] width 52 height 9
click at [399, 129] on input "Mail for me later" at bounding box center [395, 132] width 6 height 6
radio input "true"
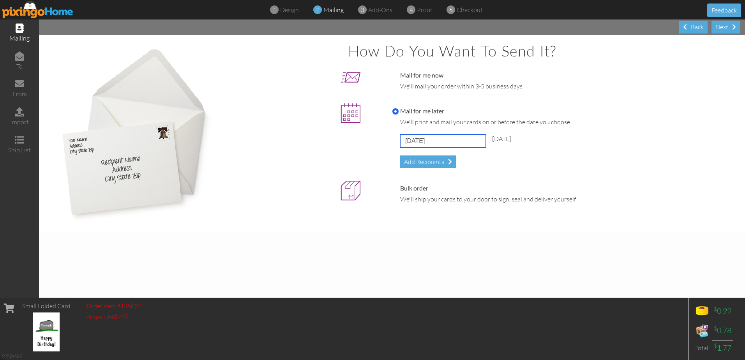
click at [421, 140] on input "[DATE]" at bounding box center [443, 140] width 86 height 13
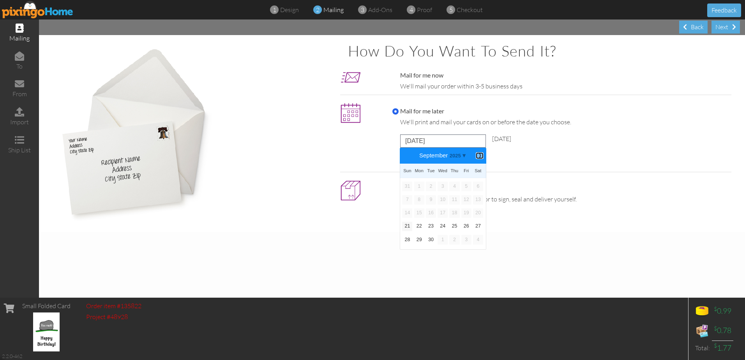
click at [479, 157] on b "⟩" at bounding box center [479, 156] width 5 height 6
click at [420, 200] on link "6" at bounding box center [419, 199] width 10 height 9
type input "[DATE]"
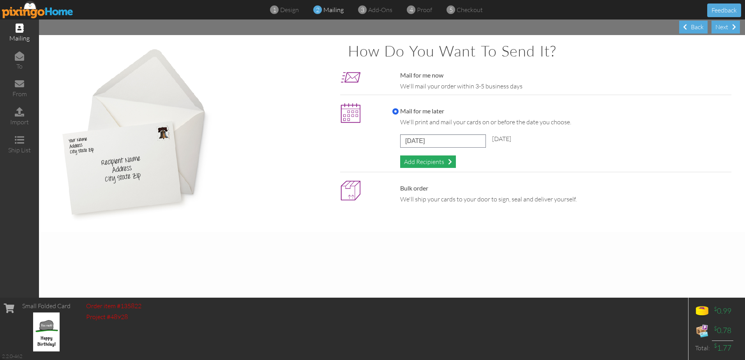
click at [418, 159] on div "Add Recipients" at bounding box center [428, 161] width 56 height 13
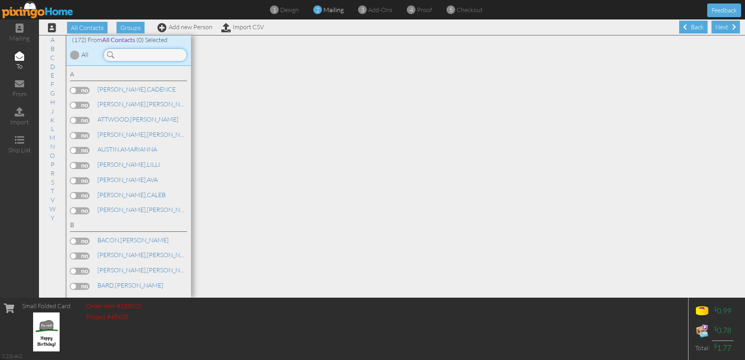
click at [150, 51] on input at bounding box center [145, 54] width 84 height 13
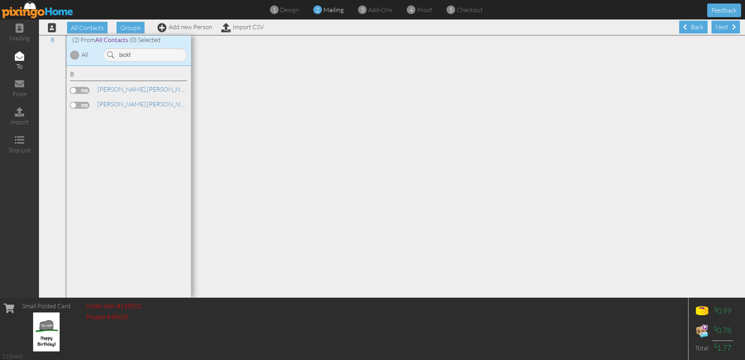
click at [79, 92] on label at bounding box center [79, 90] width 19 height 7
click at [0, 0] on input "checkbox" at bounding box center [0, 0] width 0 height 0
click at [78, 108] on label at bounding box center [79, 105] width 19 height 7
click at [0, 0] on input "checkbox" at bounding box center [0, 0] width 0 height 0
click at [138, 55] on input "bickf" at bounding box center [145, 54] width 84 height 13
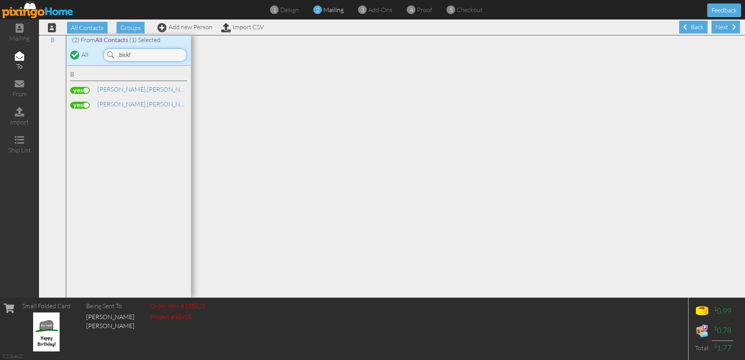
click at [138, 55] on input "bickf" at bounding box center [145, 54] width 84 height 13
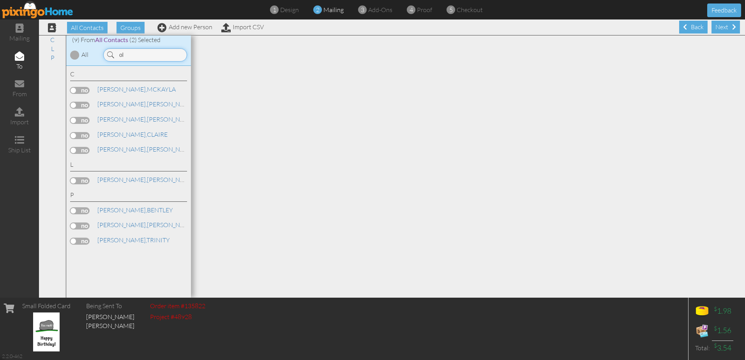
type input "o"
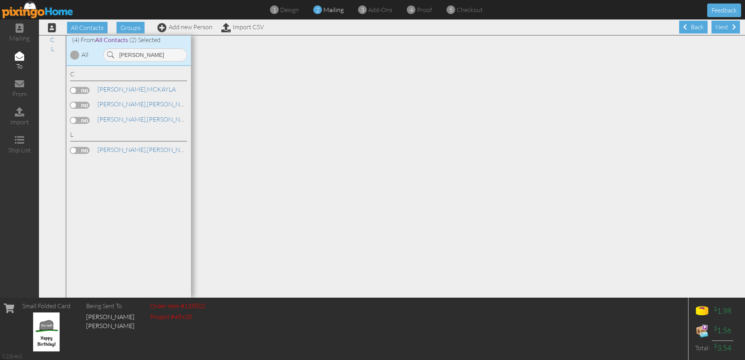
click at [78, 104] on label at bounding box center [79, 105] width 19 height 7
click at [0, 0] on input "checkbox" at bounding box center [0, 0] width 0 height 0
click at [150, 55] on input "[PERSON_NAME]" at bounding box center [145, 54] width 84 height 13
click at [79, 95] on div "[PERSON_NAME]" at bounding box center [128, 90] width 117 height 11
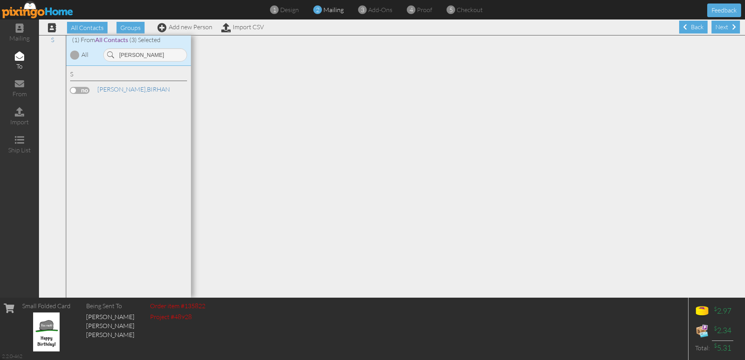
click at [83, 90] on label at bounding box center [79, 90] width 19 height 7
click at [0, 0] on input "checkbox" at bounding box center [0, 0] width 0 height 0
click at [143, 55] on input "[PERSON_NAME]" at bounding box center [145, 54] width 84 height 13
click at [82, 89] on label at bounding box center [79, 90] width 19 height 7
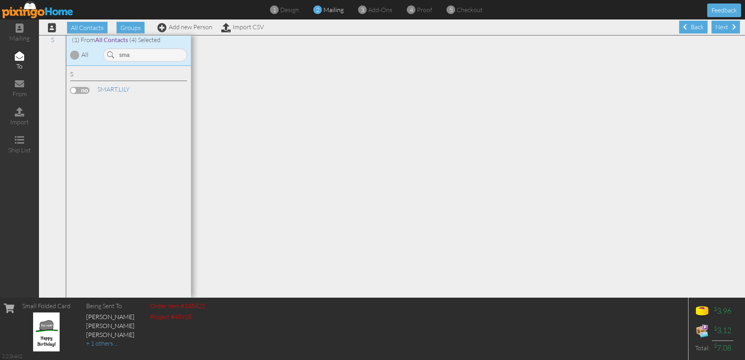
click at [0, 0] on input "checkbox" at bounding box center [0, 0] width 0 height 0
click at [138, 60] on input "sma" at bounding box center [145, 54] width 84 height 13
click at [77, 121] on label at bounding box center [79, 120] width 19 height 7
click at [0, 0] on input "checkbox" at bounding box center [0, 0] width 0 height 0
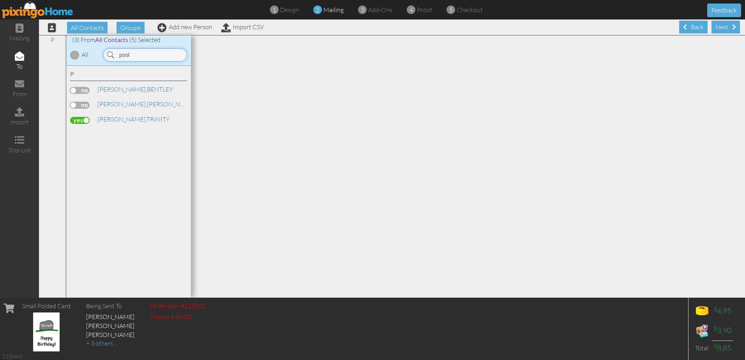
click at [147, 59] on input "pool" at bounding box center [145, 54] width 84 height 13
click at [148, 59] on input "pool" at bounding box center [145, 54] width 84 height 13
type input "dow"
click at [84, 88] on label at bounding box center [79, 90] width 19 height 7
click at [0, 0] on input "checkbox" at bounding box center [0, 0] width 0 height 0
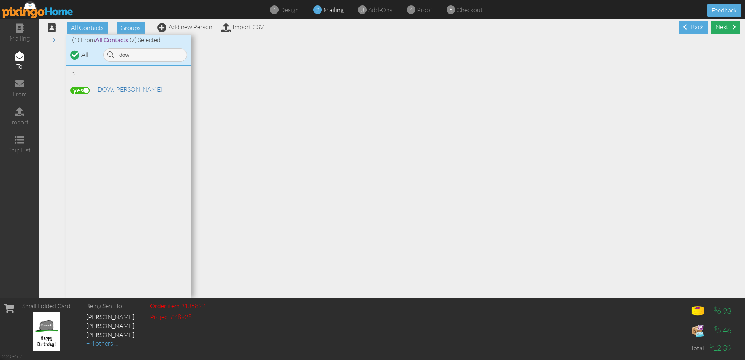
click at [721, 28] on div "Next" at bounding box center [725, 27] width 28 height 13
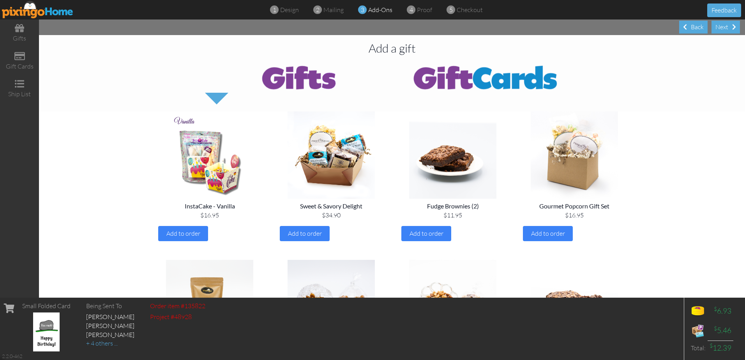
click at [721, 28] on div "Next" at bounding box center [725, 27] width 28 height 13
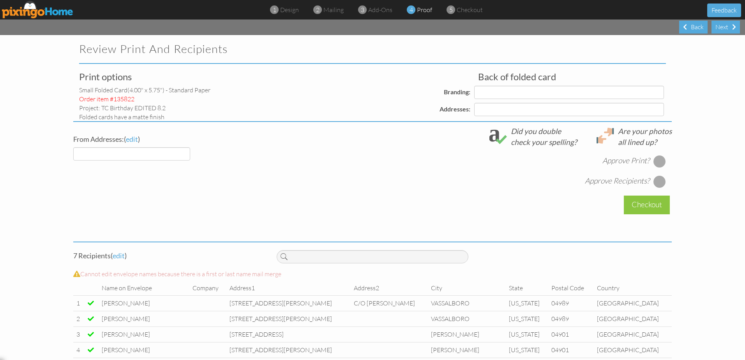
select select "object:35124"
select select "object:35129"
select select "object:35127"
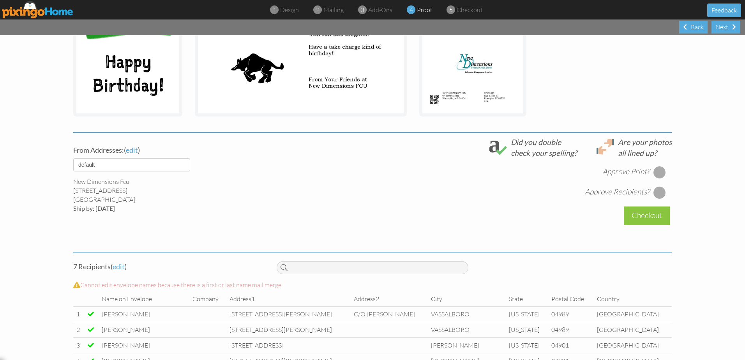
scroll to position [195, 0]
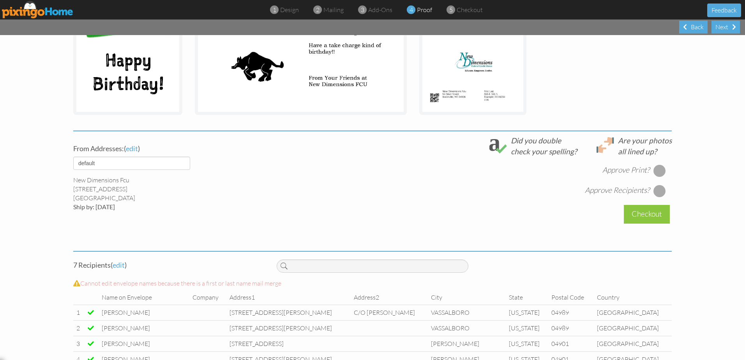
click at [653, 169] on div at bounding box center [659, 170] width 12 height 12
click at [657, 190] on div at bounding box center [659, 191] width 12 height 12
click at [647, 214] on div "Checkout" at bounding box center [647, 214] width 46 height 18
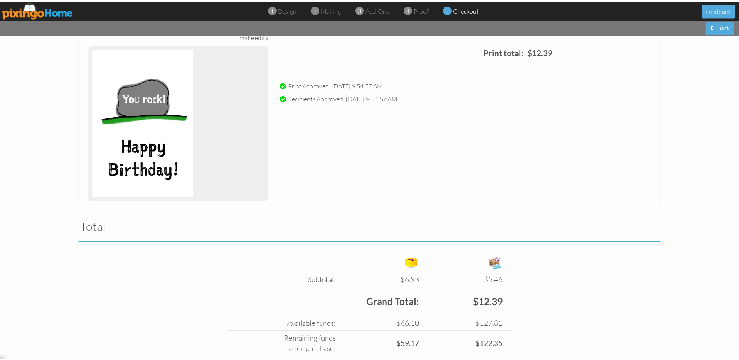
scroll to position [143, 0]
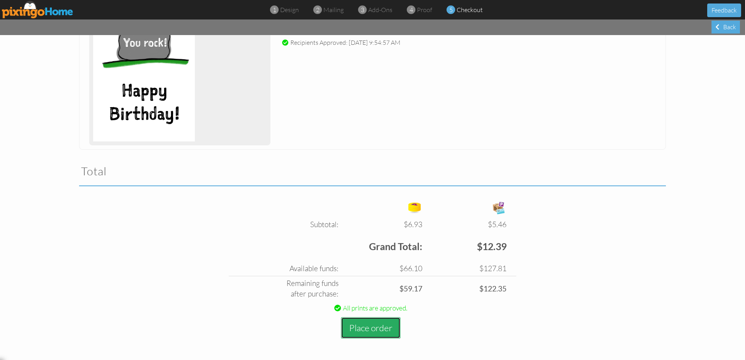
click at [360, 325] on button "Place order" at bounding box center [371, 327] width 60 height 21
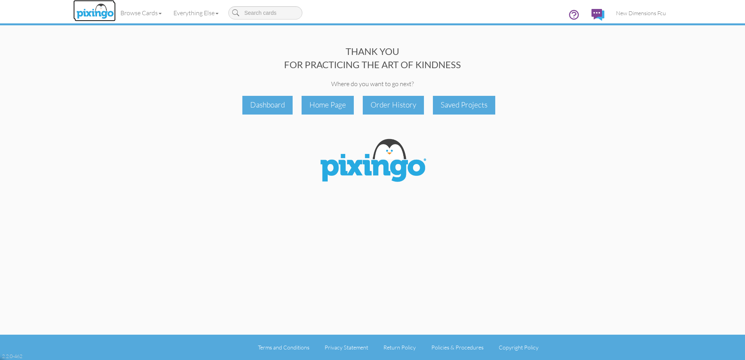
click at [100, 5] on img at bounding box center [94, 11] width 41 height 19
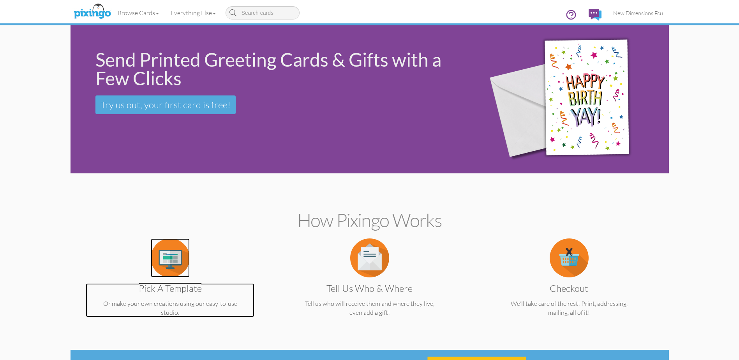
click at [175, 265] on img at bounding box center [170, 257] width 39 height 39
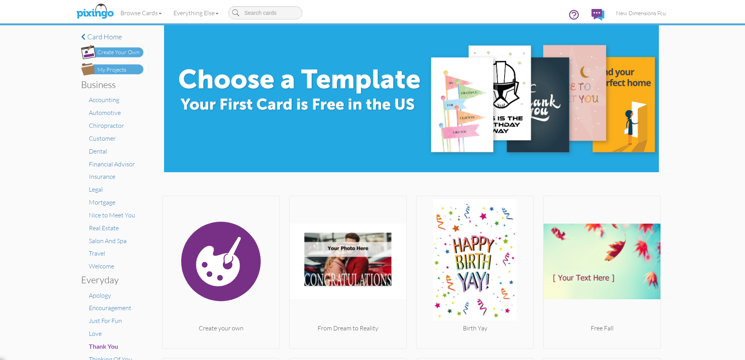
click at [124, 67] on img at bounding box center [112, 69] width 62 height 12
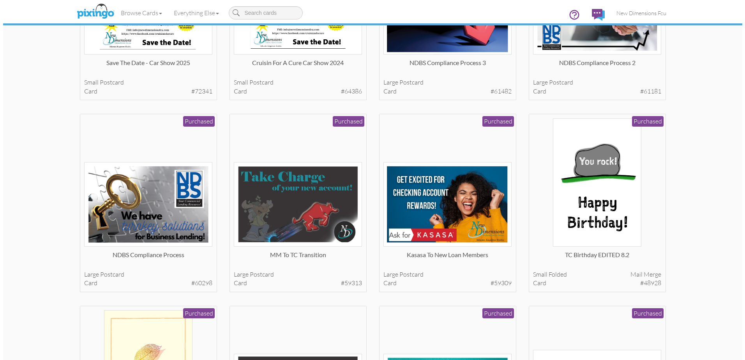
scroll to position [156, 0]
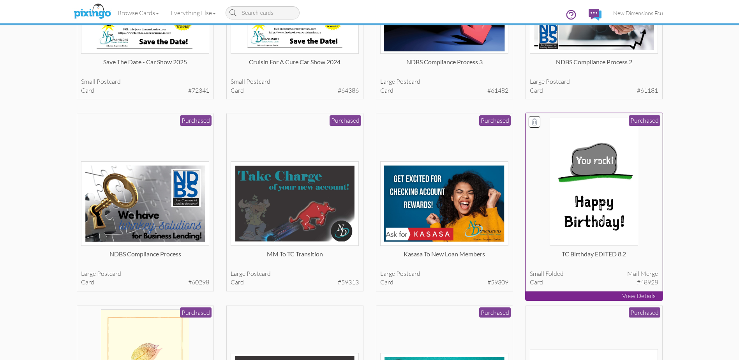
click at [584, 192] on img at bounding box center [594, 182] width 88 height 128
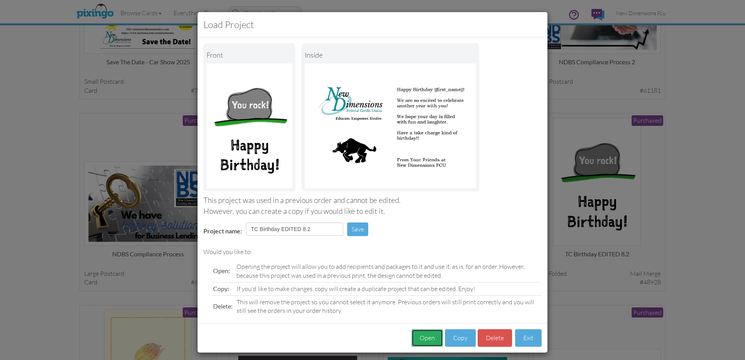
click at [418, 337] on button "Open" at bounding box center [427, 338] width 32 height 18
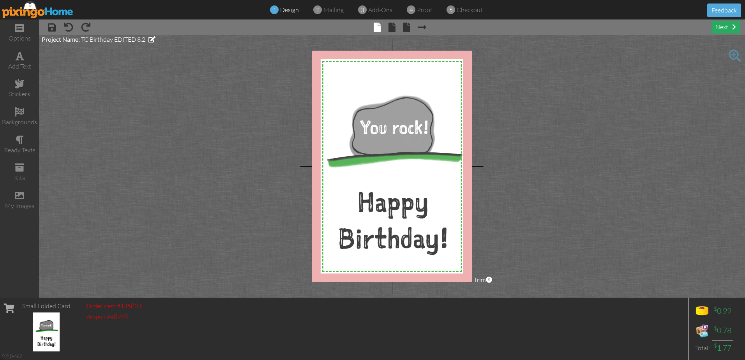
click at [729, 27] on div "next" at bounding box center [725, 27] width 28 height 13
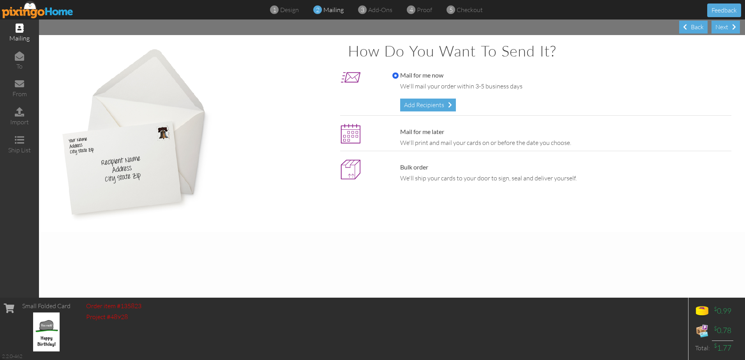
click at [404, 132] on label "Mail for me later" at bounding box center [418, 131] width 52 height 9
click at [399, 132] on input "Mail for me later" at bounding box center [395, 132] width 6 height 6
radio input "true"
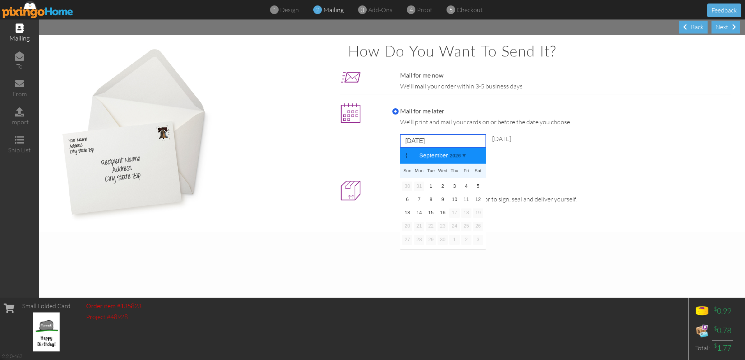
click at [407, 145] on input "[DATE]" at bounding box center [443, 140] width 86 height 13
click at [480, 153] on b "⟩" at bounding box center [479, 156] width 5 height 6
click at [422, 212] on link "13" at bounding box center [419, 212] width 10 height 9
type input "[DATE]"
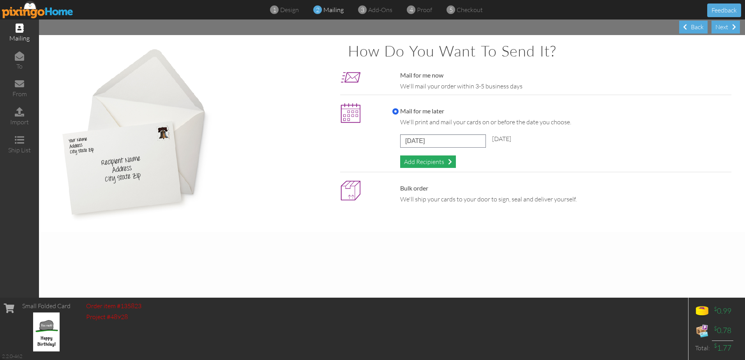
click at [426, 160] on div "Add Recipients" at bounding box center [428, 161] width 56 height 13
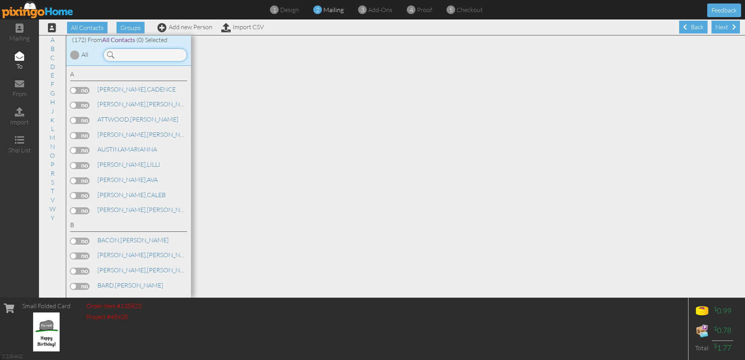
click at [141, 59] on input at bounding box center [145, 54] width 84 height 13
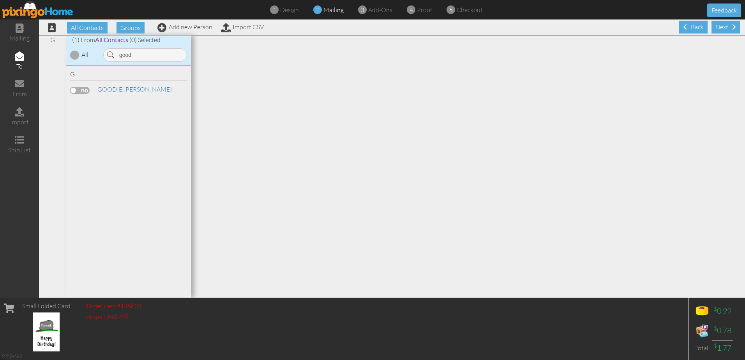
click at [80, 90] on label at bounding box center [79, 90] width 19 height 7
click at [0, 0] on input "checkbox" at bounding box center [0, 0] width 0 height 0
click at [153, 56] on input "good" at bounding box center [145, 54] width 84 height 13
click at [82, 89] on label at bounding box center [79, 90] width 19 height 7
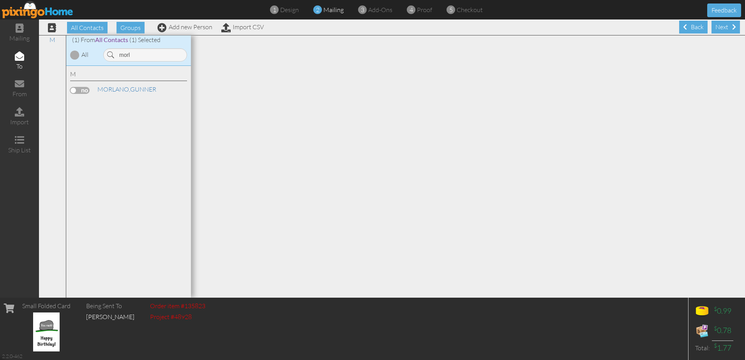
click at [0, 0] on input "checkbox" at bounding box center [0, 0] width 0 height 0
click at [145, 58] on input "morl" at bounding box center [145, 54] width 84 height 13
click at [85, 90] on label at bounding box center [79, 90] width 19 height 7
click at [0, 0] on input "checkbox" at bounding box center [0, 0] width 0 height 0
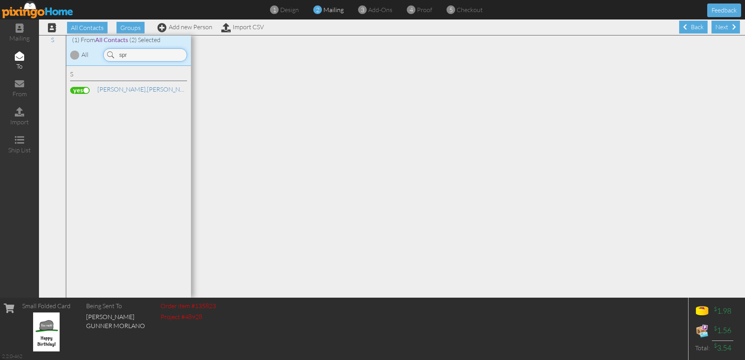
click at [148, 55] on input "spr" at bounding box center [145, 54] width 84 height 13
type input "clou"
click at [84, 87] on label at bounding box center [79, 90] width 19 height 7
click at [0, 0] on input "checkbox" at bounding box center [0, 0] width 0 height 0
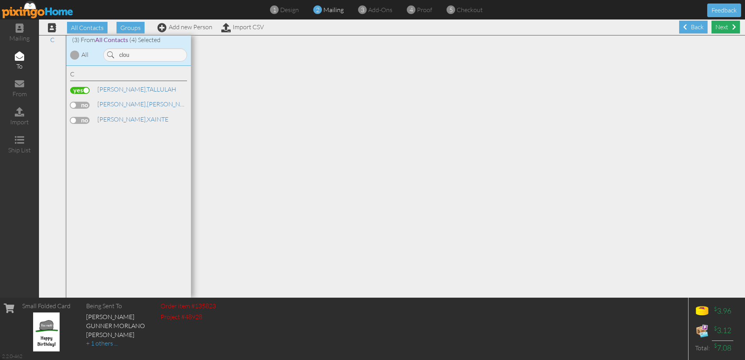
click at [718, 24] on div "Next" at bounding box center [725, 27] width 28 height 13
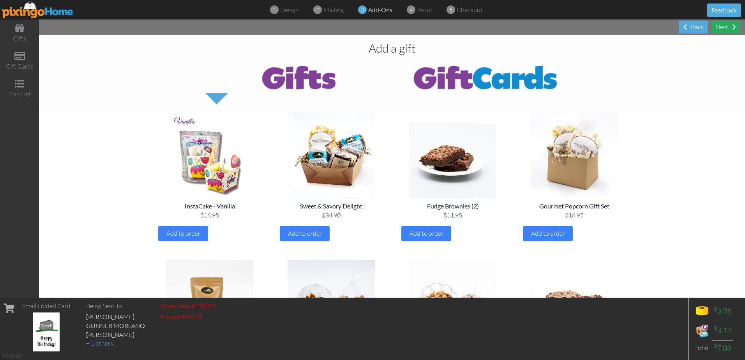
click at [718, 26] on div "Next" at bounding box center [725, 27] width 28 height 13
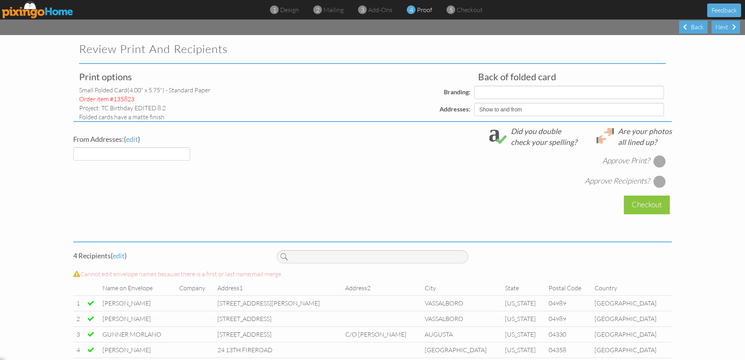
select select "object:38108"
select select "object:38118"
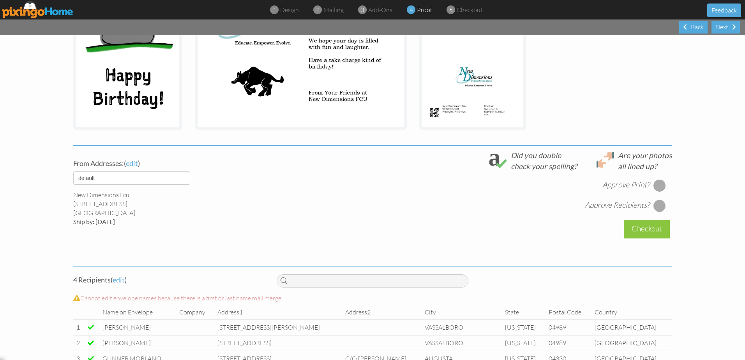
scroll to position [195, 0]
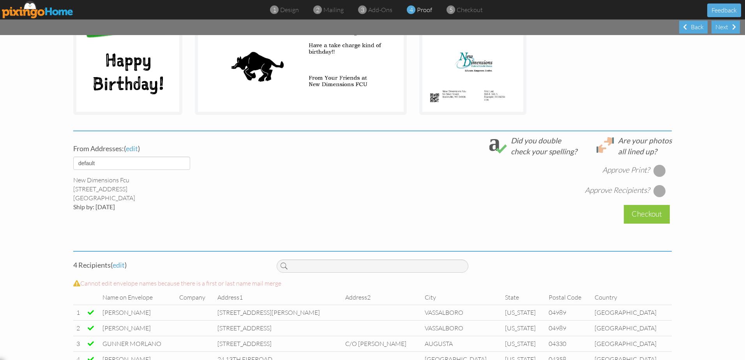
click at [654, 166] on div at bounding box center [659, 170] width 12 height 12
click at [660, 189] on div at bounding box center [659, 191] width 12 height 12
click at [634, 215] on div "Checkout" at bounding box center [647, 214] width 46 height 18
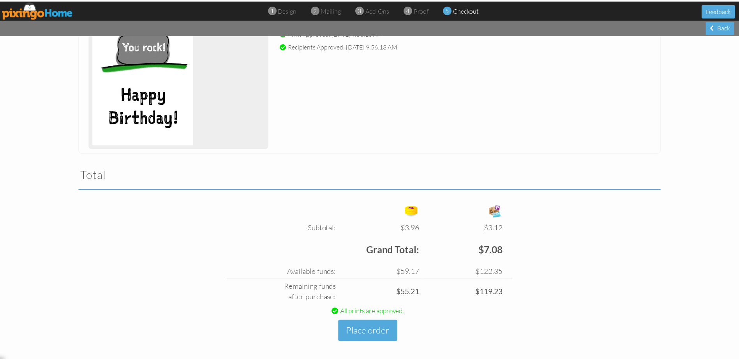
scroll to position [143, 0]
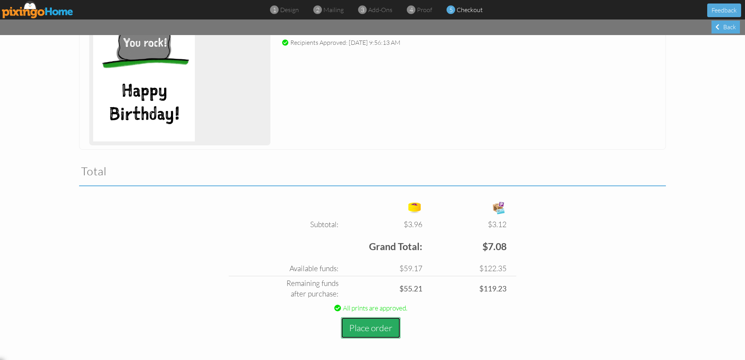
click at [374, 326] on button "Place order" at bounding box center [371, 327] width 60 height 21
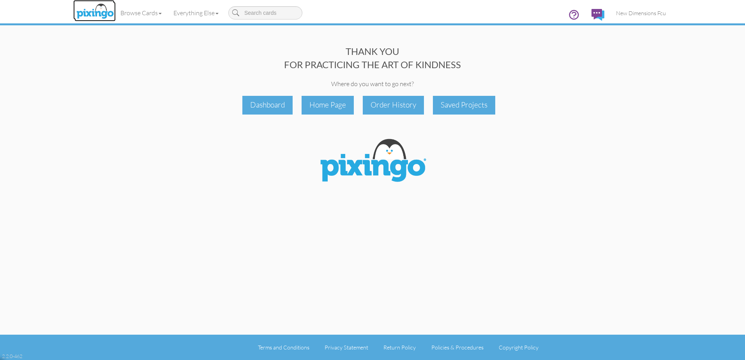
click at [97, 9] on img at bounding box center [94, 11] width 41 height 19
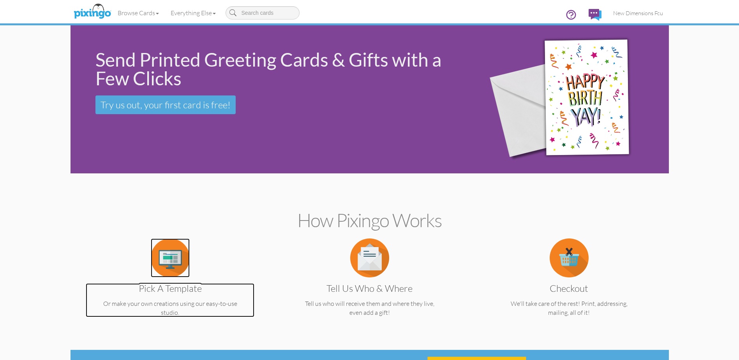
click at [168, 254] on img at bounding box center [170, 257] width 39 height 39
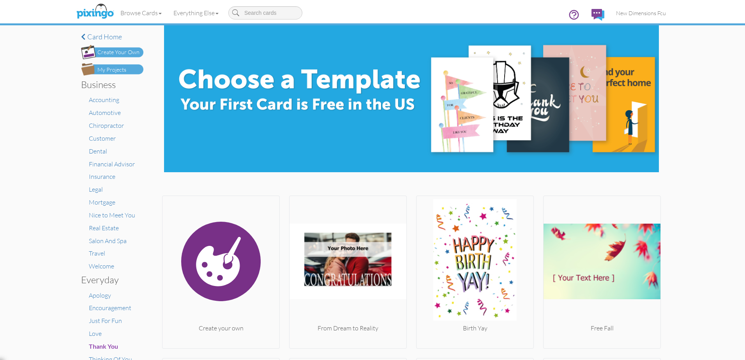
click at [127, 69] on img at bounding box center [112, 69] width 62 height 12
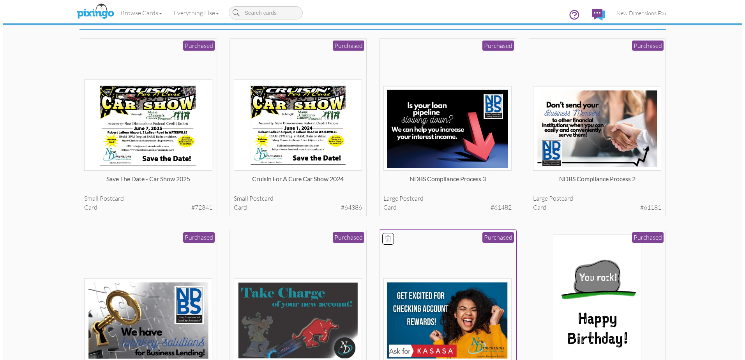
scroll to position [117, 0]
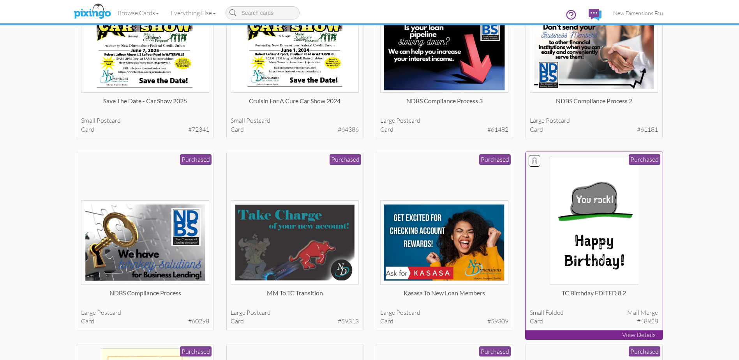
click at [602, 221] on img at bounding box center [594, 221] width 88 height 128
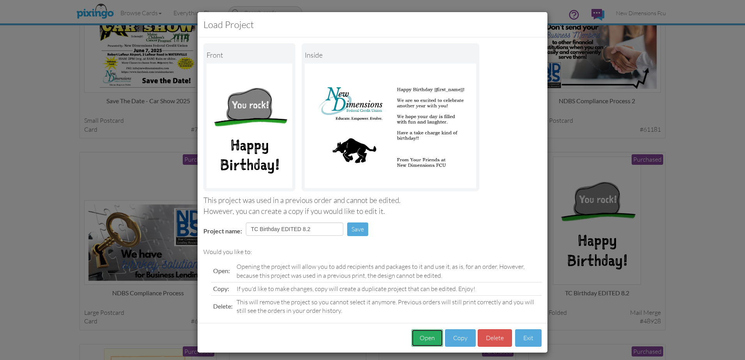
click at [422, 335] on button "Open" at bounding box center [427, 338] width 32 height 18
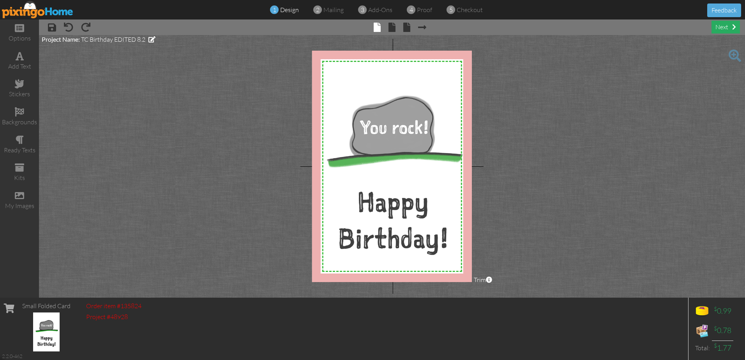
click at [722, 27] on div "next" at bounding box center [725, 27] width 28 height 13
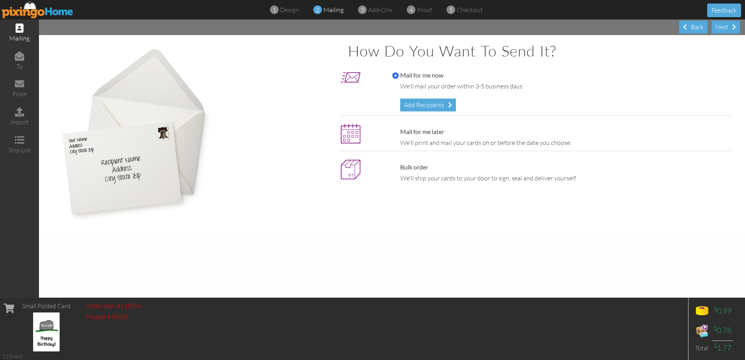
click at [436, 128] on label "Mail for me later" at bounding box center [418, 131] width 52 height 9
click at [399, 129] on input "Mail for me later" at bounding box center [395, 132] width 6 height 6
radio input "true"
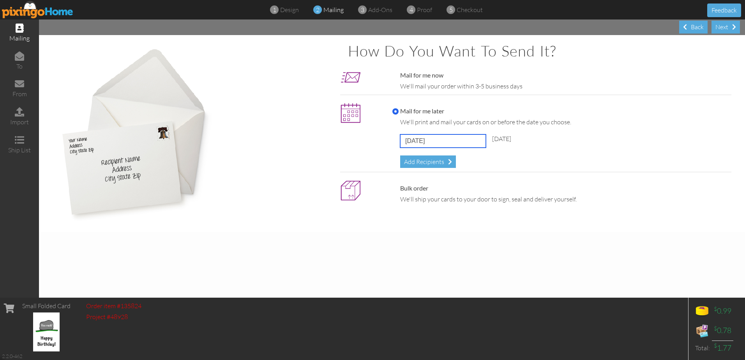
click at [436, 142] on input "[DATE]" at bounding box center [443, 140] width 86 height 13
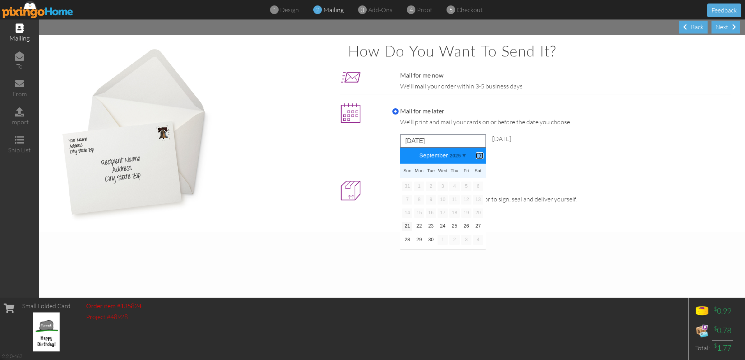
click at [480, 154] on b "⟩" at bounding box center [479, 156] width 5 height 6
click at [419, 228] on link "20" at bounding box center [419, 226] width 10 height 9
type input "[DATE]"
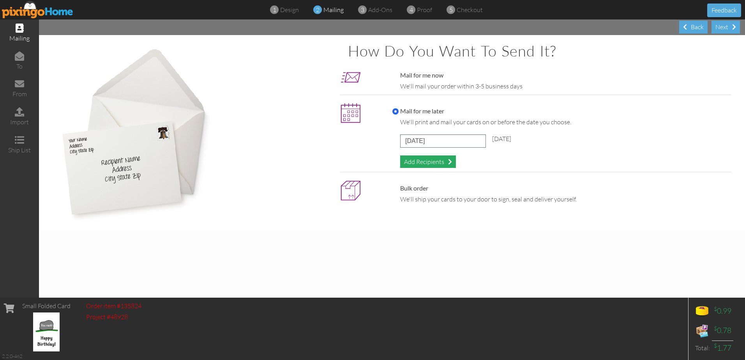
click at [420, 155] on div "Add Recipients" at bounding box center [428, 161] width 56 height 13
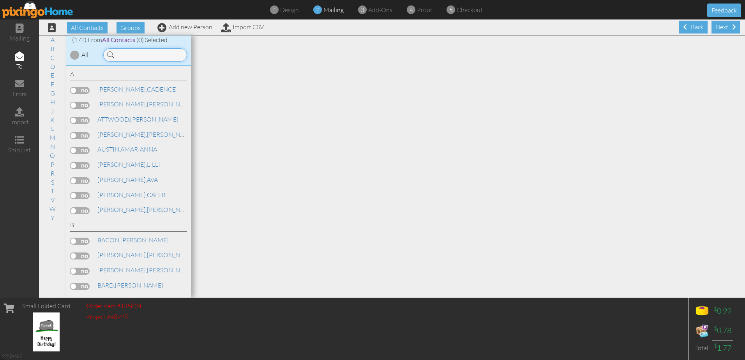
click at [163, 57] on input at bounding box center [145, 54] width 84 height 13
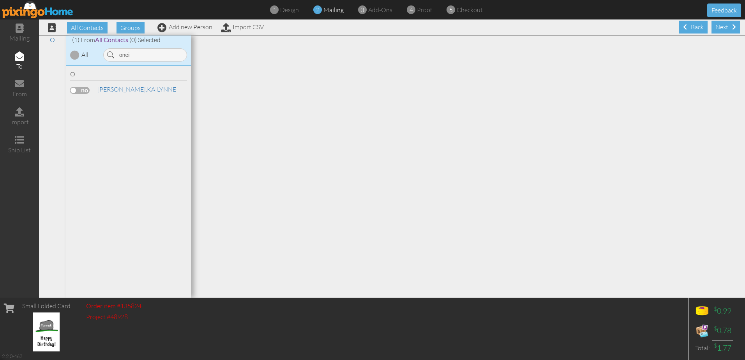
click at [75, 92] on label at bounding box center [79, 90] width 19 height 7
click at [0, 0] on input "checkbox" at bounding box center [0, 0] width 0 height 0
click at [135, 55] on input "onei" at bounding box center [145, 54] width 84 height 13
click at [76, 120] on label at bounding box center [79, 120] width 19 height 7
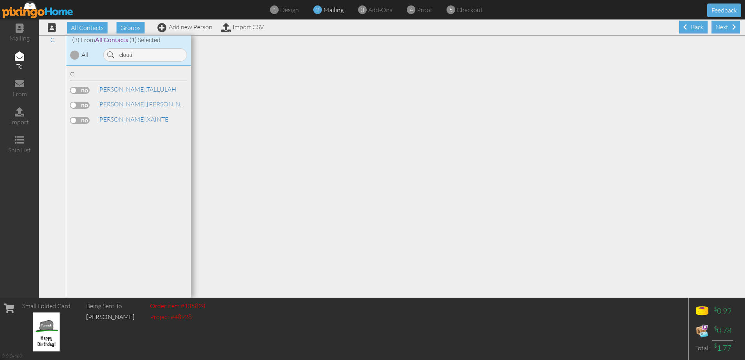
click at [0, 0] on input "checkbox" at bounding box center [0, 0] width 0 height 0
click at [80, 102] on label at bounding box center [79, 105] width 19 height 7
click at [0, 0] on input "checkbox" at bounding box center [0, 0] width 0 height 0
click at [136, 55] on input "clouti" at bounding box center [145, 54] width 84 height 13
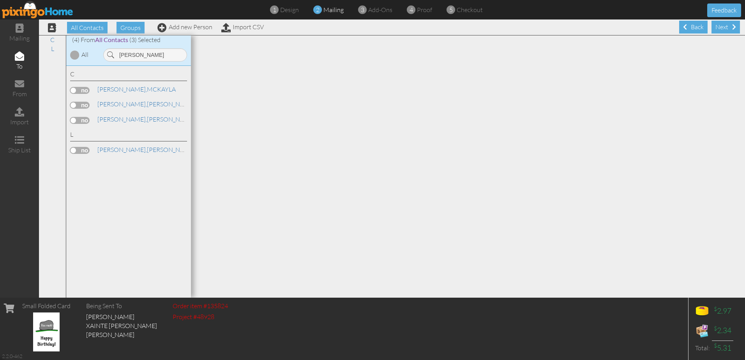
click at [75, 90] on label at bounding box center [79, 90] width 19 height 7
click at [0, 0] on input "checkbox" at bounding box center [0, 0] width 0 height 0
click at [137, 61] on input "[PERSON_NAME]" at bounding box center [145, 54] width 84 height 13
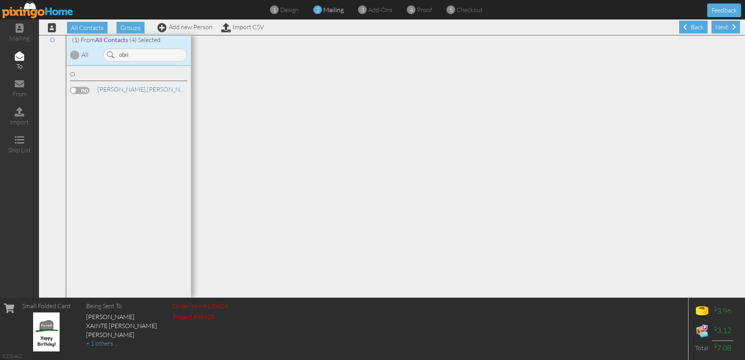
click at [79, 88] on label at bounding box center [79, 90] width 19 height 7
click at [0, 0] on input "checkbox" at bounding box center [0, 0] width 0 height 0
click at [139, 53] on input "obri" at bounding box center [145, 54] width 84 height 13
type input "[PERSON_NAME]"
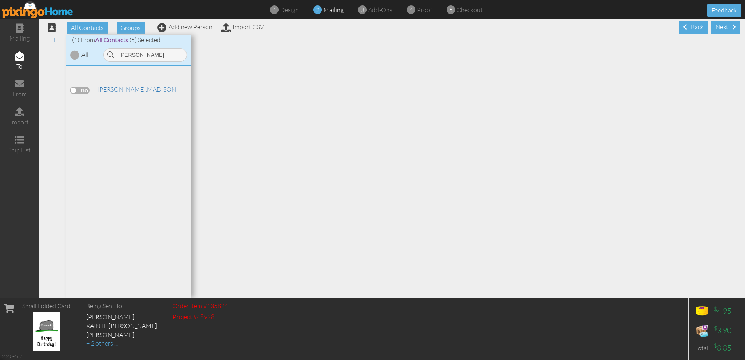
click at [72, 92] on label at bounding box center [79, 90] width 19 height 7
click at [0, 0] on input "checkbox" at bounding box center [0, 0] width 0 height 0
click at [718, 27] on div "Next" at bounding box center [725, 27] width 28 height 13
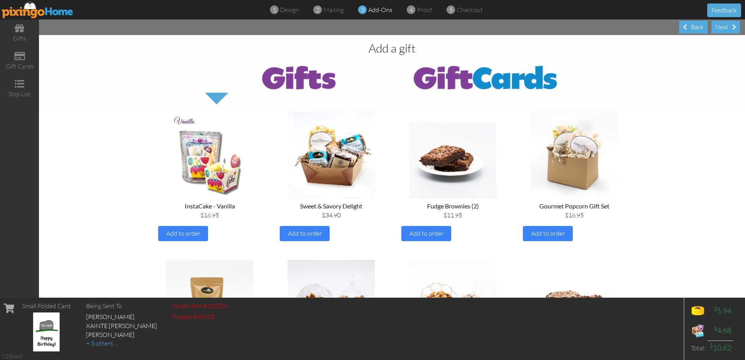
click at [718, 27] on div "Next" at bounding box center [725, 27] width 28 height 13
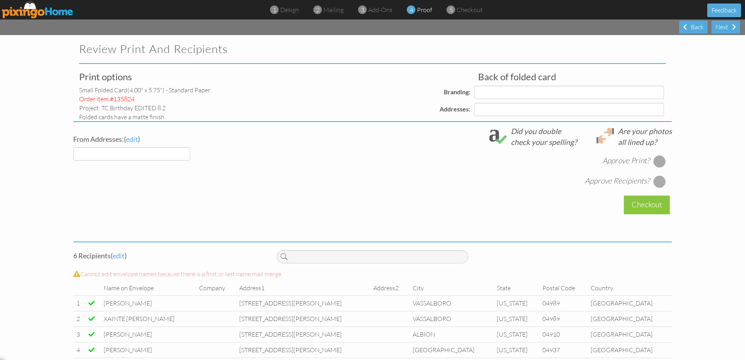
select select "object:41412"
select select "object:41415"
select select "object:41426"
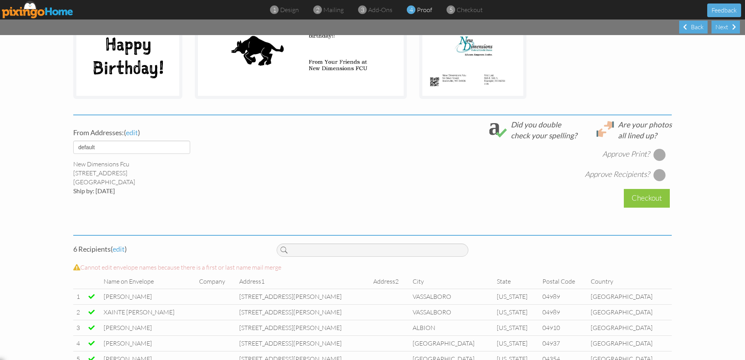
scroll to position [234, 0]
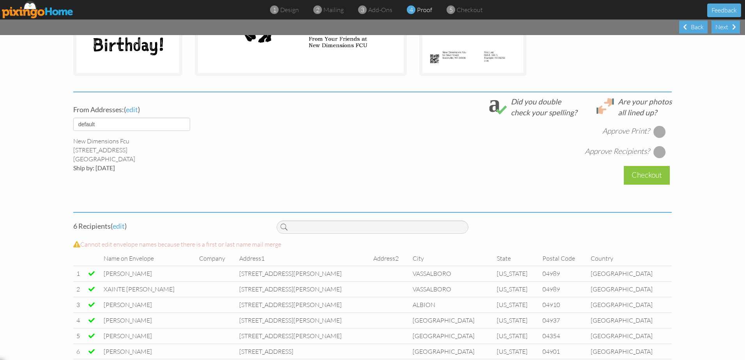
click at [657, 129] on div at bounding box center [659, 131] width 12 height 12
click at [656, 154] on div at bounding box center [659, 152] width 12 height 12
click at [646, 177] on div "Checkout" at bounding box center [647, 175] width 46 height 18
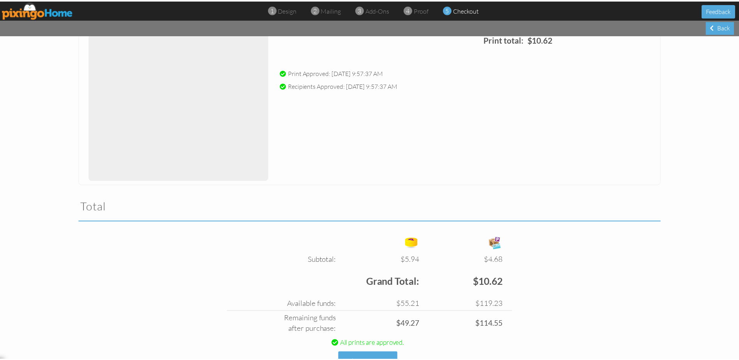
scroll to position [135, 0]
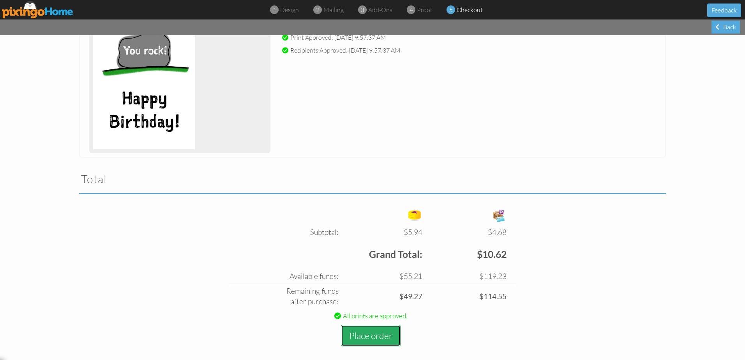
click at [380, 337] on button "Place order" at bounding box center [371, 335] width 60 height 21
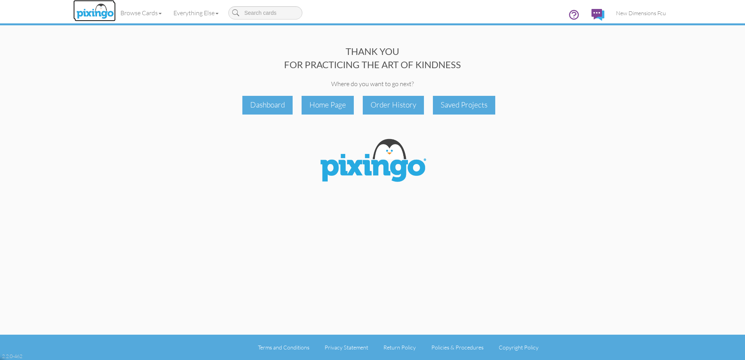
click at [92, 2] on link at bounding box center [93, 9] width 41 height 19
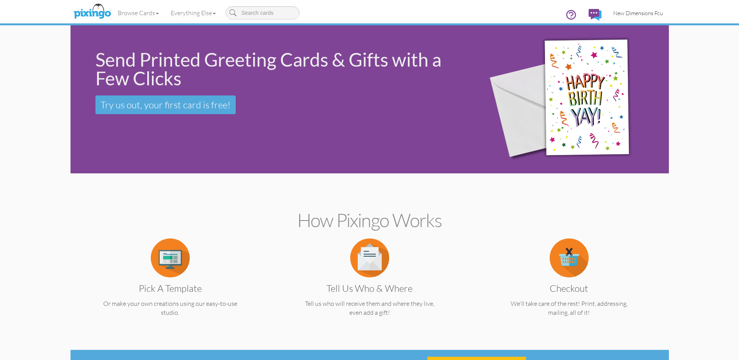
click at [642, 12] on span "New Dimensions Fcu" at bounding box center [638, 13] width 50 height 7
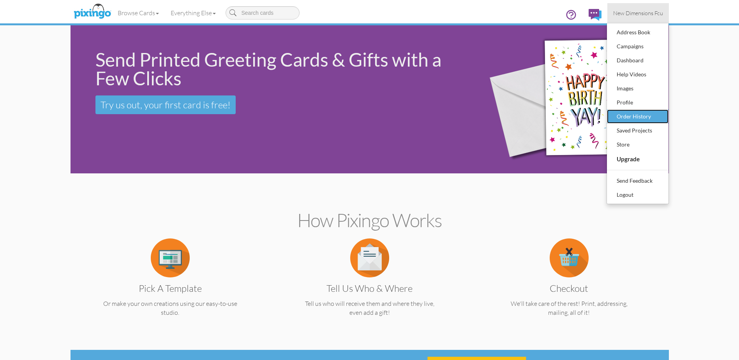
click at [628, 113] on div "Order History" at bounding box center [638, 117] width 46 height 12
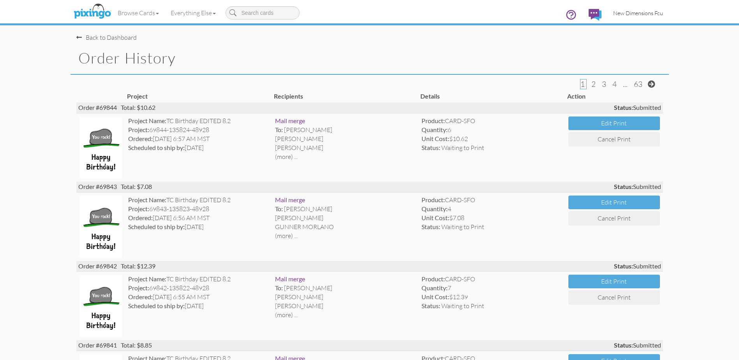
click at [630, 18] on link "New Dimensions Fcu" at bounding box center [638, 13] width 62 height 20
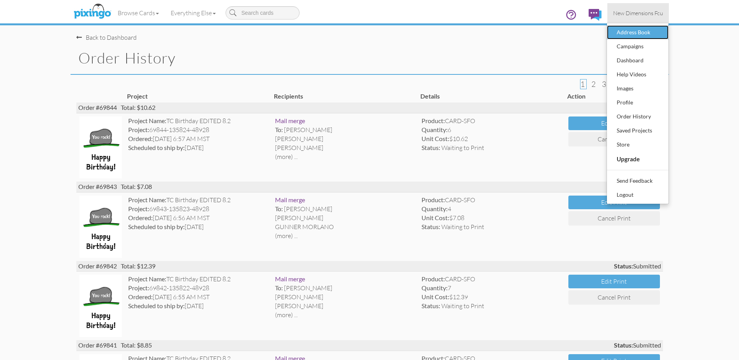
click at [632, 34] on div "Address Book" at bounding box center [638, 32] width 46 height 12
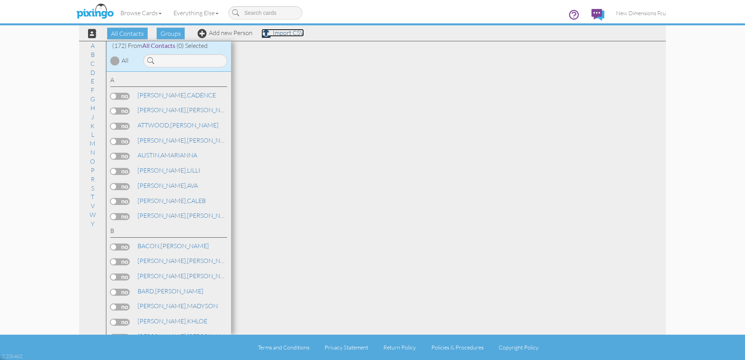
click at [284, 34] on link "Import CSV" at bounding box center [282, 33] width 42 height 8
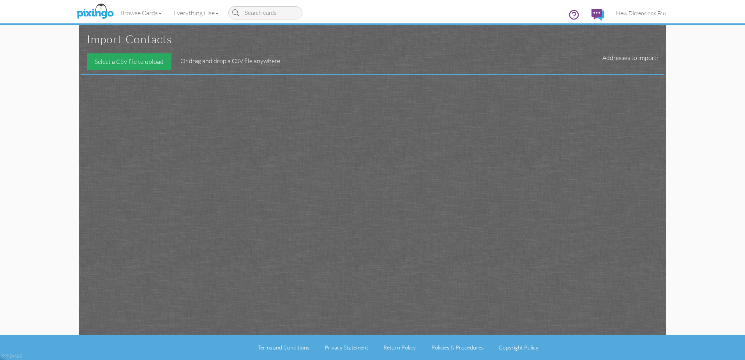
click at [129, 61] on div "Select a CSV file to upload" at bounding box center [129, 61] width 85 height 17
type input "C:\fakepath\qryMMtoTCTransitionFinal_102025.csv"
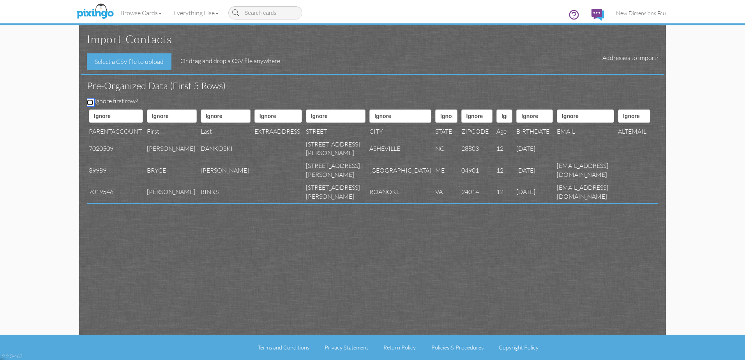
click at [92, 101] on input "Ignore first row?" at bounding box center [90, 102] width 6 height 6
checkbox input "true"
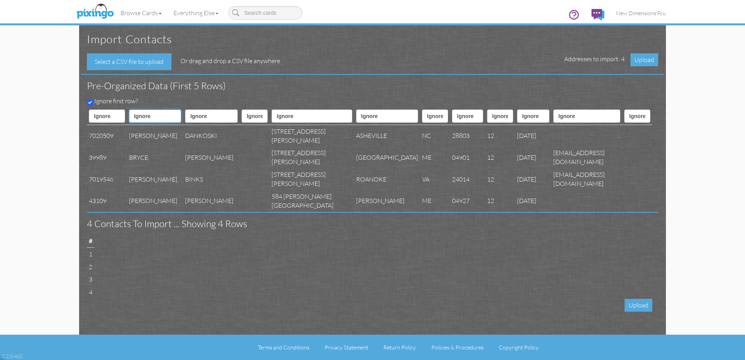
click at [156, 115] on select "Ignore ---------- First name Last name ---------- Address 1 Address 2 City Stat…" at bounding box center [155, 115] width 53 height 13
select select "object:44325"
click at [135, 109] on select "Ignore ---------- First name Last name ---------- Address 1 Address 2 City Stat…" at bounding box center [155, 115] width 53 height 13
click at [192, 118] on select "Ignore ---------- First name Last name ---------- Address 1 Address 2 City Stat…" at bounding box center [211, 115] width 53 height 13
select select "object:44326"
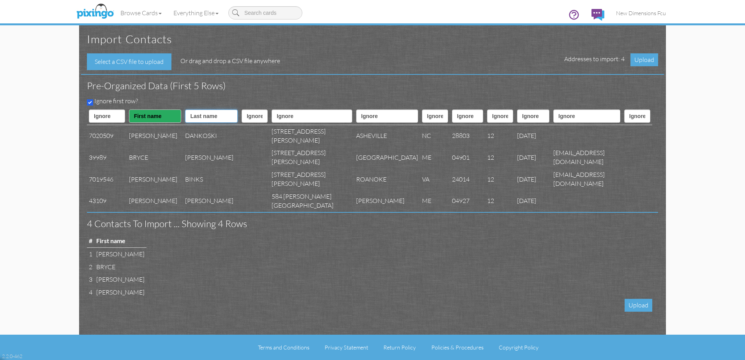
click at [185, 109] on select "Ignore ---------- First name Last name ---------- Address 1 Address 2 City Stat…" at bounding box center [211, 115] width 53 height 13
click at [243, 118] on select "Ignore ---------- First name Last name ---------- Address 1 Address 2 City Stat…" at bounding box center [255, 115] width 26 height 13
select select "object:44329"
click at [242, 109] on select "Ignore ---------- First name Last name ---------- Address 1 Address 2 City Stat…" at bounding box center [255, 115] width 26 height 13
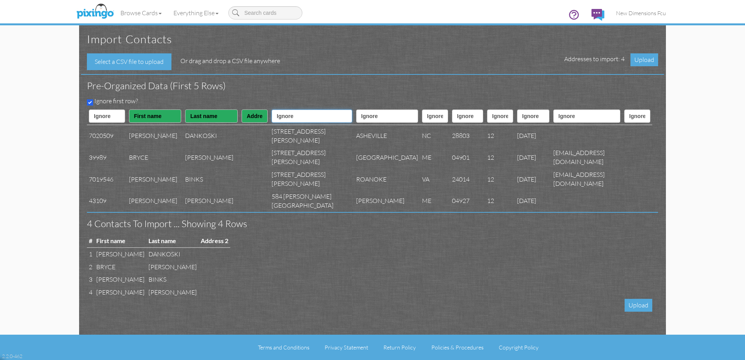
click at [303, 115] on select "Ignore ---------- First name Last name ---------- Address 1 Address 2 City Stat…" at bounding box center [312, 115] width 81 height 13
select select "object:44328"
click at [272, 109] on select "Ignore ---------- First name Last name ---------- Address 1 Address 2 City Stat…" at bounding box center [312, 115] width 81 height 13
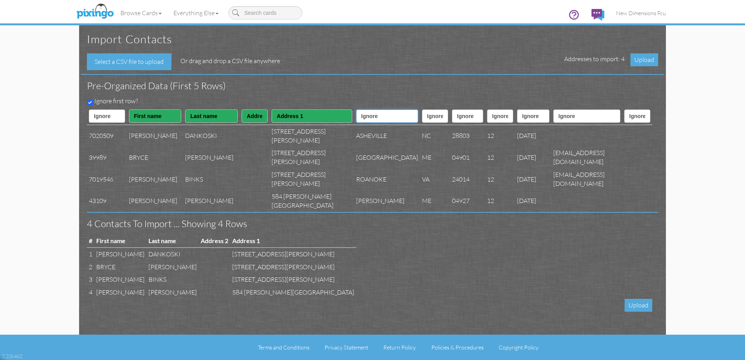
click at [356, 112] on select "Ignore ---------- First name Last name ---------- Address 1 Address 2 City Stat…" at bounding box center [387, 115] width 62 height 13
select select "object:44330"
click at [356, 109] on select "Ignore ---------- First name Last name ---------- Address 1 Address 2 City Stat…" at bounding box center [387, 115] width 62 height 13
click at [422, 119] on select "Ignore ---------- First name Last name ---------- Address 1 Address 2 City Stat…" at bounding box center [435, 115] width 26 height 13
select select "object:44331"
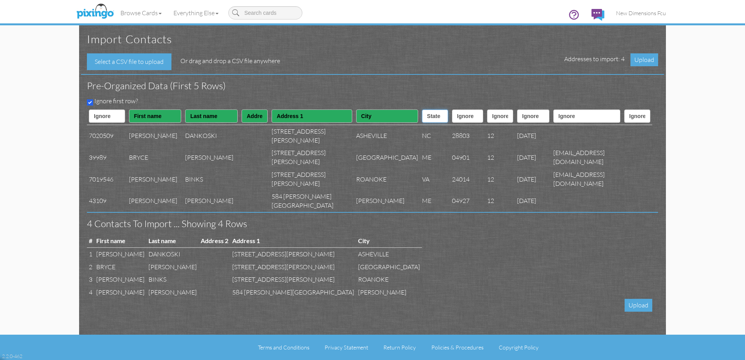
click at [422, 109] on select "Ignore ---------- First name Last name ---------- Address 1 Address 2 City Stat…" at bounding box center [435, 115] width 26 height 13
click at [452, 113] on select "Ignore ---------- First name Last name ---------- Address 1 Address 2 City Stat…" at bounding box center [467, 115] width 31 height 13
select select "object:44332"
click at [452, 109] on select "Ignore ---------- First name Last name ---------- Address 1 Address 2 City Stat…" at bounding box center [467, 115] width 31 height 13
click at [647, 60] on span "Upload" at bounding box center [644, 59] width 28 height 13
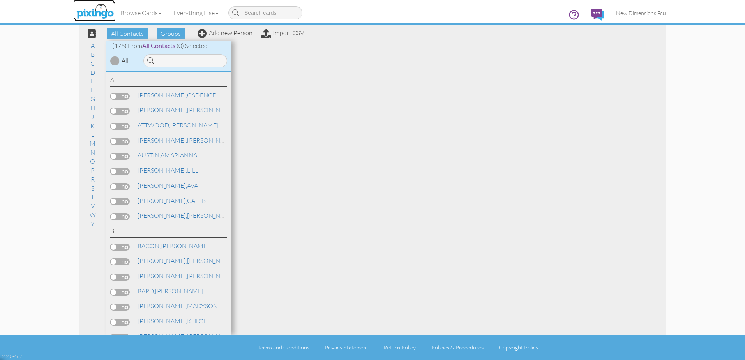
click at [94, 9] on img at bounding box center [94, 11] width 41 height 19
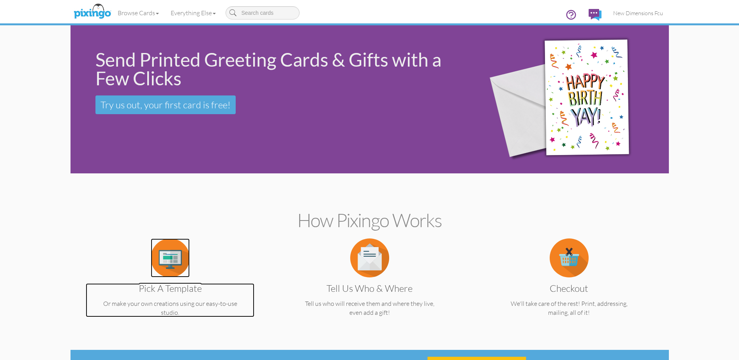
click at [161, 259] on img at bounding box center [170, 257] width 39 height 39
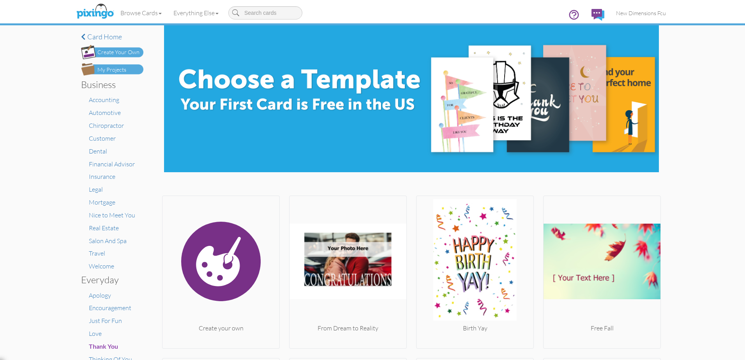
click at [110, 68] on div "My Projects" at bounding box center [111, 70] width 29 height 8
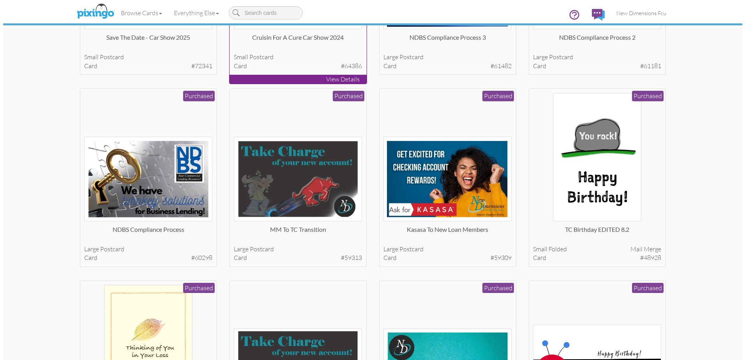
scroll to position [195, 0]
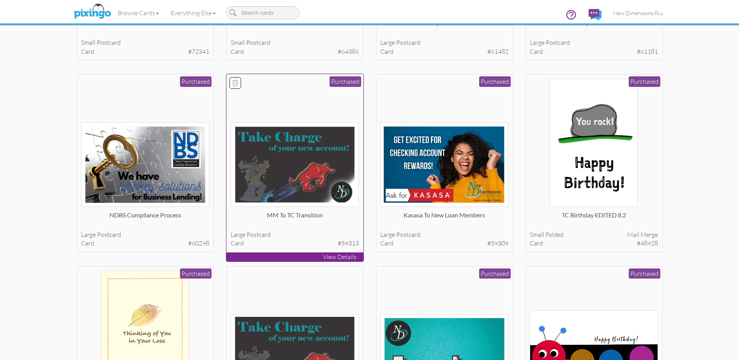
click at [286, 180] on img at bounding box center [295, 164] width 128 height 85
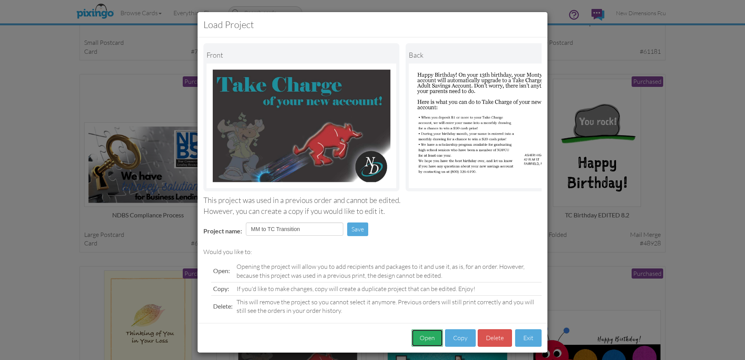
click at [425, 342] on button "Open" at bounding box center [427, 338] width 32 height 18
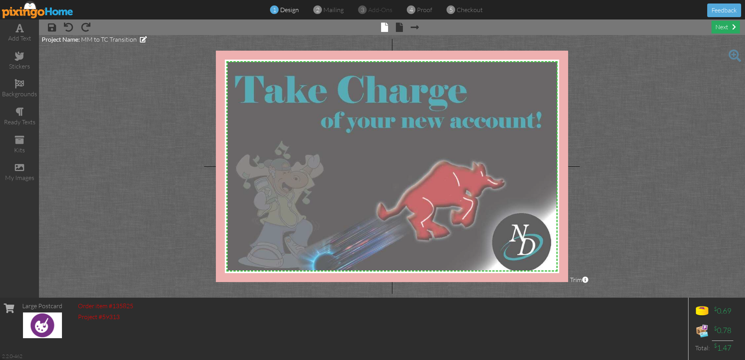
click at [736, 26] on div "next" at bounding box center [725, 27] width 28 height 13
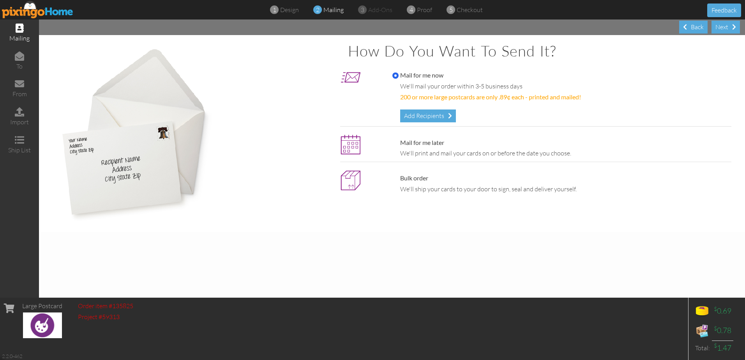
click at [413, 139] on label "Mail for me later" at bounding box center [418, 142] width 52 height 9
click at [399, 140] on input "Mail for me later" at bounding box center [395, 143] width 6 height 6
radio input "true"
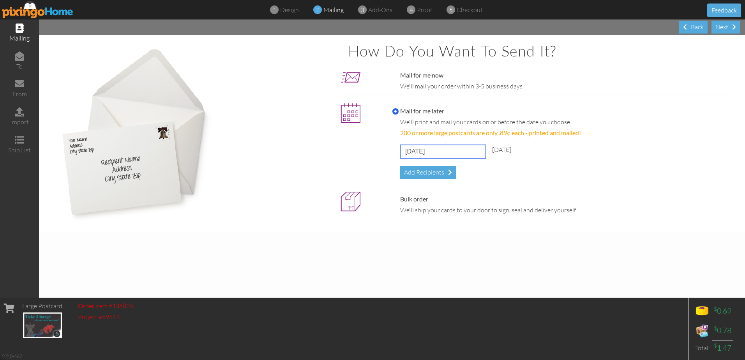
click at [429, 153] on input "[DATE]" at bounding box center [443, 151] width 86 height 13
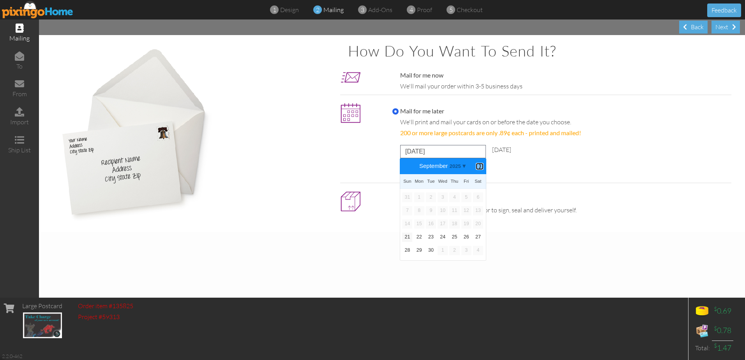
click at [478, 166] on b "⟩" at bounding box center [479, 166] width 5 height 6
click at [447, 199] on link "1" at bounding box center [442, 196] width 10 height 9
type input "[DATE]"
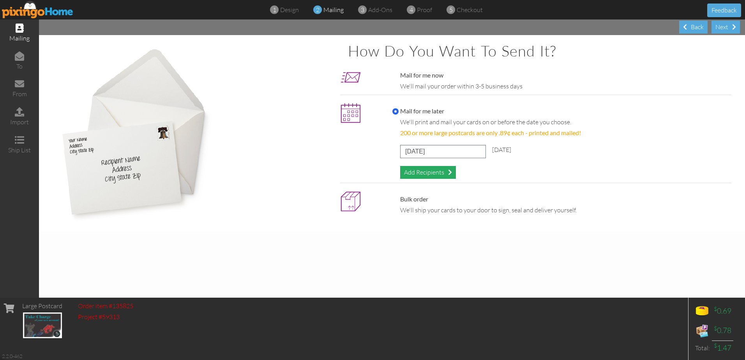
click at [426, 178] on div "Add Recipients" at bounding box center [428, 172] width 56 height 13
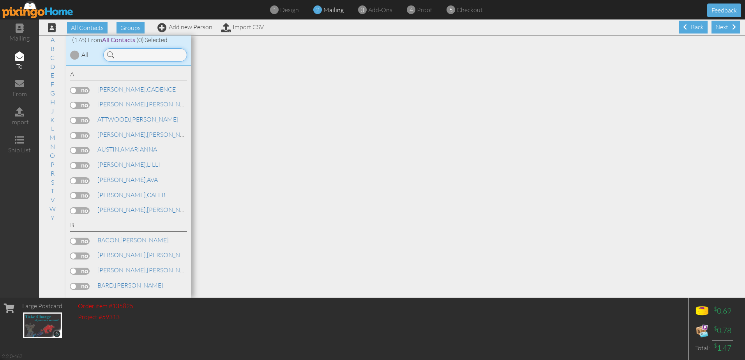
click at [163, 57] on input at bounding box center [145, 54] width 84 height 13
click at [122, 55] on input at bounding box center [145, 54] width 84 height 13
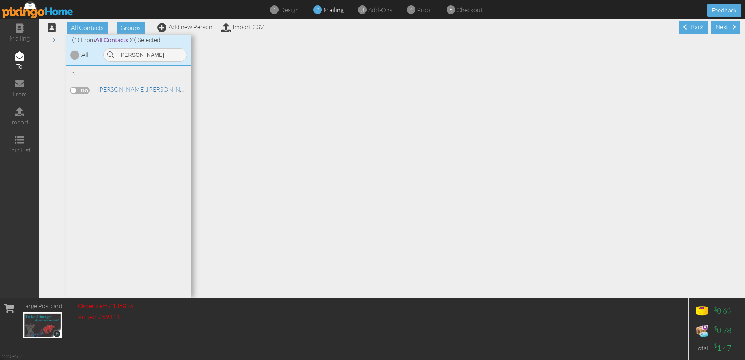
click at [78, 89] on label at bounding box center [79, 90] width 19 height 7
click at [0, 0] on input "checkbox" at bounding box center [0, 0] width 0 height 0
click at [145, 58] on input "[PERSON_NAME]" at bounding box center [145, 54] width 84 height 13
click at [81, 90] on label at bounding box center [79, 90] width 19 height 7
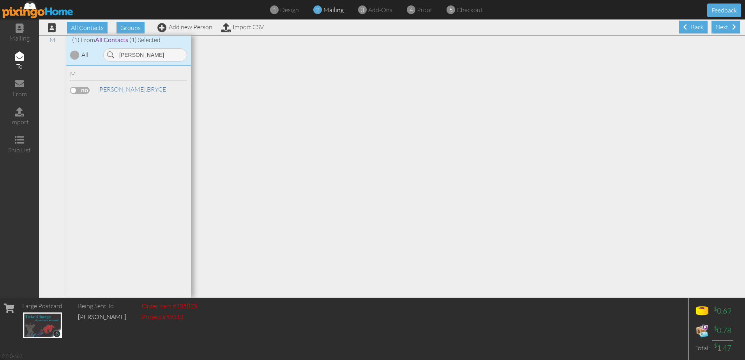
click at [0, 0] on input "checkbox" at bounding box center [0, 0] width 0 height 0
click at [145, 51] on input "[PERSON_NAME]" at bounding box center [145, 54] width 84 height 13
click at [85, 88] on label at bounding box center [79, 90] width 19 height 7
click at [0, 0] on input "checkbox" at bounding box center [0, 0] width 0 height 0
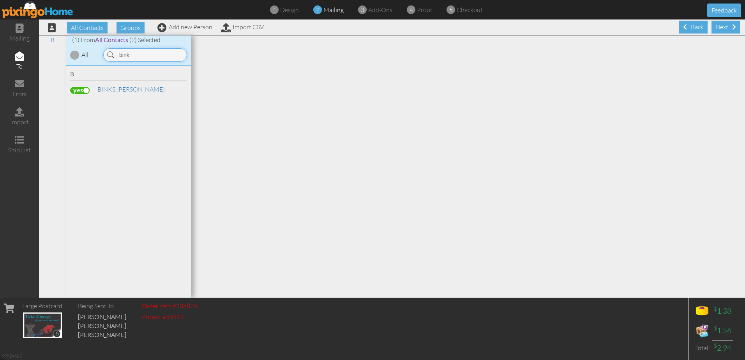
click at [153, 52] on input "bink" at bounding box center [145, 54] width 84 height 13
type input "thomp"
click at [77, 87] on label at bounding box center [79, 90] width 19 height 7
click at [0, 0] on input "checkbox" at bounding box center [0, 0] width 0 height 0
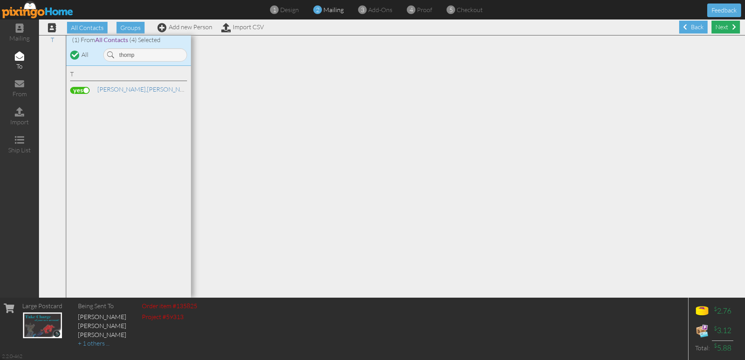
click at [711, 26] on div "Next" at bounding box center [725, 27] width 28 height 13
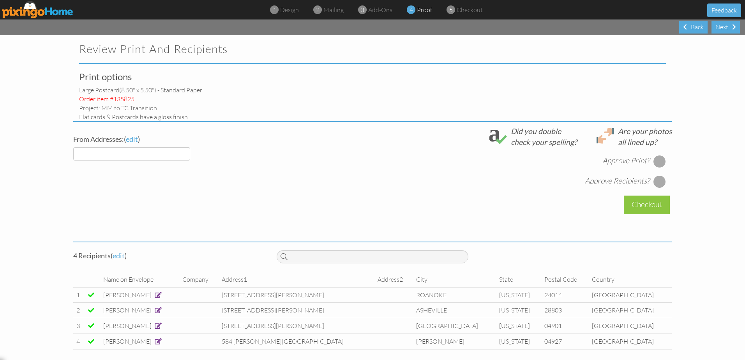
select select "object:49026"
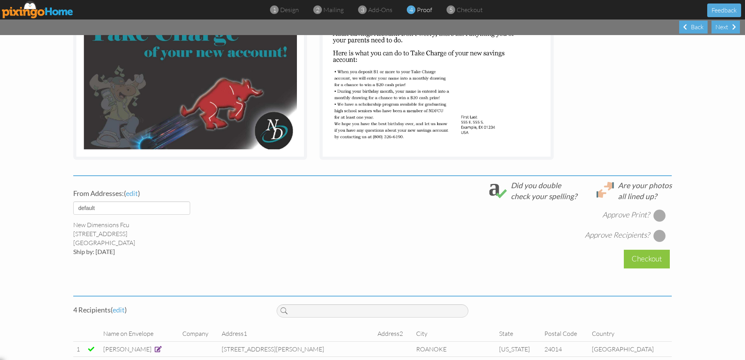
scroll to position [156, 0]
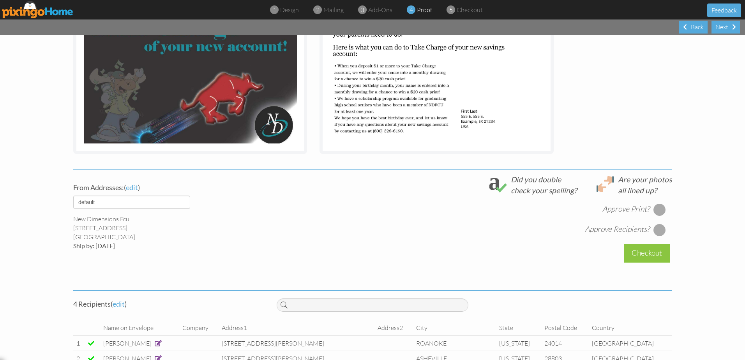
click at [656, 210] on div at bounding box center [659, 209] width 12 height 12
click at [657, 229] on div at bounding box center [659, 230] width 12 height 12
click at [647, 257] on div "Checkout" at bounding box center [647, 253] width 46 height 18
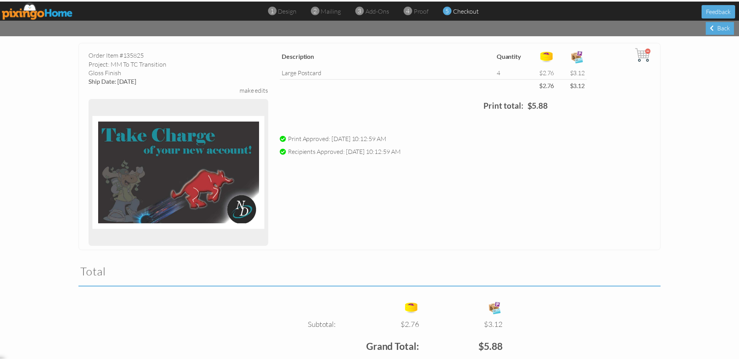
scroll to position [135, 0]
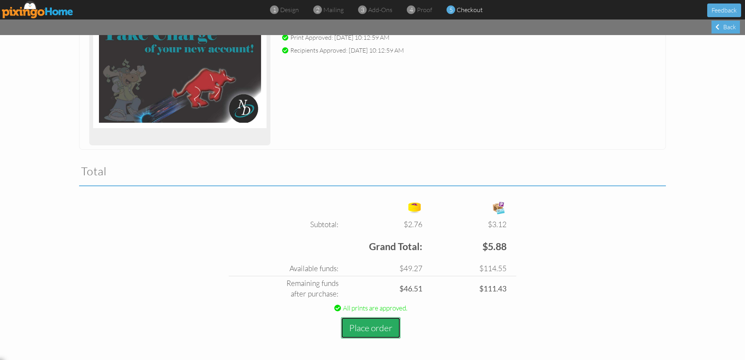
click at [370, 332] on button "Place order" at bounding box center [371, 327] width 60 height 21
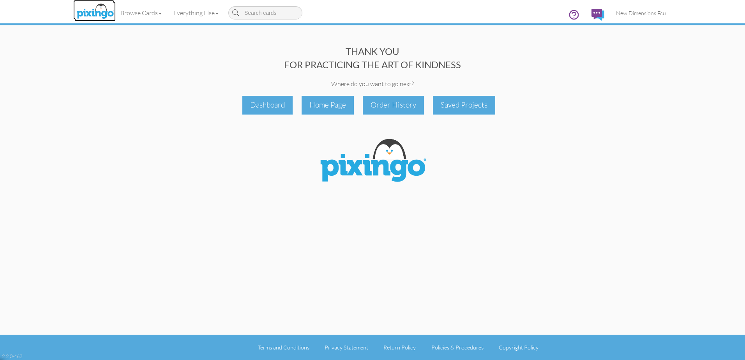
click at [102, 12] on img at bounding box center [94, 11] width 41 height 19
